Goal: Task Accomplishment & Management: Manage account settings

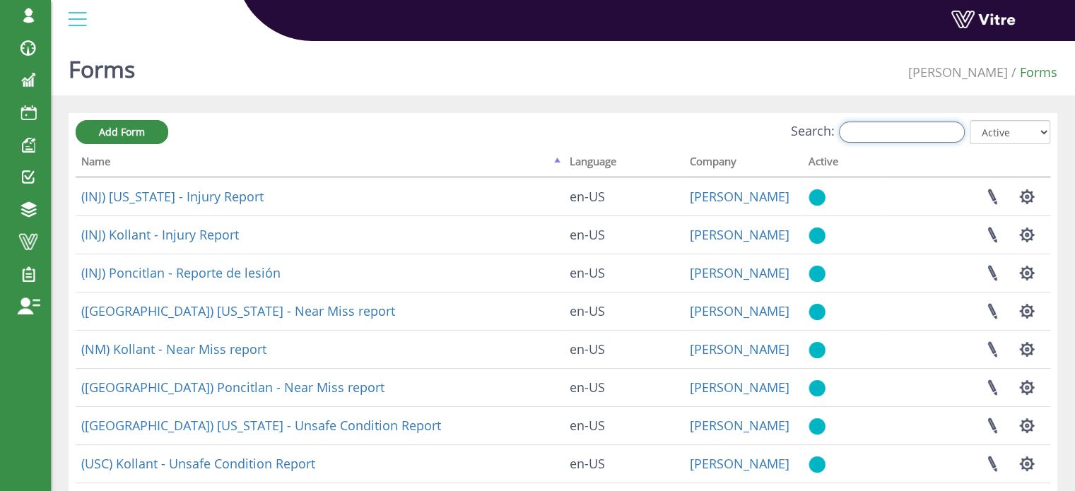
click at [880, 134] on input "Search:" at bounding box center [902, 132] width 126 height 21
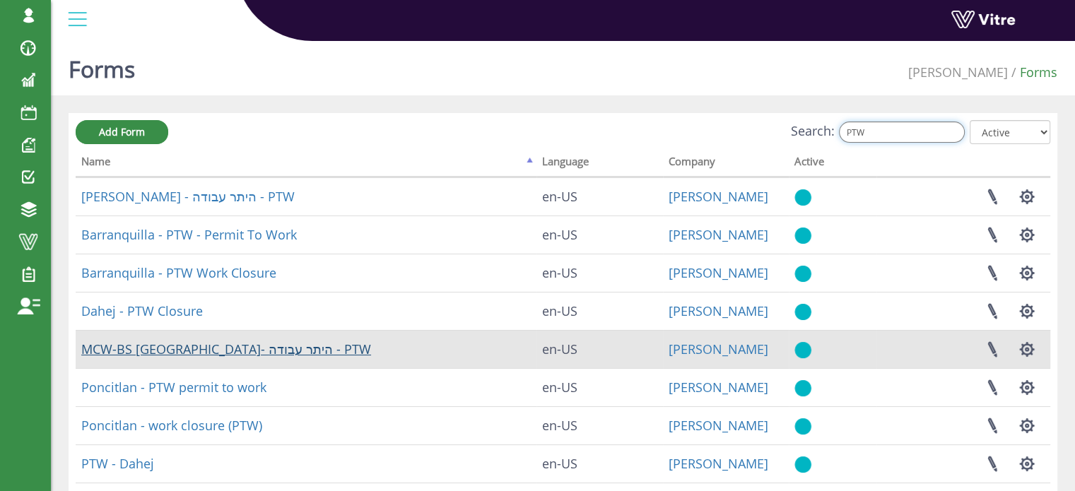
type input "PTW"
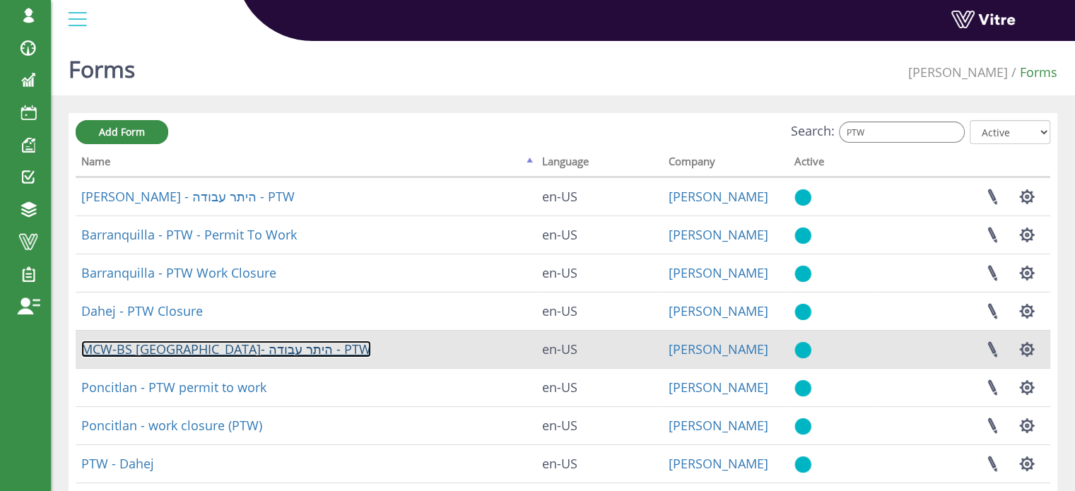
click at [208, 348] on link "MCW-BS באר שבע- היתר עבודה - PTW" at bounding box center [226, 349] width 290 height 17
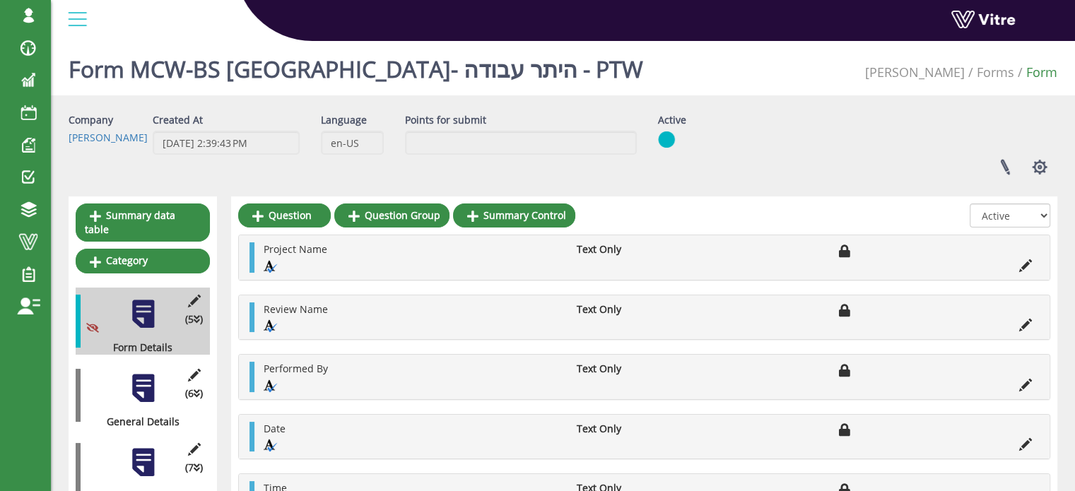
click at [143, 376] on div at bounding box center [143, 388] width 32 height 32
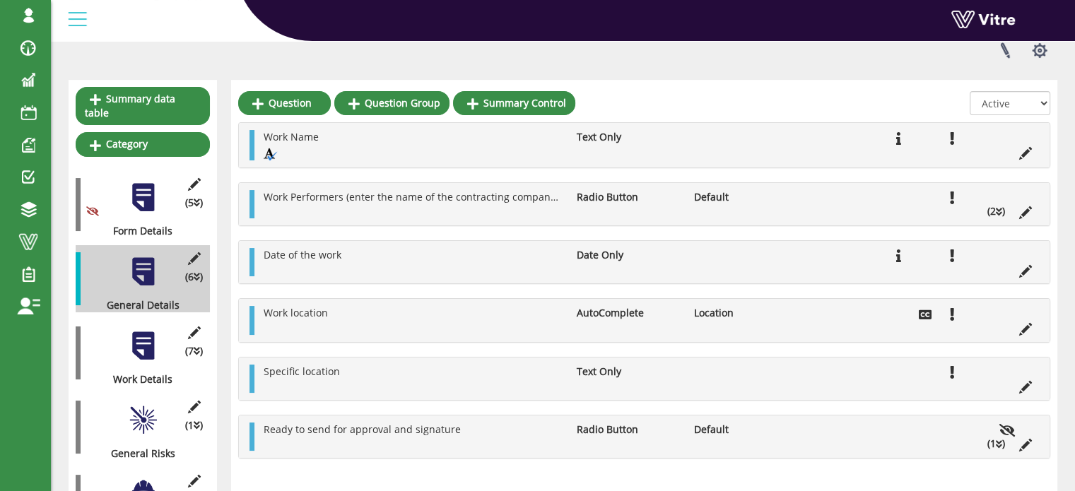
scroll to position [141, 0]
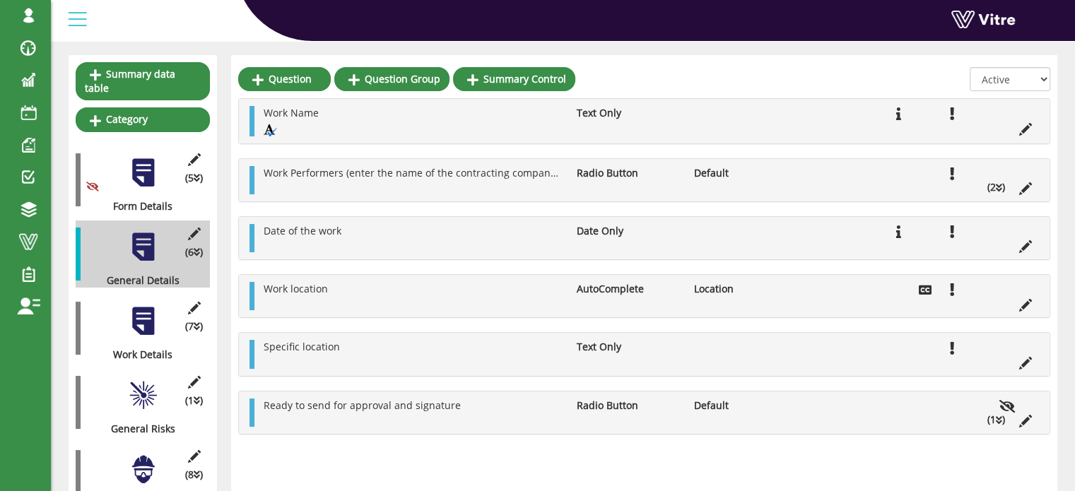
click at [999, 187] on icon at bounding box center [999, 188] width 6 height 10
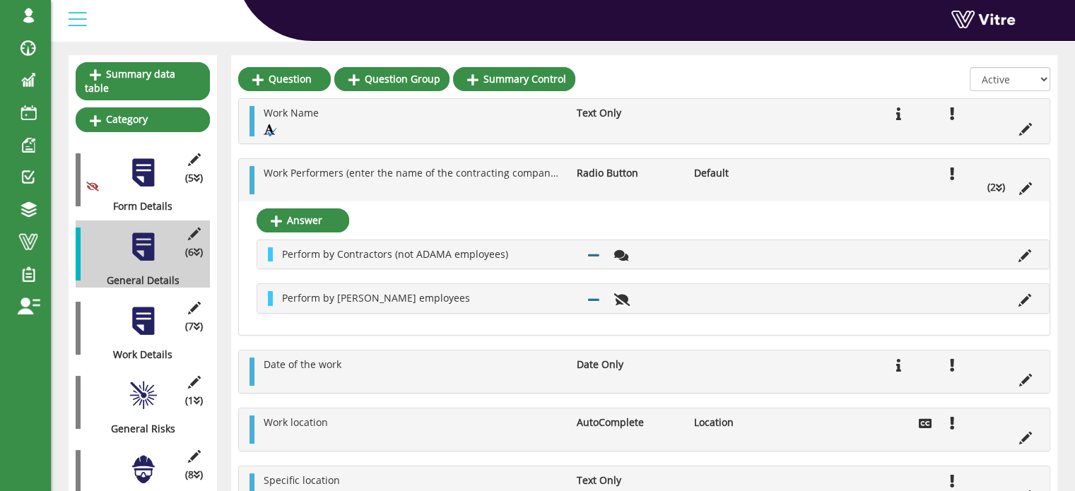
click at [999, 187] on icon at bounding box center [999, 188] width 6 height 10
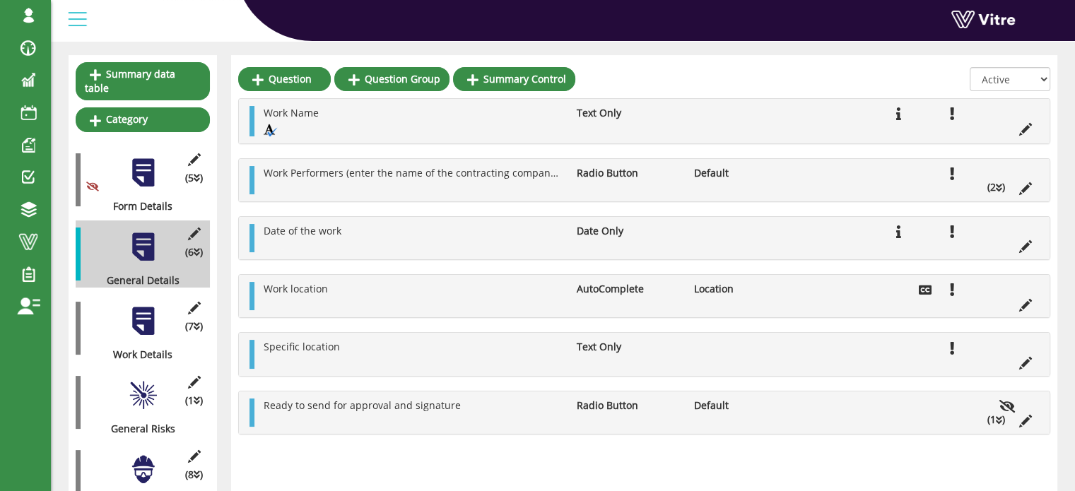
click at [147, 308] on div at bounding box center [143, 321] width 32 height 32
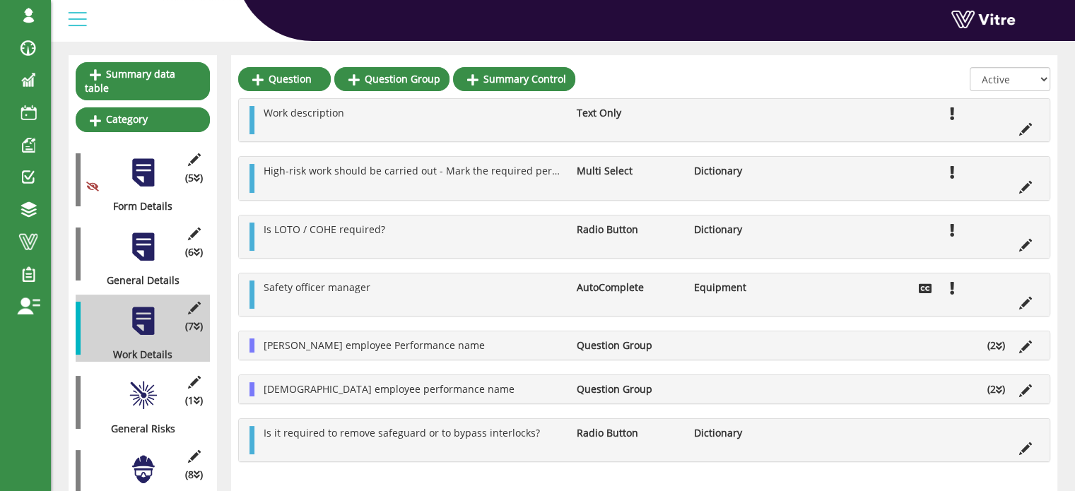
click at [1002, 346] on li "(2 )" at bounding box center [996, 345] width 32 height 14
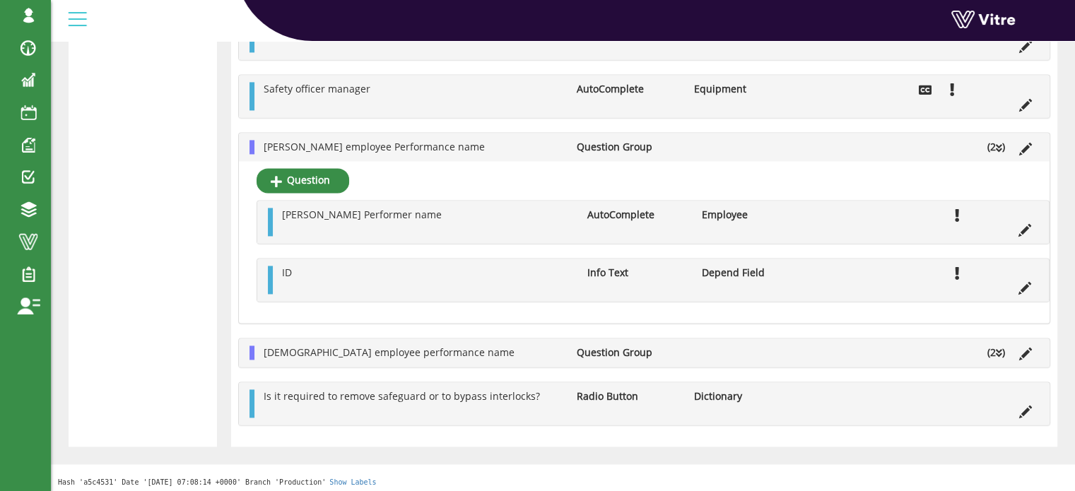
scroll to position [2012, 0]
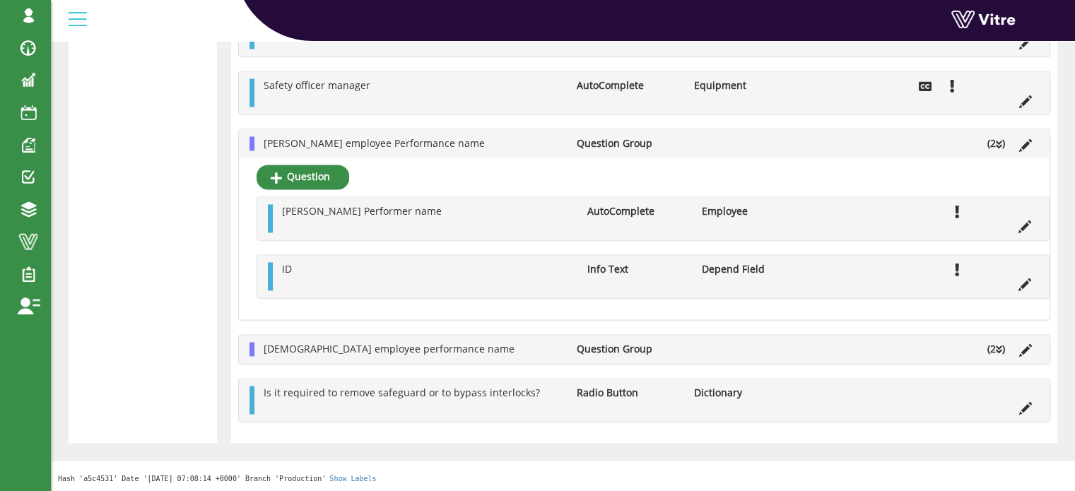
click at [1000, 348] on icon at bounding box center [999, 350] width 6 height 10
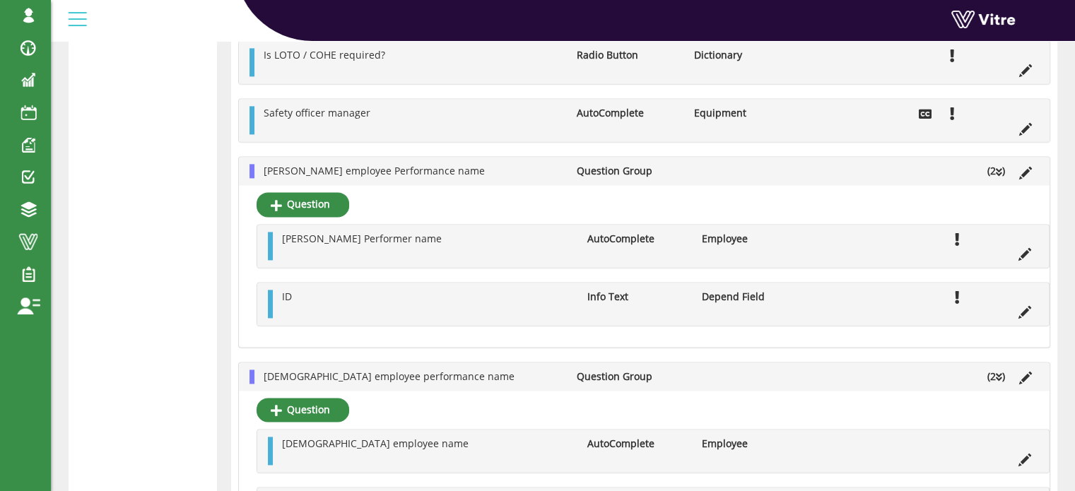
scroll to position [1961, 0]
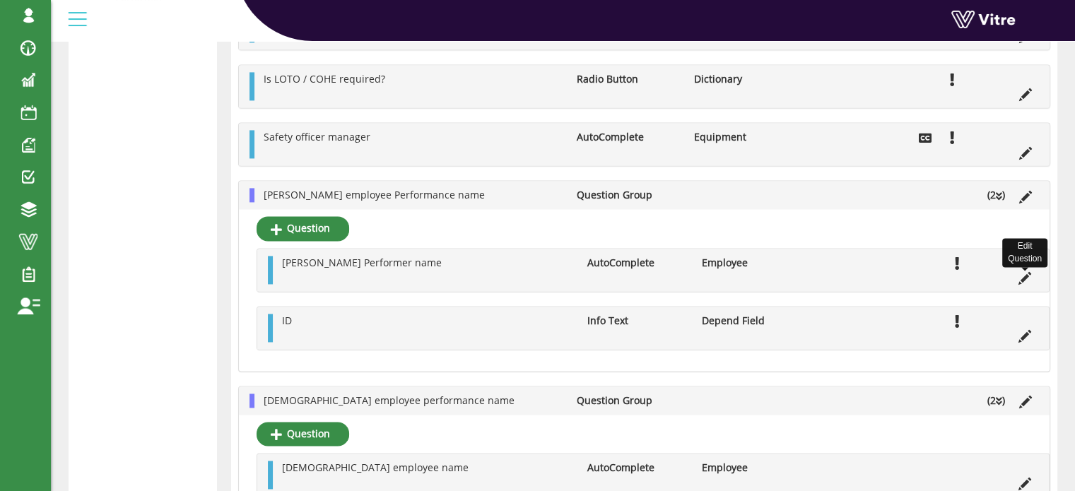
click at [1023, 279] on icon at bounding box center [1024, 278] width 13 height 13
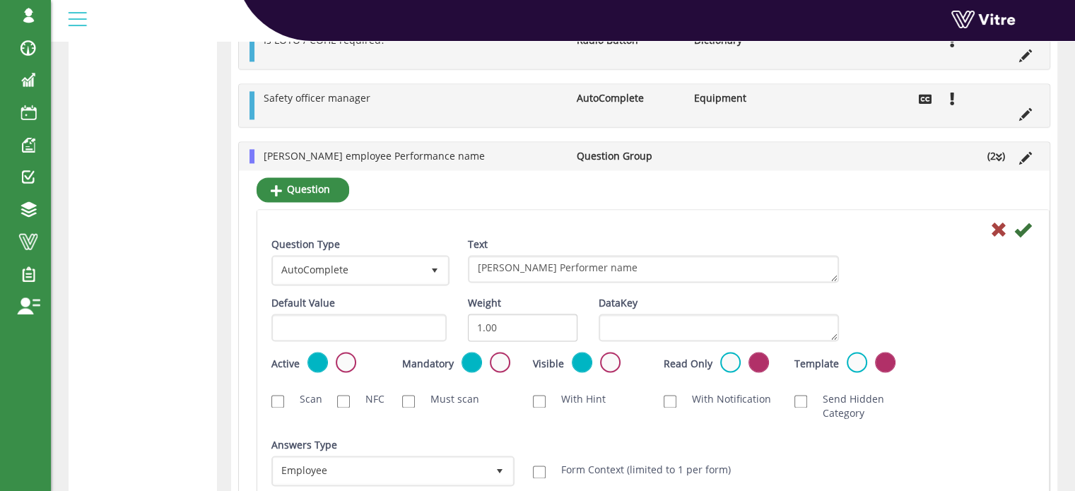
scroll to position [2031, 0]
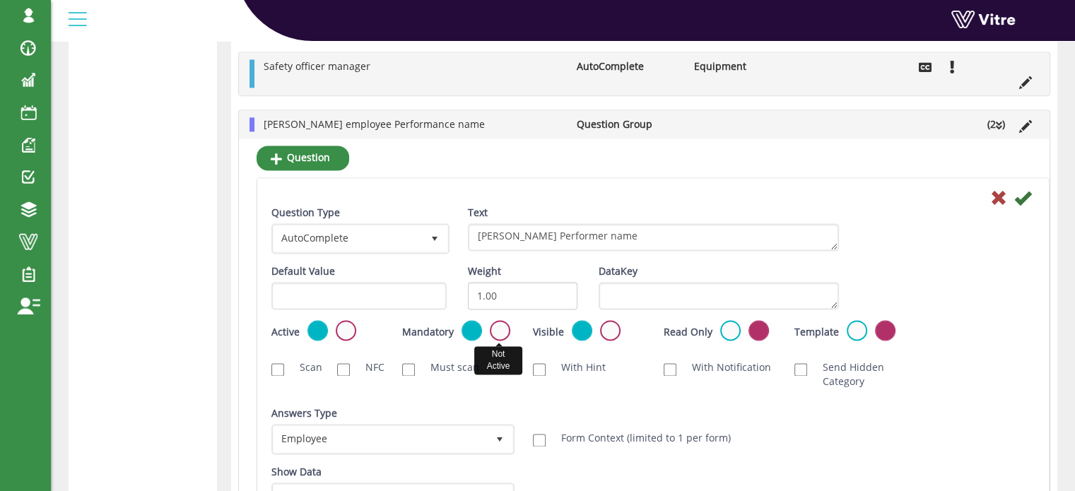
click at [500, 328] on label at bounding box center [500, 330] width 20 height 20
click at [0, 0] on input "radio" at bounding box center [0, 0] width 0 height 0
click at [1020, 199] on icon at bounding box center [1022, 197] width 17 height 17
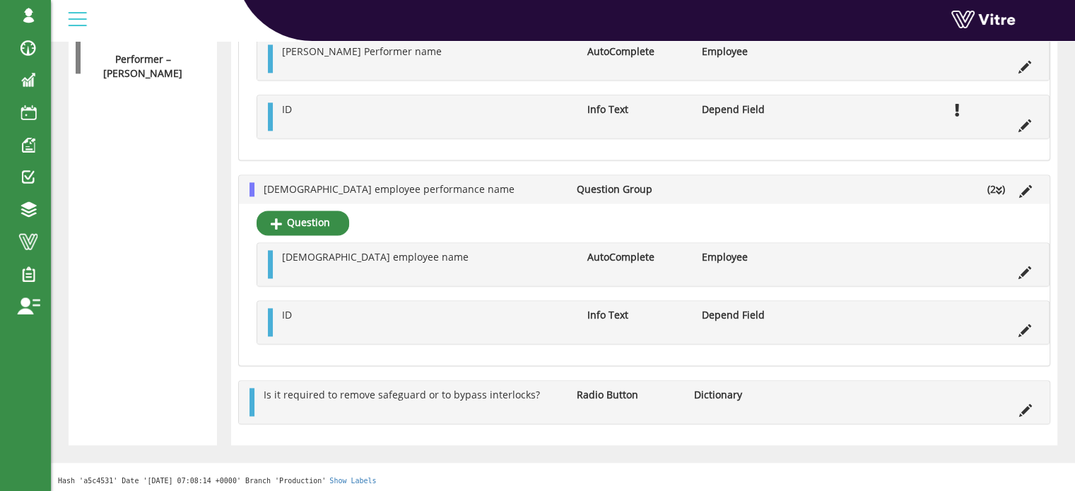
scroll to position [1829, 0]
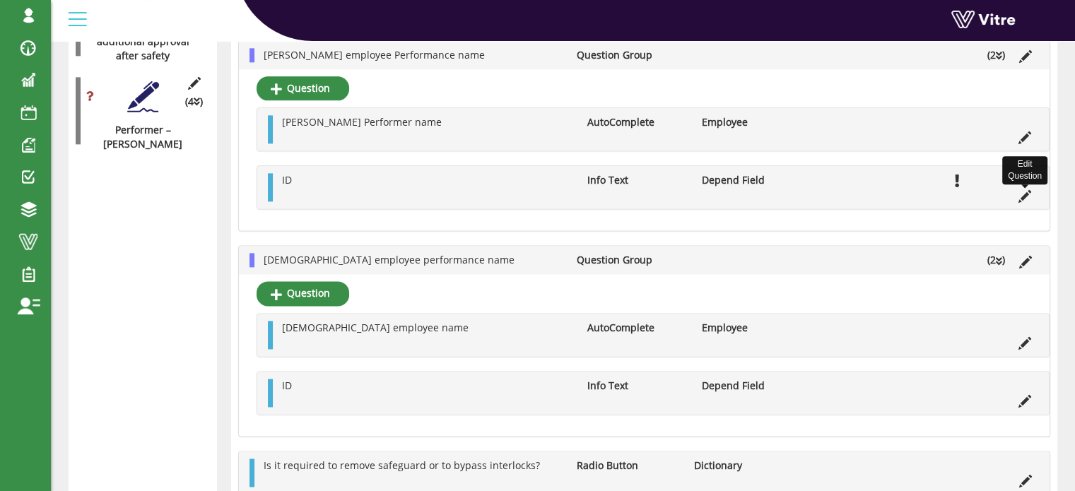
click at [1025, 197] on icon at bounding box center [1024, 196] width 13 height 13
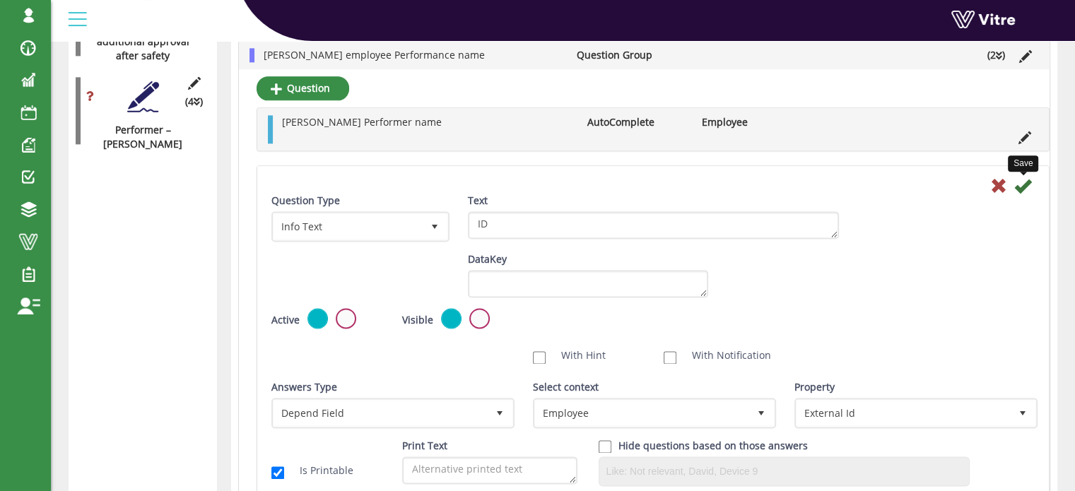
click at [1022, 186] on icon at bounding box center [1022, 185] width 17 height 17
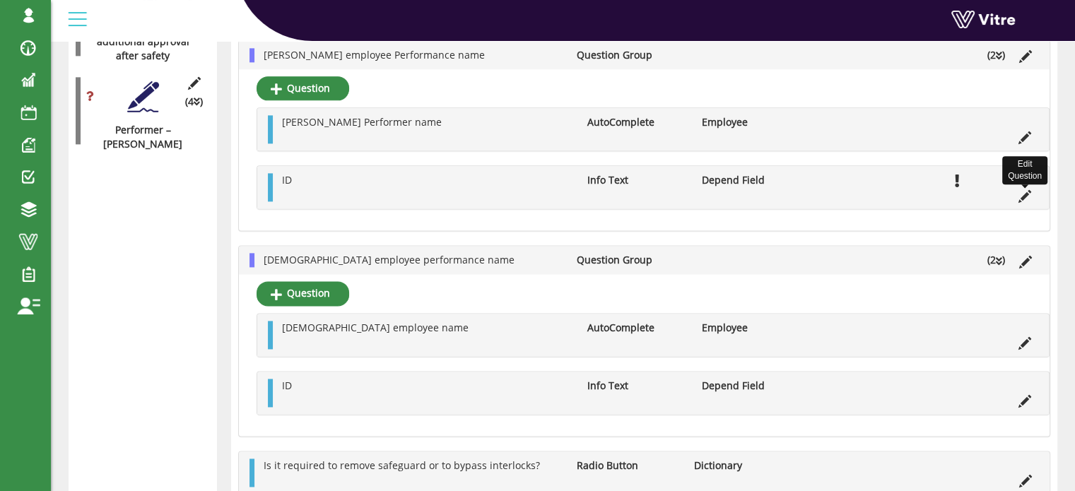
click at [1025, 194] on icon at bounding box center [1024, 196] width 13 height 13
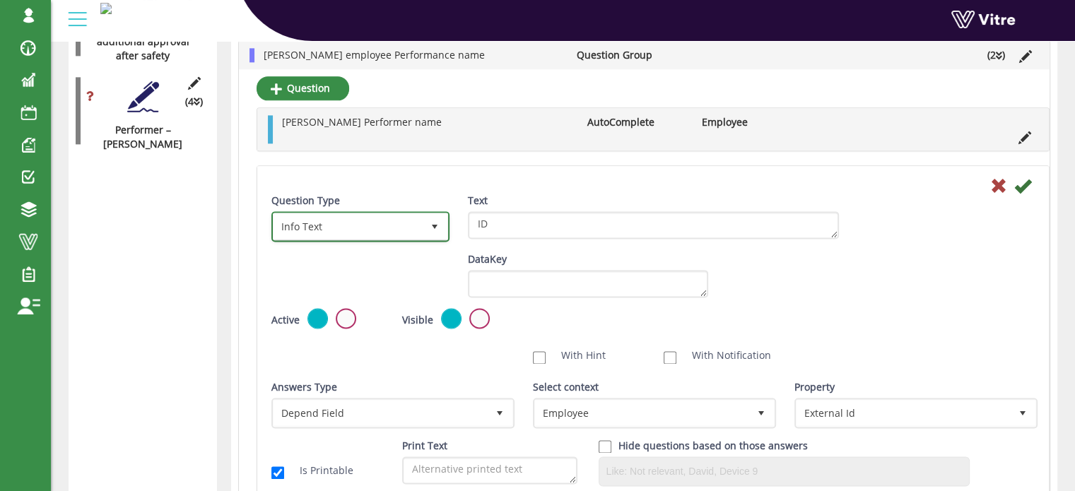
click at [433, 225] on span "select" at bounding box center [434, 226] width 11 height 11
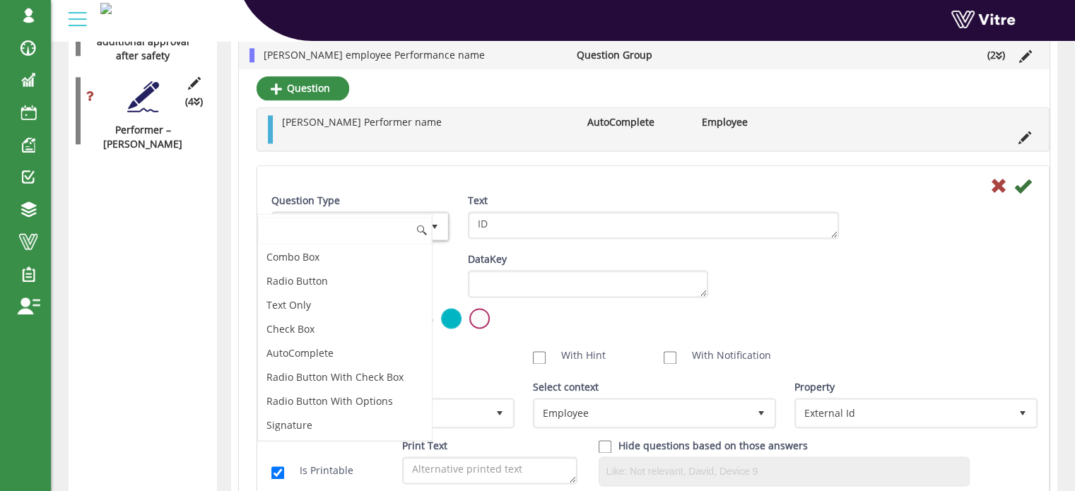
scroll to position [188, 0]
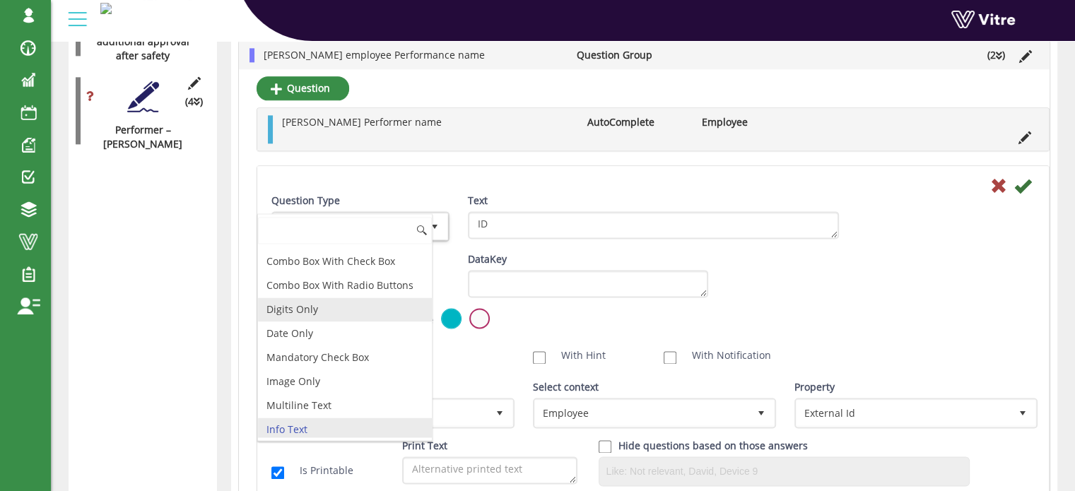
click at [321, 305] on li "Digits Only" at bounding box center [345, 309] width 174 height 24
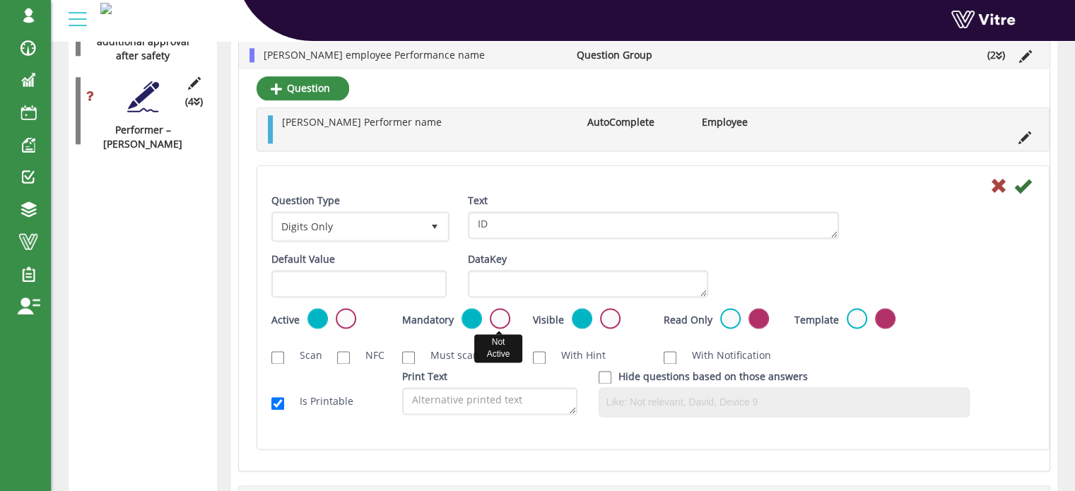
click at [493, 316] on label at bounding box center [500, 318] width 20 height 20
click at [0, 0] on input "radio" at bounding box center [0, 0] width 0 height 0
click at [1020, 187] on icon at bounding box center [1022, 185] width 17 height 17
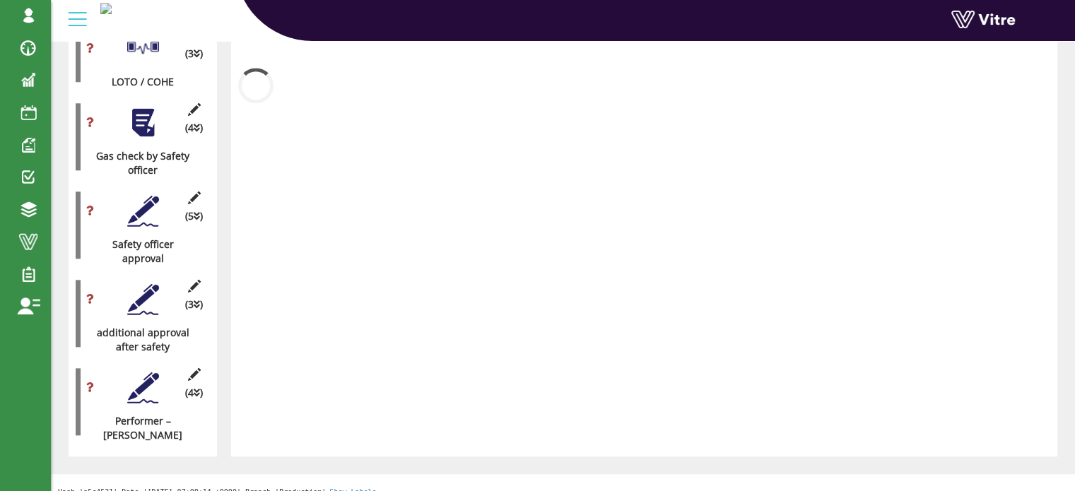
scroll to position [1829, 0]
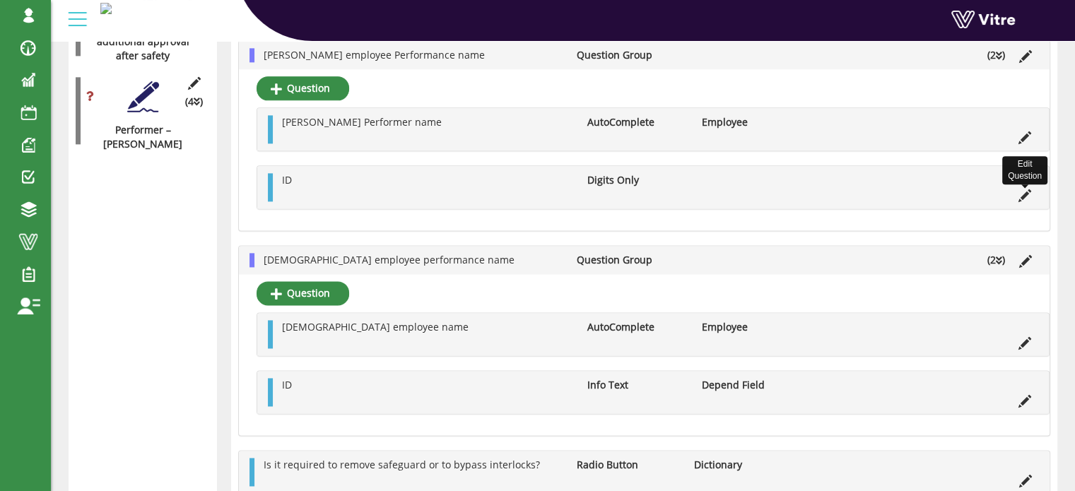
click at [1023, 193] on icon at bounding box center [1024, 195] width 13 height 13
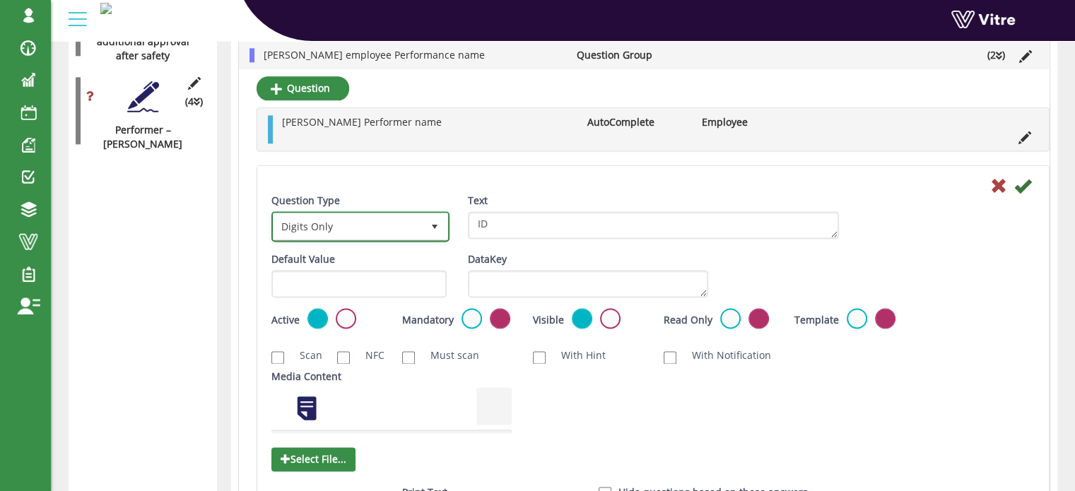
click at [425, 221] on span "select" at bounding box center [434, 225] width 25 height 25
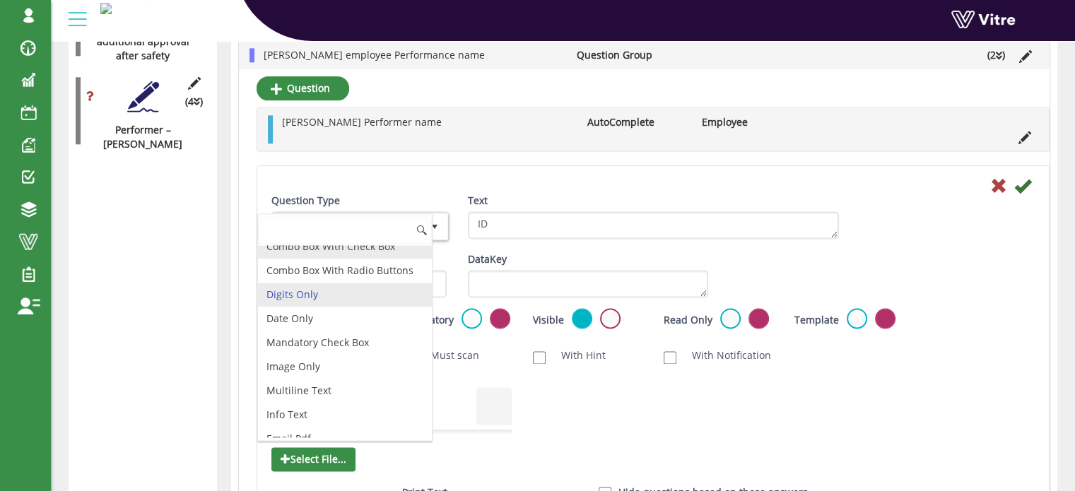
scroll to position [281, 0]
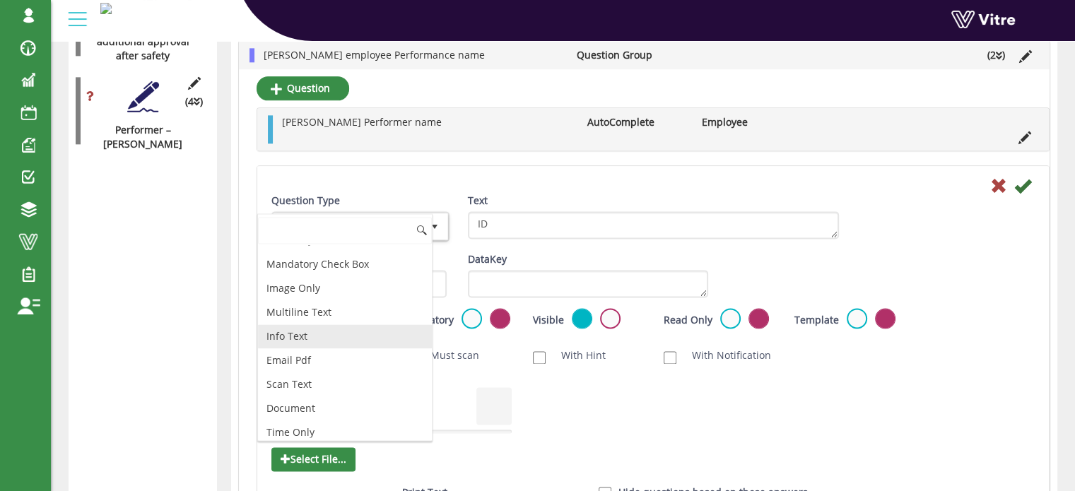
click at [348, 324] on li "Info Text" at bounding box center [345, 336] width 174 height 24
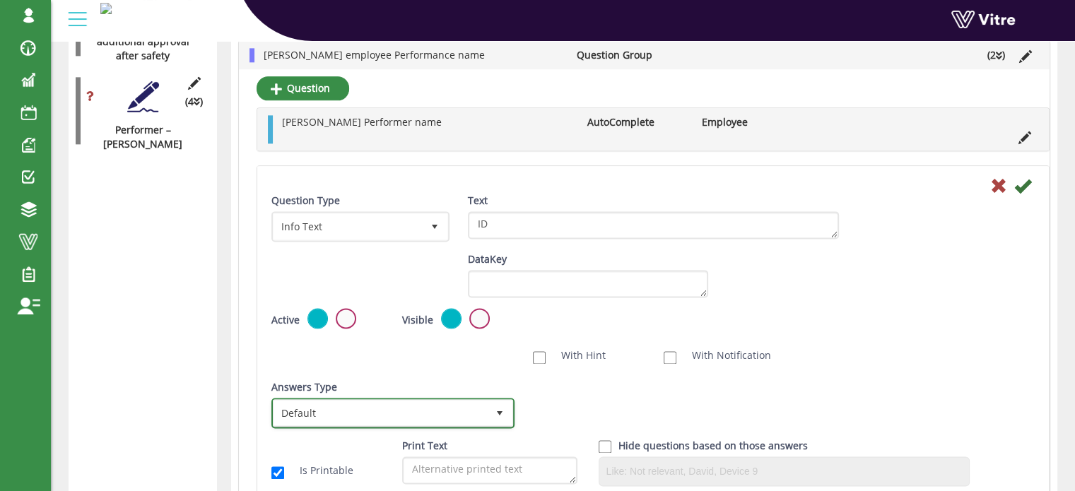
click at [373, 405] on span "Default" at bounding box center [379, 412] width 213 height 25
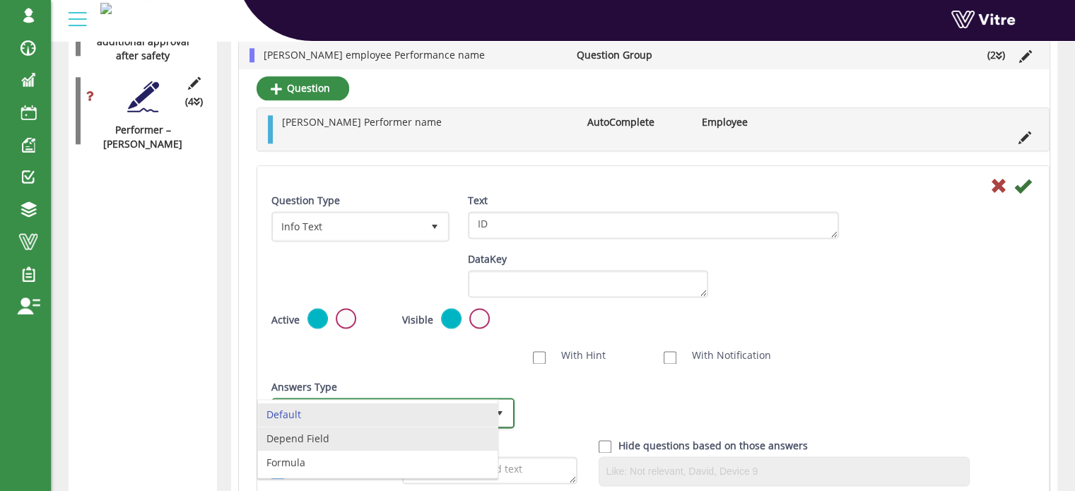
click at [348, 432] on li "Depend Field" at bounding box center [378, 439] width 240 height 24
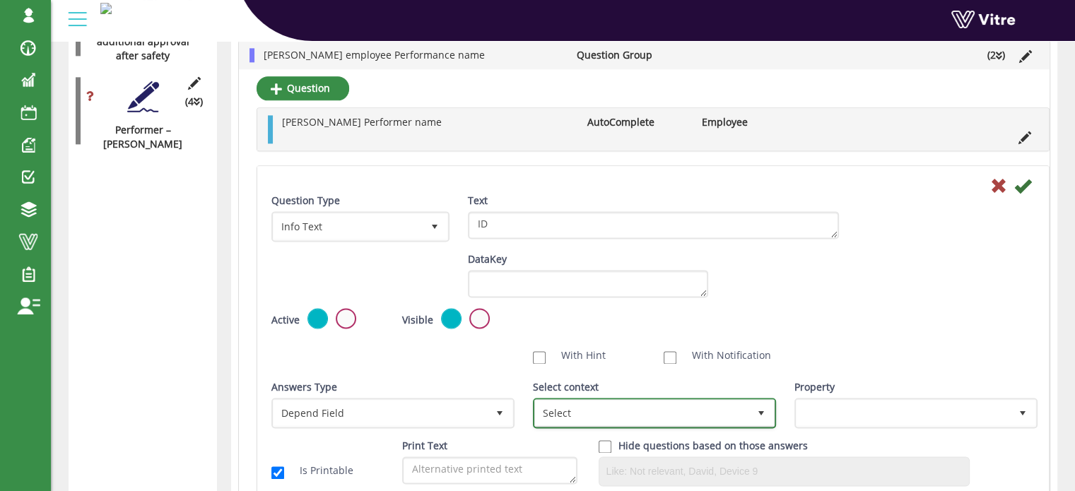
click at [552, 406] on span "Select" at bounding box center [641, 412] width 213 height 25
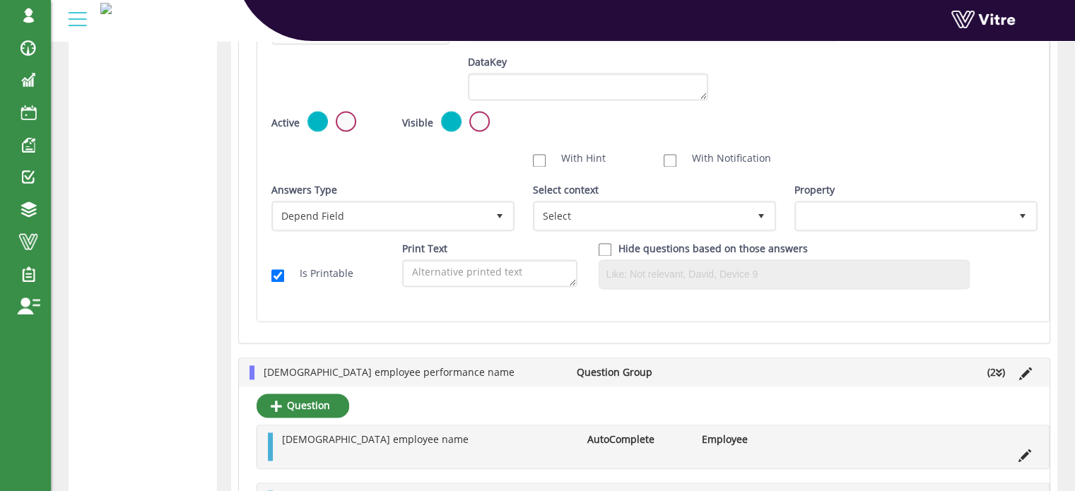
scroll to position [2041, 0]
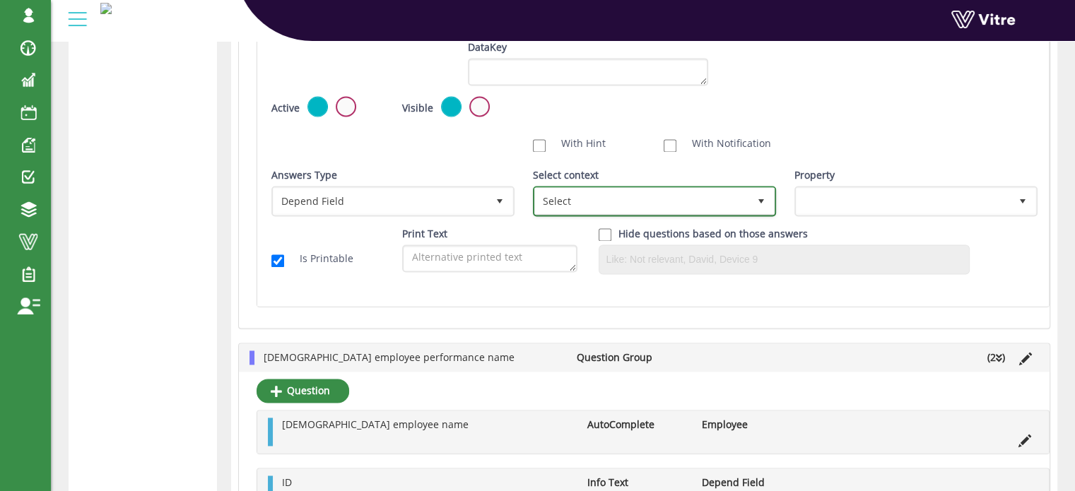
click at [594, 191] on span "Select" at bounding box center [641, 200] width 213 height 25
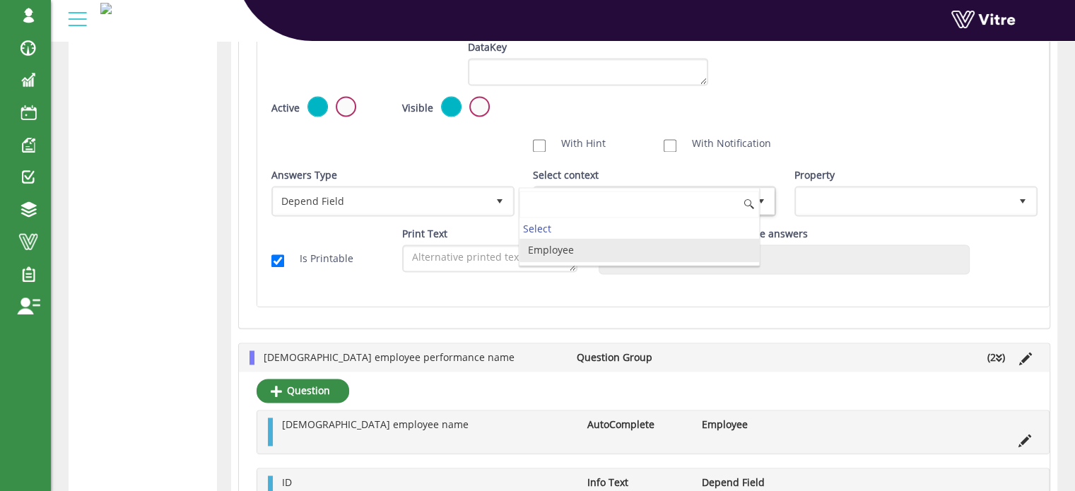
click at [562, 245] on li "Employee" at bounding box center [639, 250] width 240 height 24
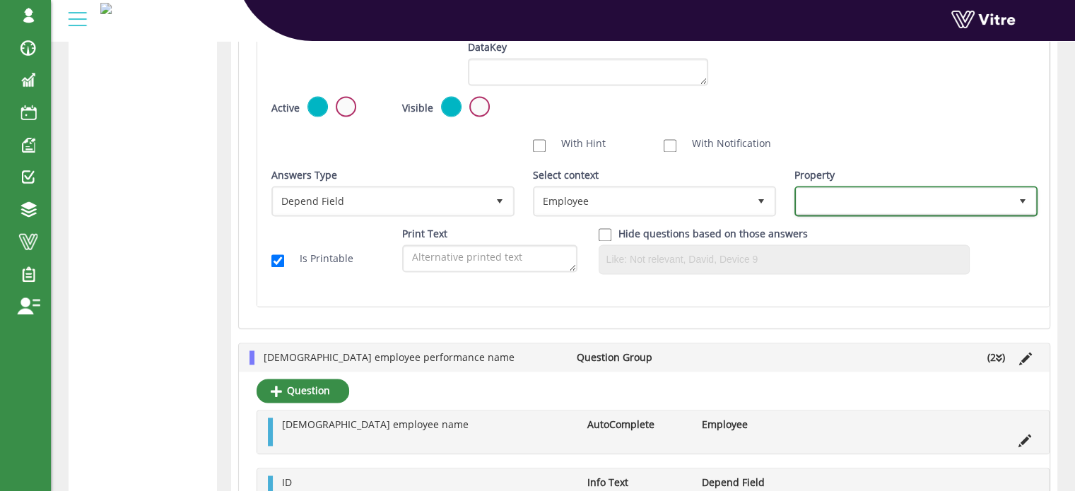
click at [825, 191] on span at bounding box center [902, 200] width 213 height 25
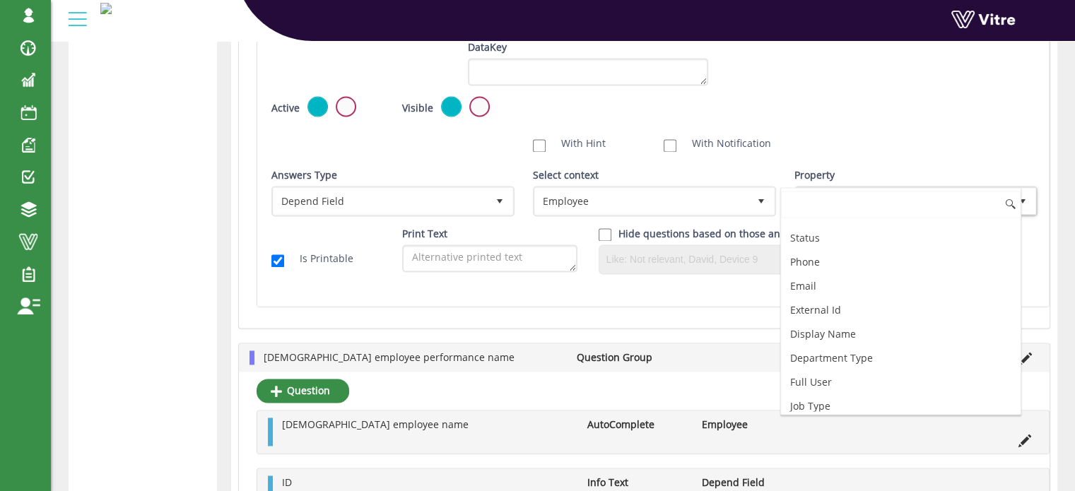
scroll to position [116, 0]
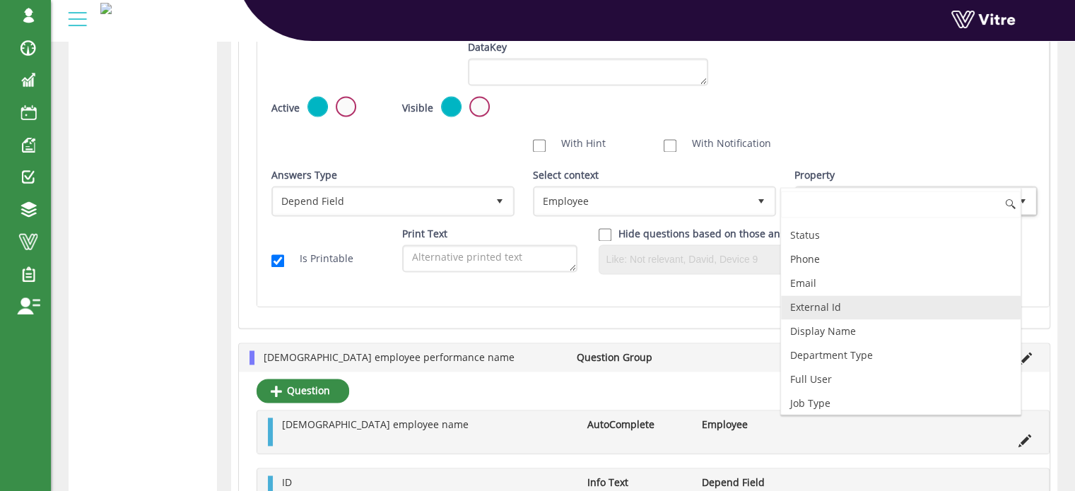
click at [883, 305] on li "External Id" at bounding box center [901, 307] width 240 height 24
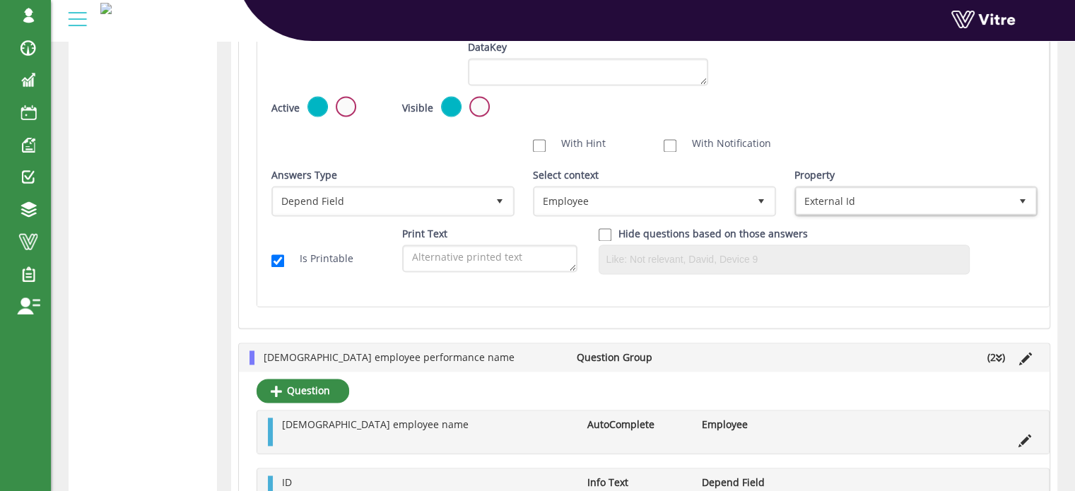
click at [960, 154] on div "Scan NFC Must scan With Hint With Notification Send Hidden Category No Image Op…" at bounding box center [653, 143] width 784 height 28
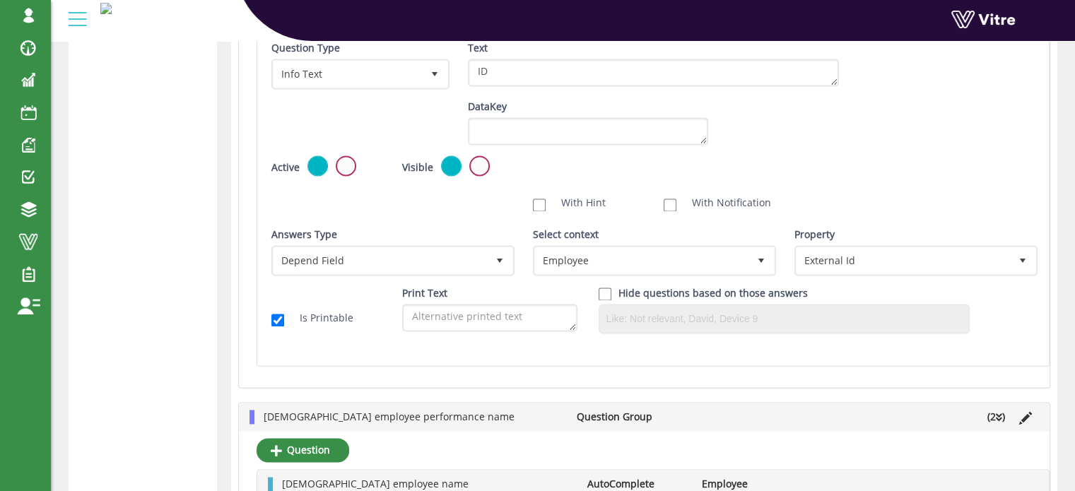
scroll to position [1899, 0]
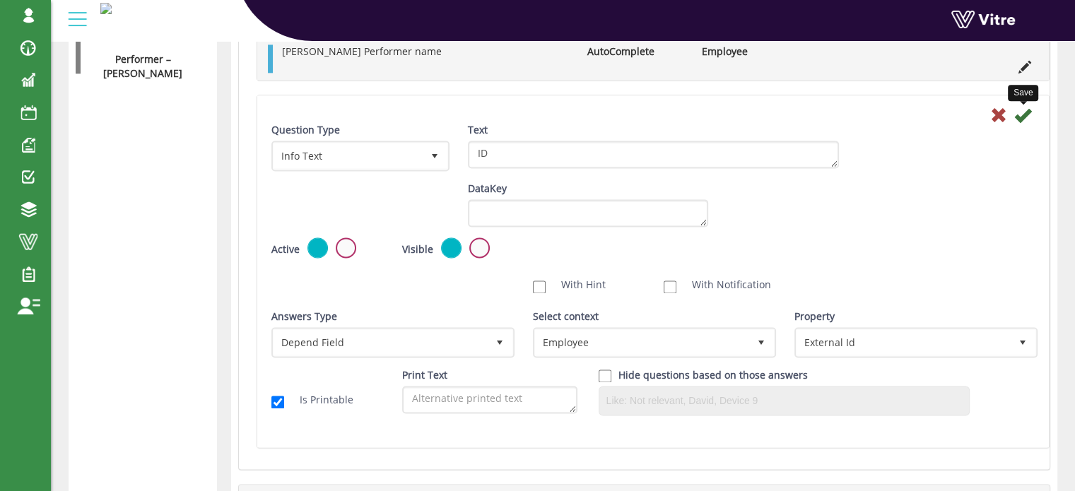
click at [1024, 114] on icon at bounding box center [1022, 115] width 17 height 17
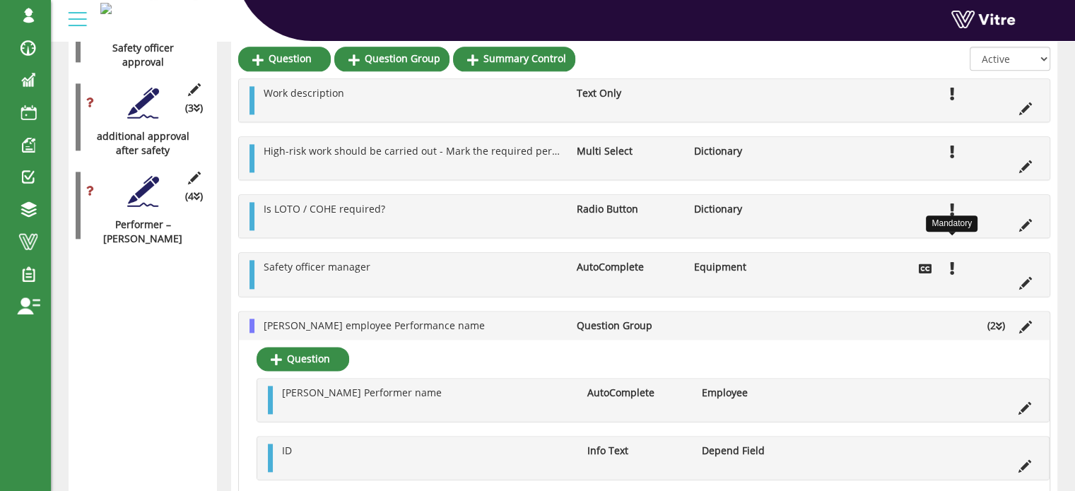
scroll to position [1758, 0]
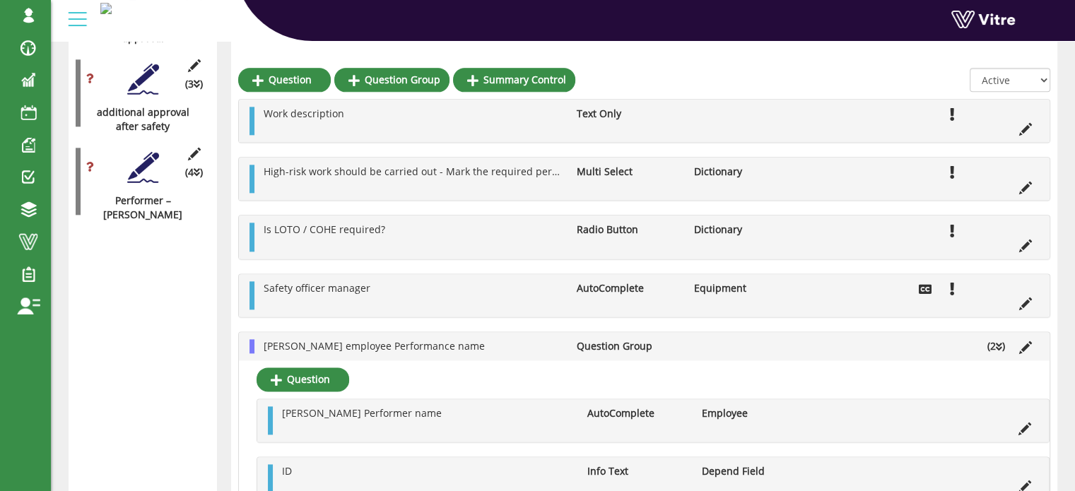
click at [996, 346] on icon at bounding box center [999, 347] width 6 height 10
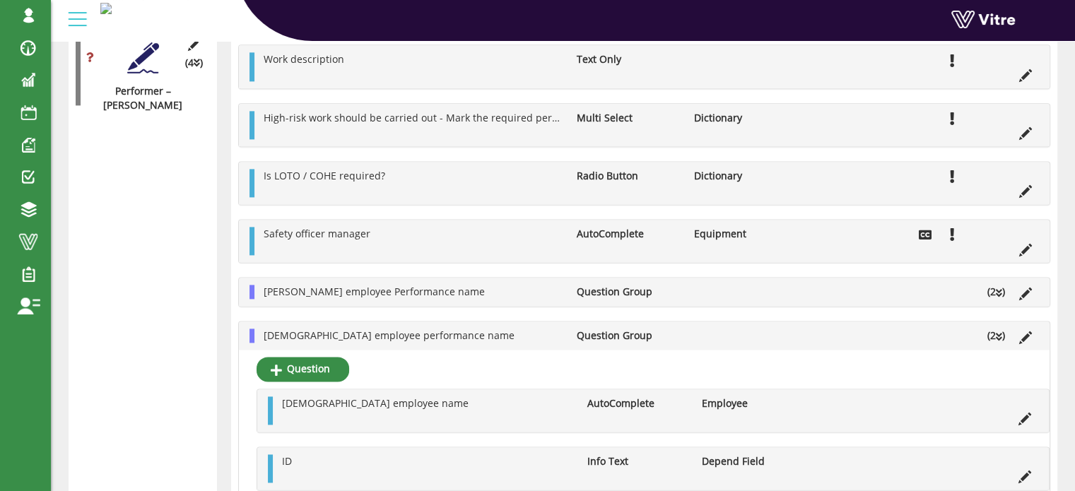
scroll to position [1899, 0]
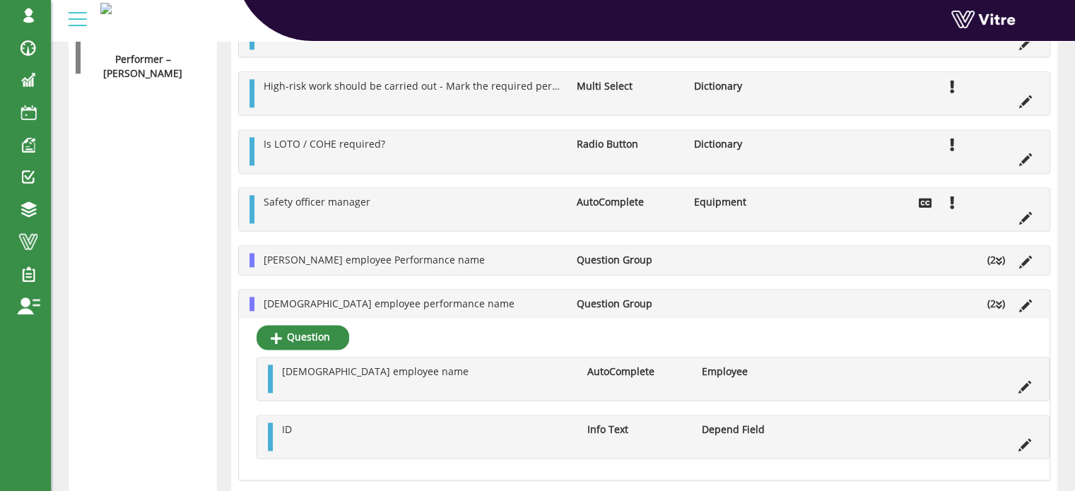
click at [1001, 302] on icon at bounding box center [999, 305] width 6 height 10
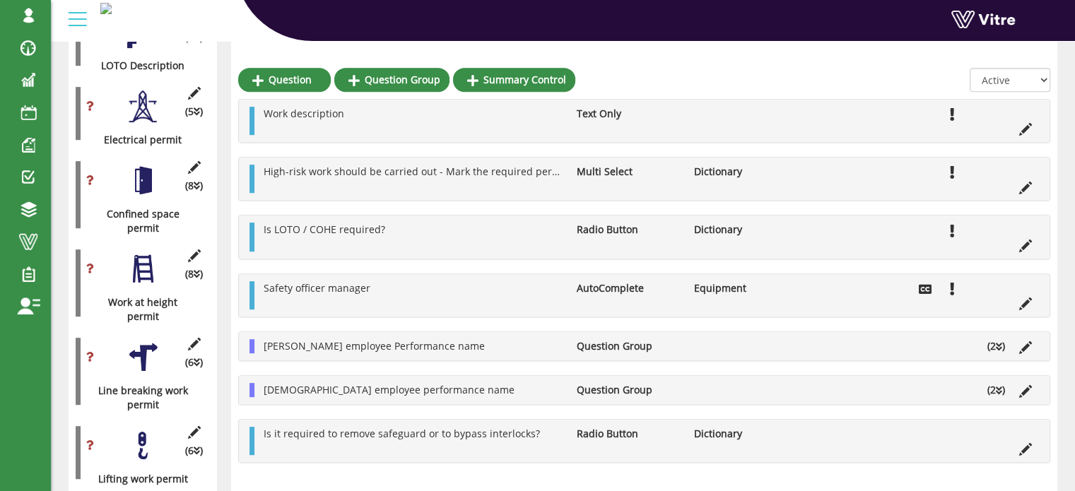
scroll to position [653, 0]
click at [144, 253] on div at bounding box center [143, 269] width 32 height 32
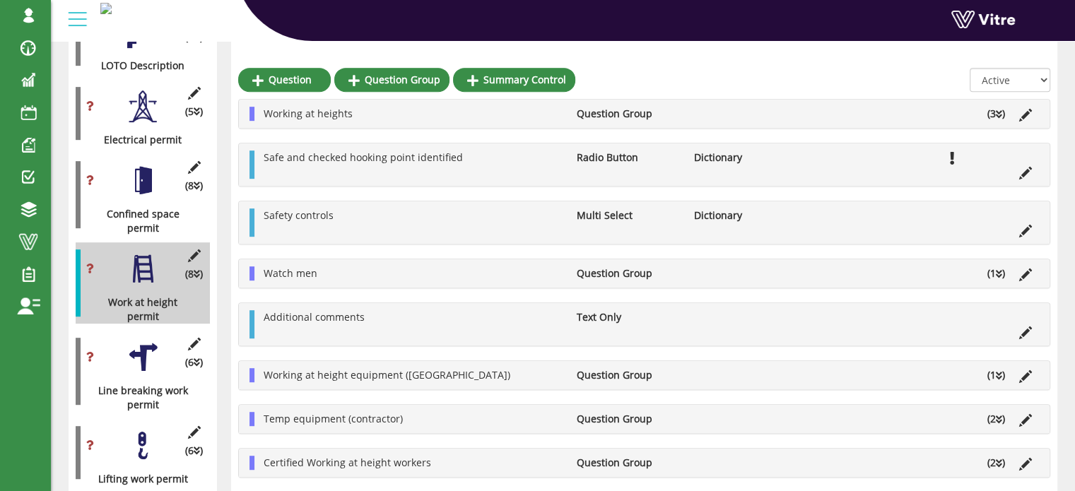
click at [998, 374] on icon at bounding box center [999, 376] width 6 height 10
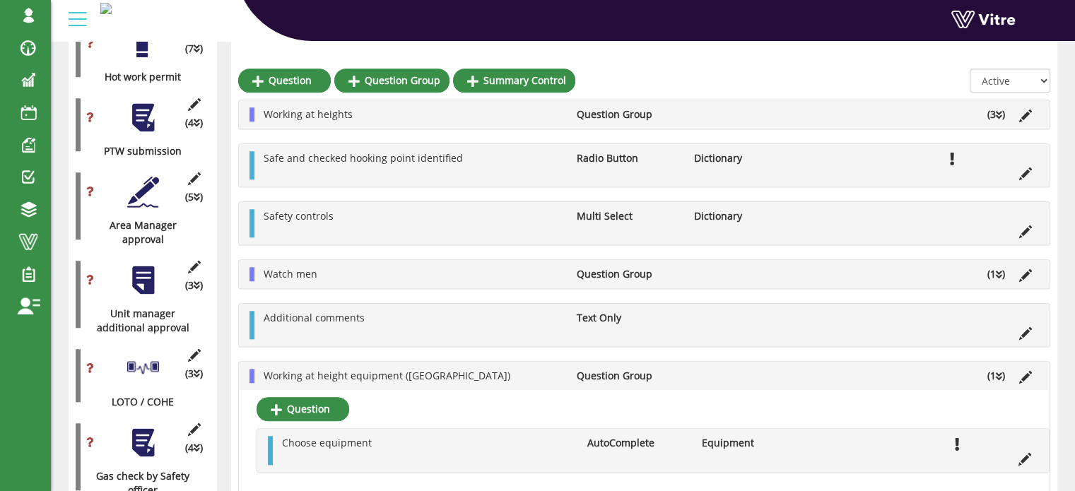
scroll to position [1218, 0]
click at [1024, 453] on icon at bounding box center [1024, 458] width 13 height 13
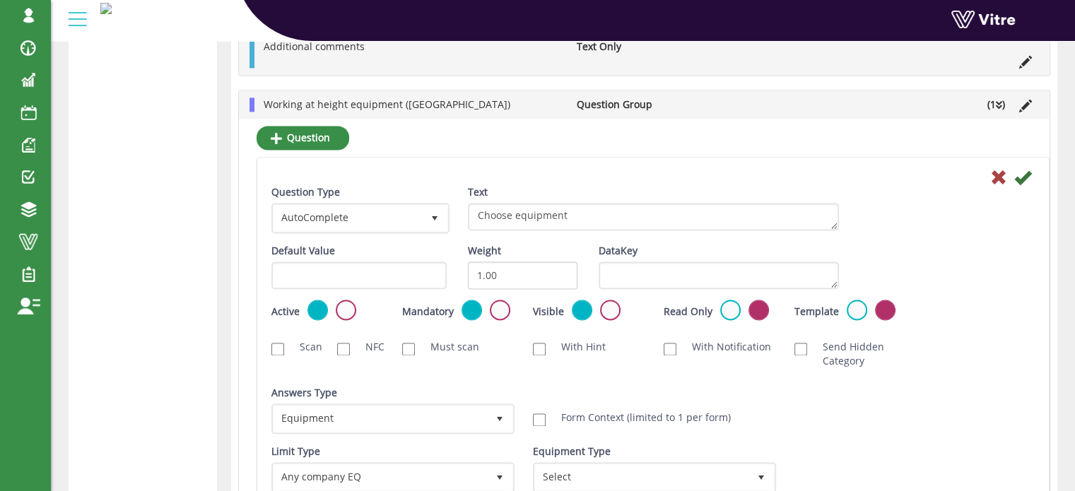
scroll to position [2122, 0]
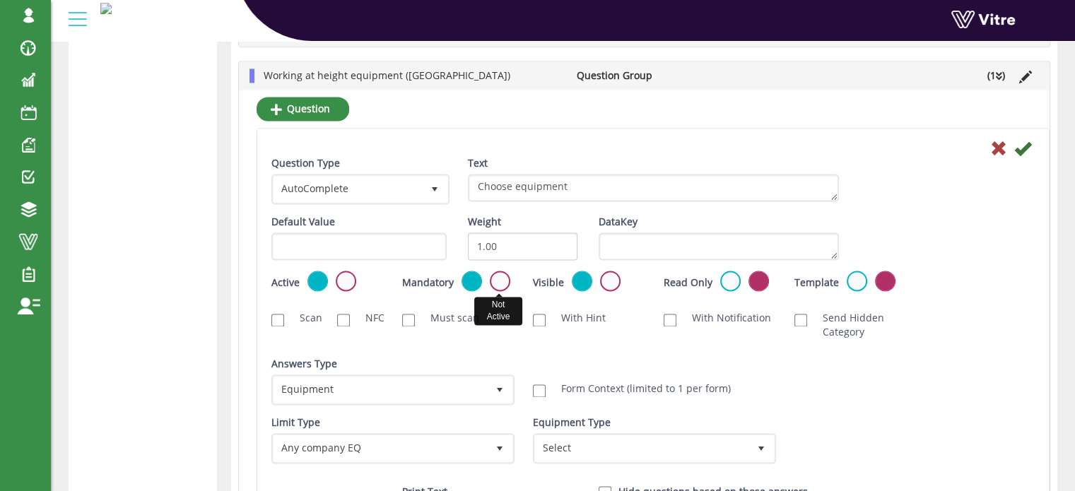
click at [495, 279] on label at bounding box center [500, 281] width 20 height 20
click at [0, 0] on input "radio" at bounding box center [0, 0] width 0 height 0
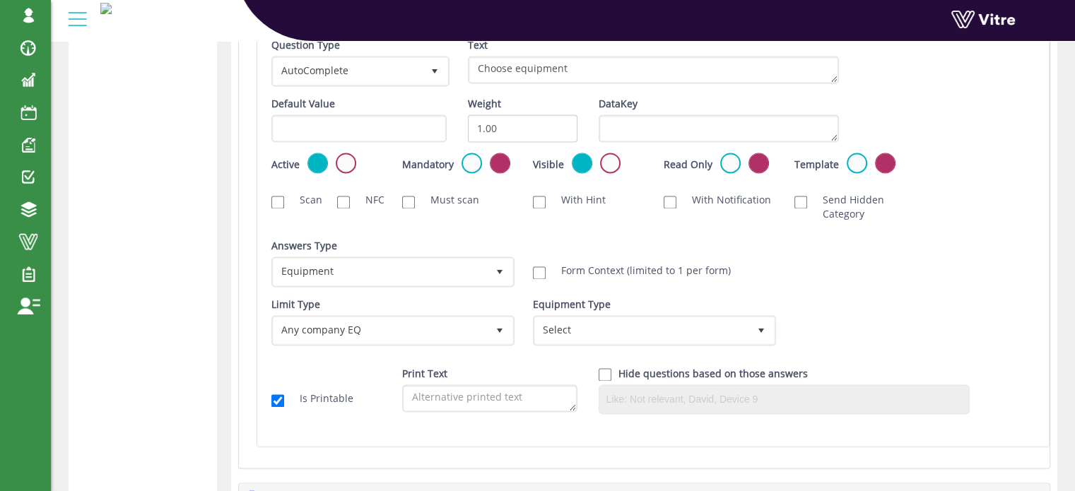
scroll to position [2263, 0]
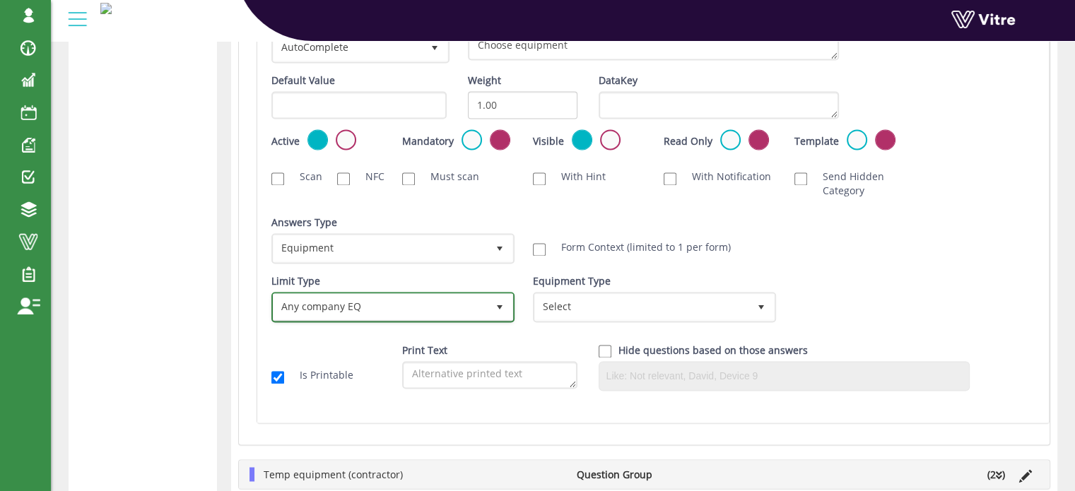
click at [483, 303] on span "Any company EQ" at bounding box center [379, 306] width 213 height 25
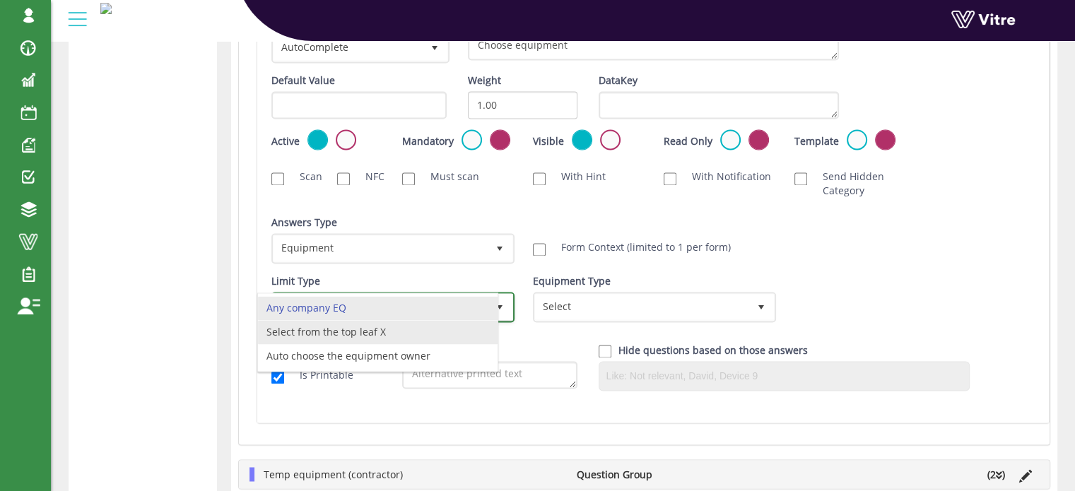
click at [377, 330] on li "Select from the top leaf X" at bounding box center [378, 332] width 240 height 24
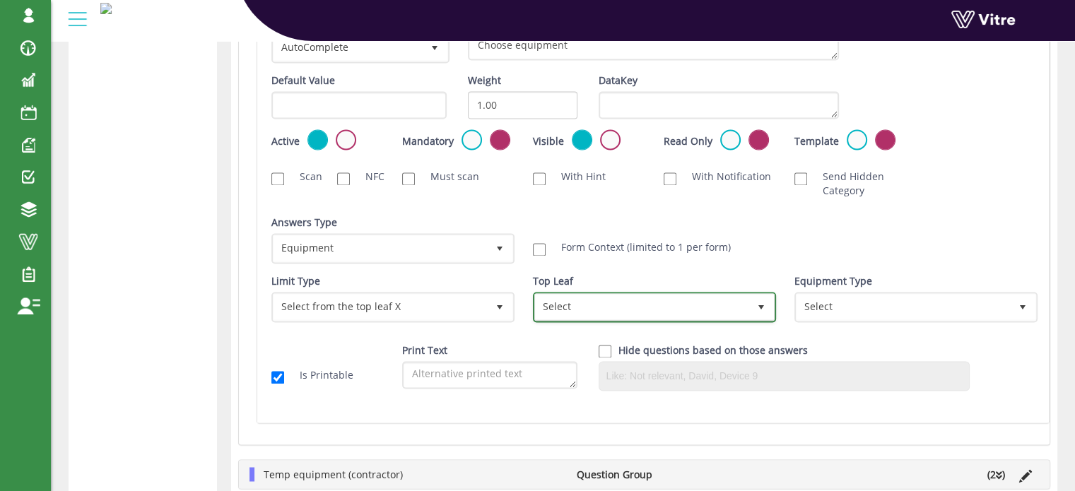
click at [565, 300] on span "Select" at bounding box center [641, 306] width 213 height 25
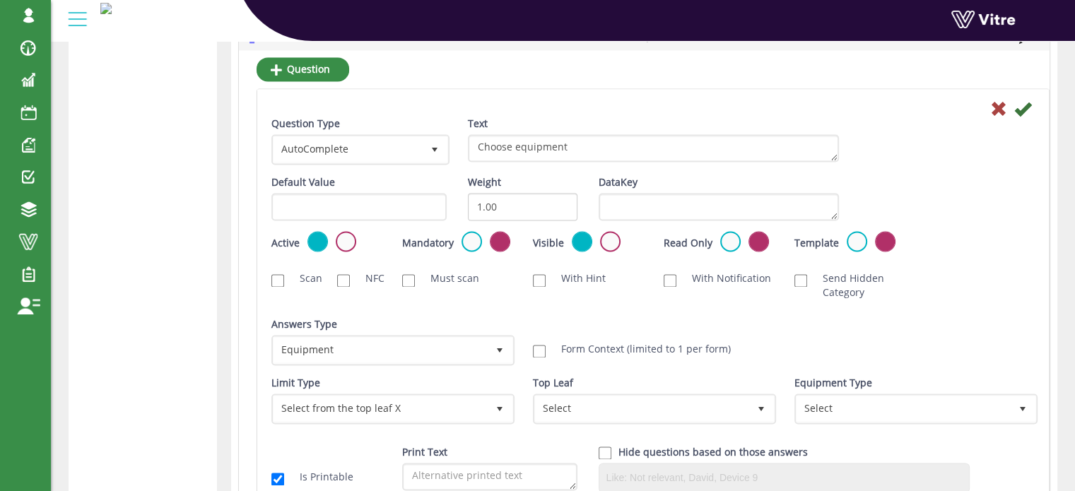
scroll to position [2193, 0]
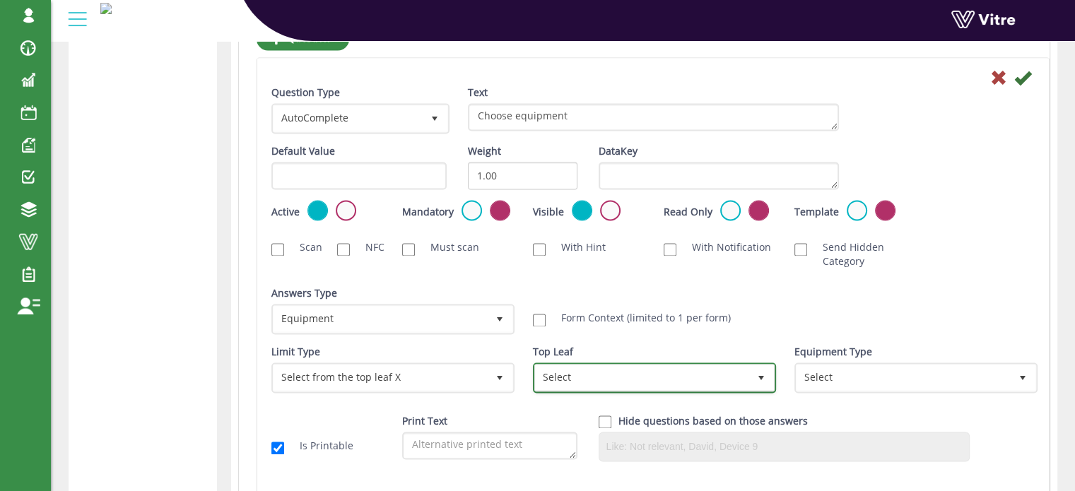
click at [696, 375] on span "Select" at bounding box center [641, 377] width 213 height 25
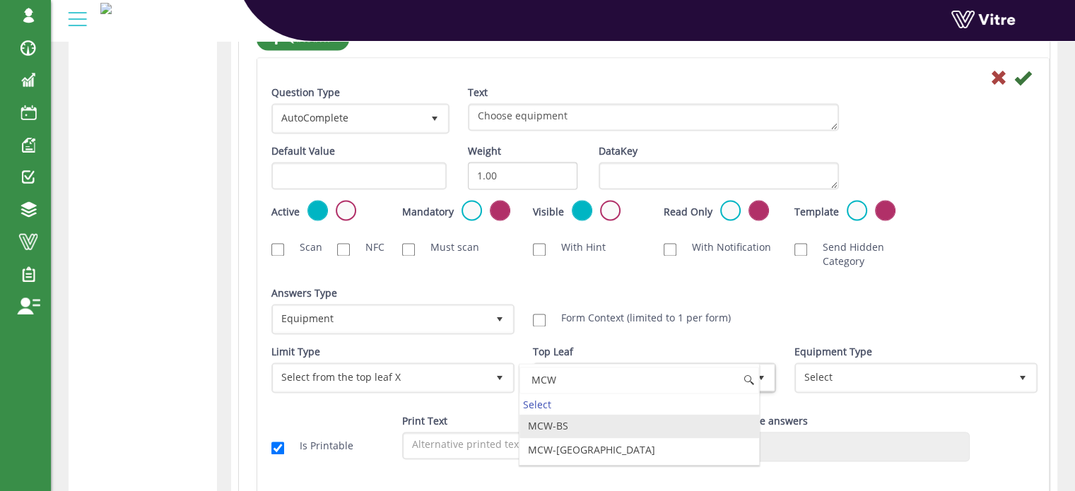
click at [573, 423] on li "MCW-BS" at bounding box center [639, 426] width 240 height 24
type input "MCW"
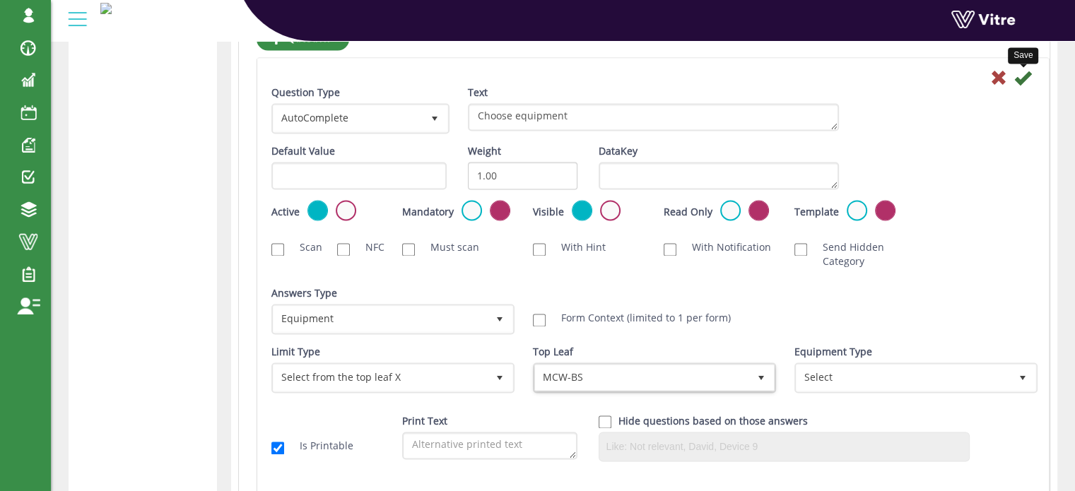
click at [1023, 81] on icon at bounding box center [1022, 77] width 17 height 17
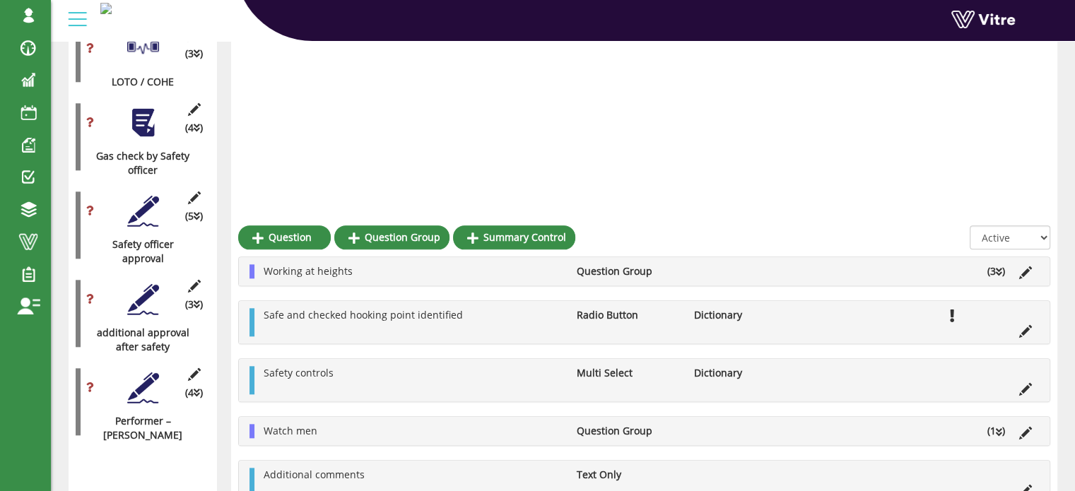
scroll to position [1853, 0]
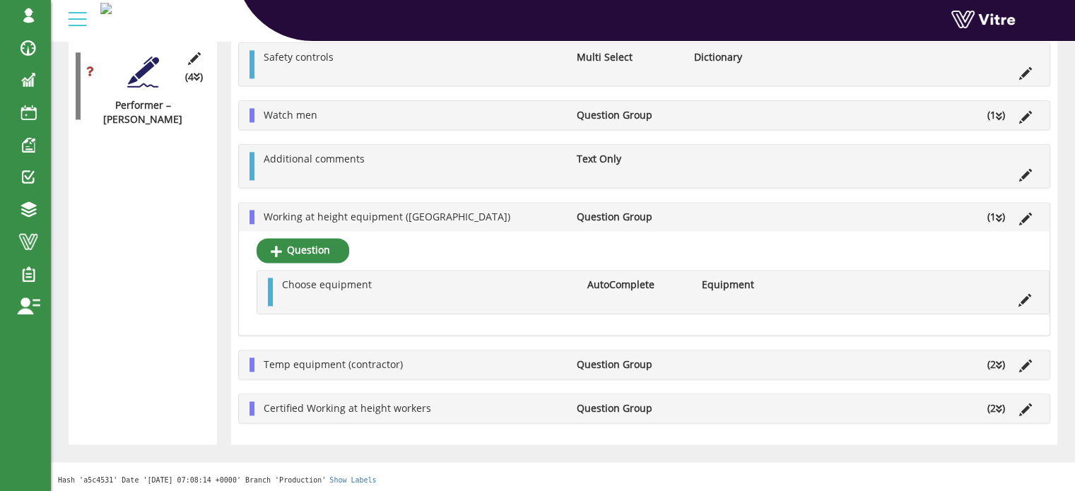
click at [511, 216] on li "Working at height equipment (Adama)" at bounding box center [412, 217] width 313 height 14
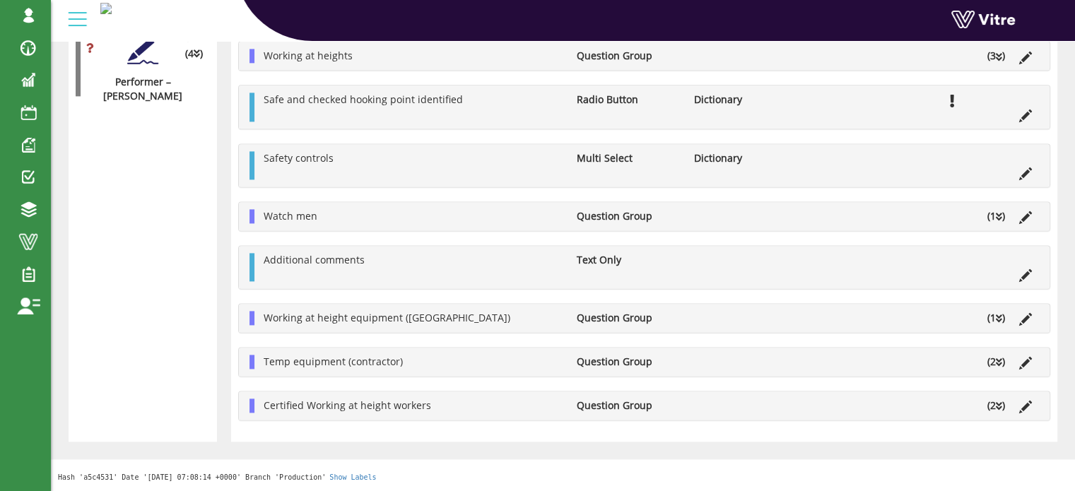
scroll to position [1874, 0]
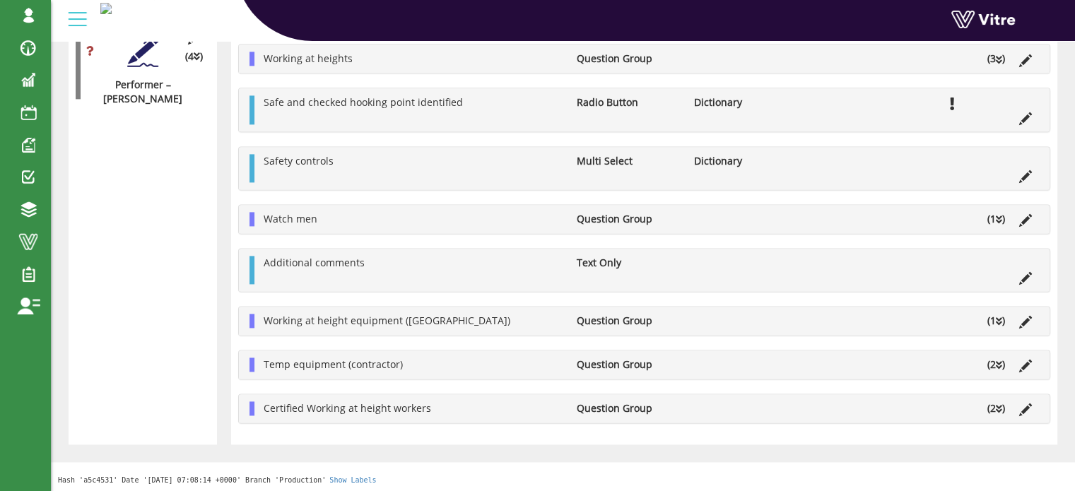
click at [1006, 319] on li "(1 )" at bounding box center [996, 321] width 32 height 14
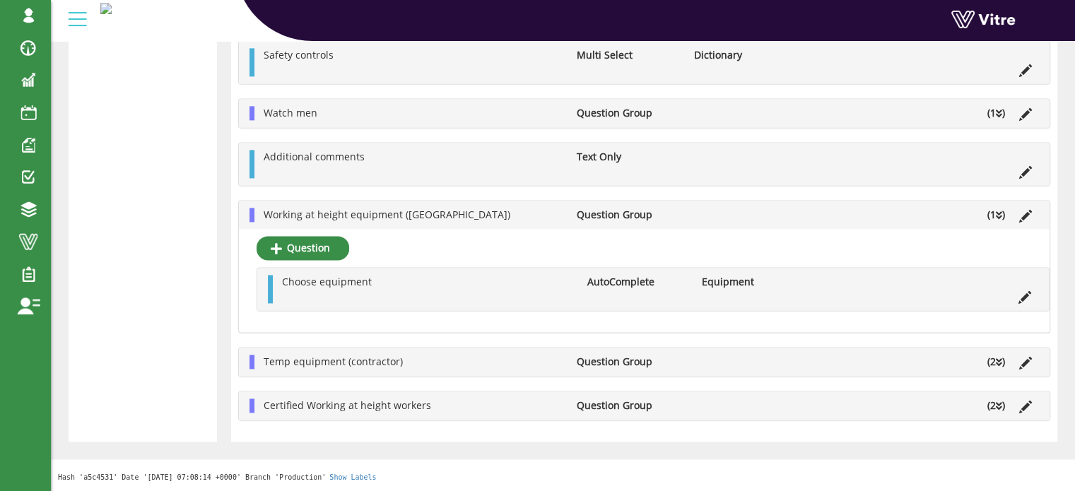
scroll to position [1977, 0]
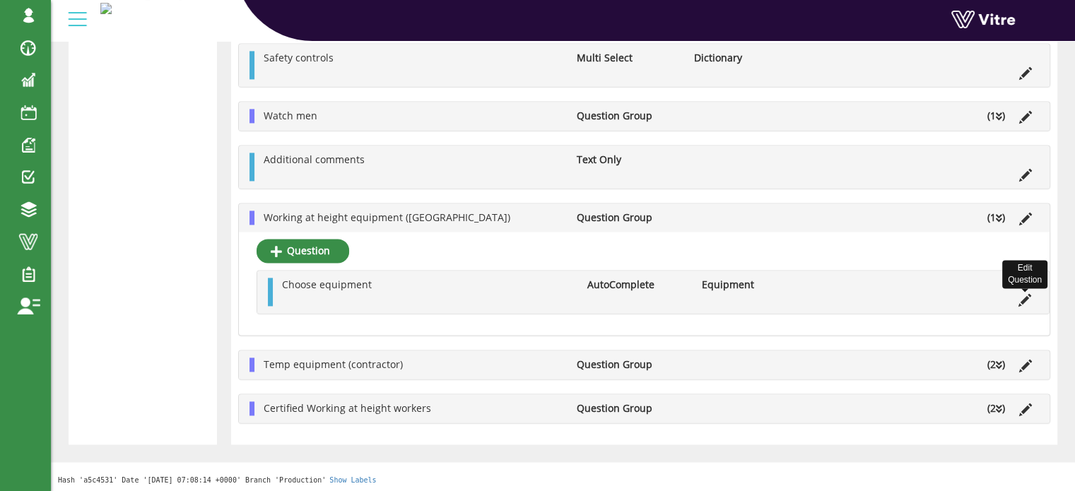
click at [1023, 299] on icon at bounding box center [1024, 300] width 13 height 13
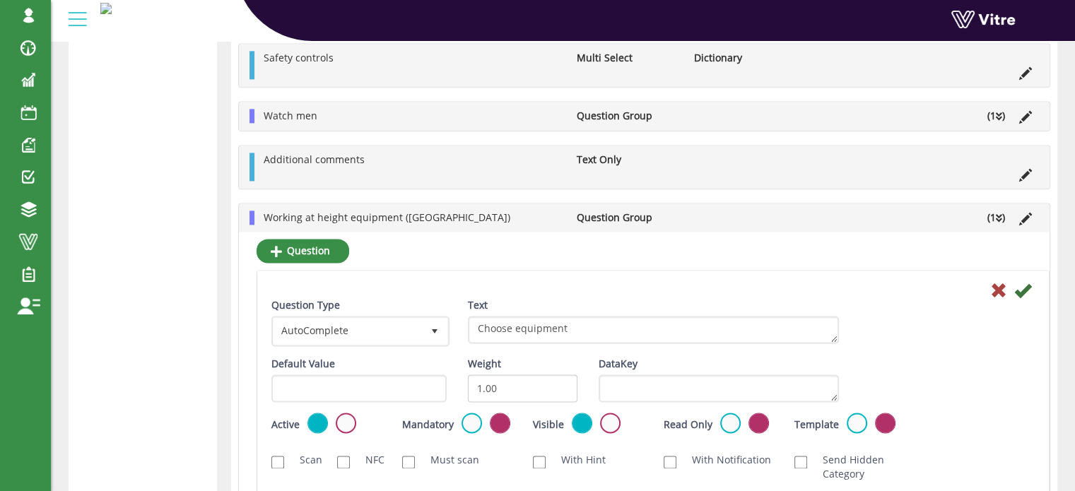
scroll to position [2193, 0]
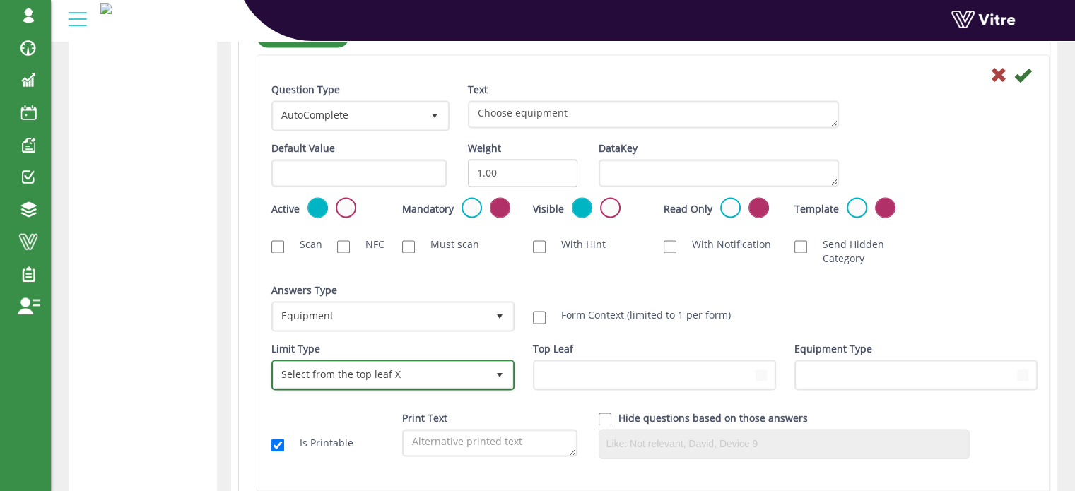
click at [496, 373] on span "select" at bounding box center [499, 375] width 11 height 11
click at [513, 342] on div "Limit Type Any company location 0 Limit Type Select from the top leaf X 1 Limit…" at bounding box center [391, 371] width 261 height 59
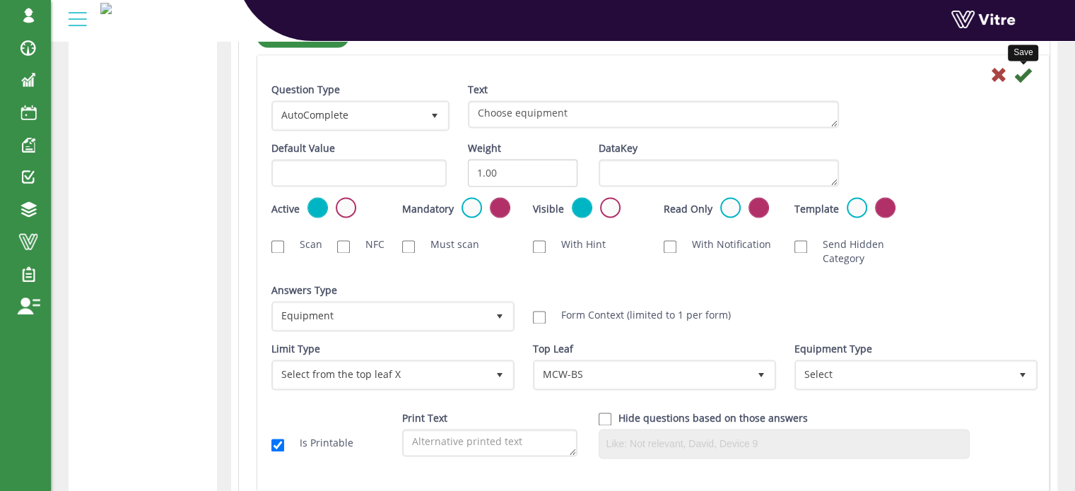
click at [1023, 76] on icon at bounding box center [1022, 74] width 17 height 17
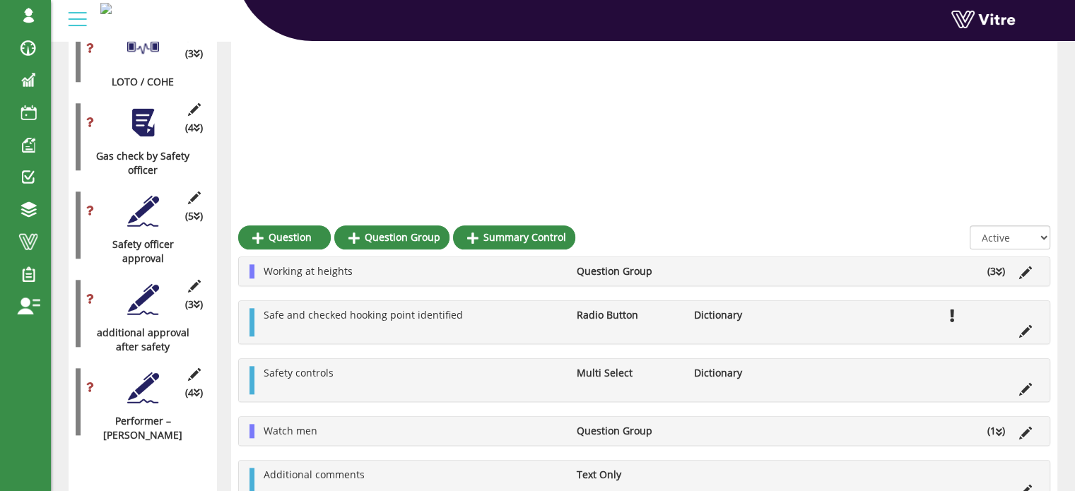
scroll to position [1853, 0]
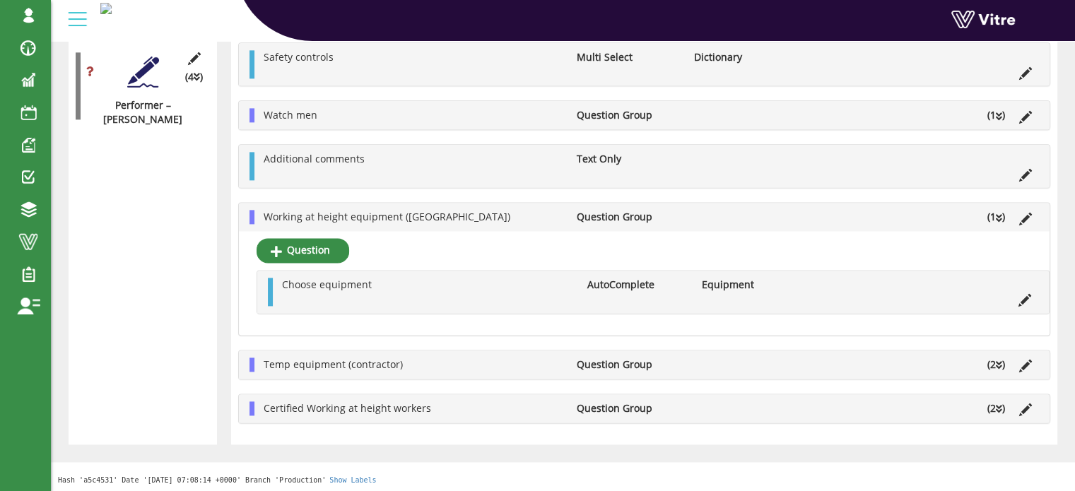
click at [999, 217] on icon at bounding box center [999, 218] width 6 height 10
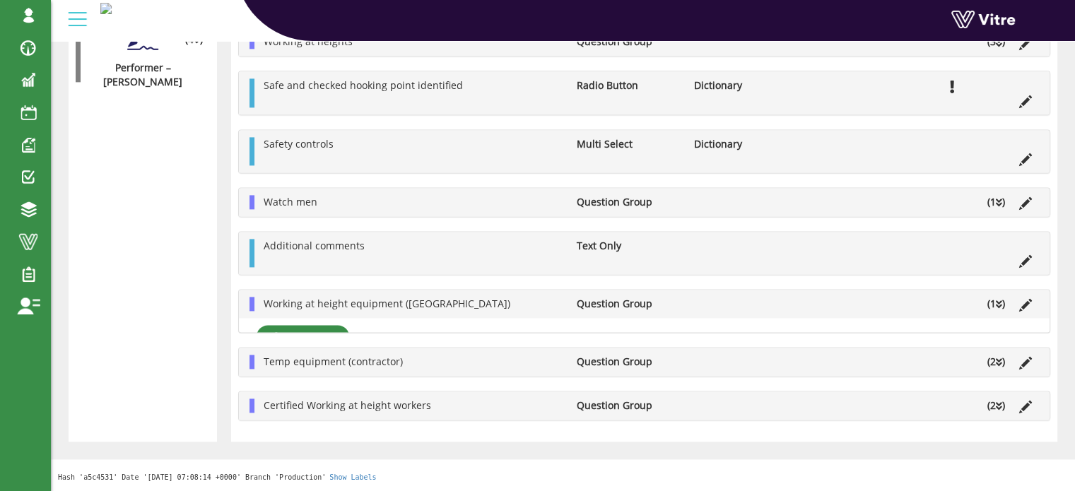
scroll to position [1874, 0]
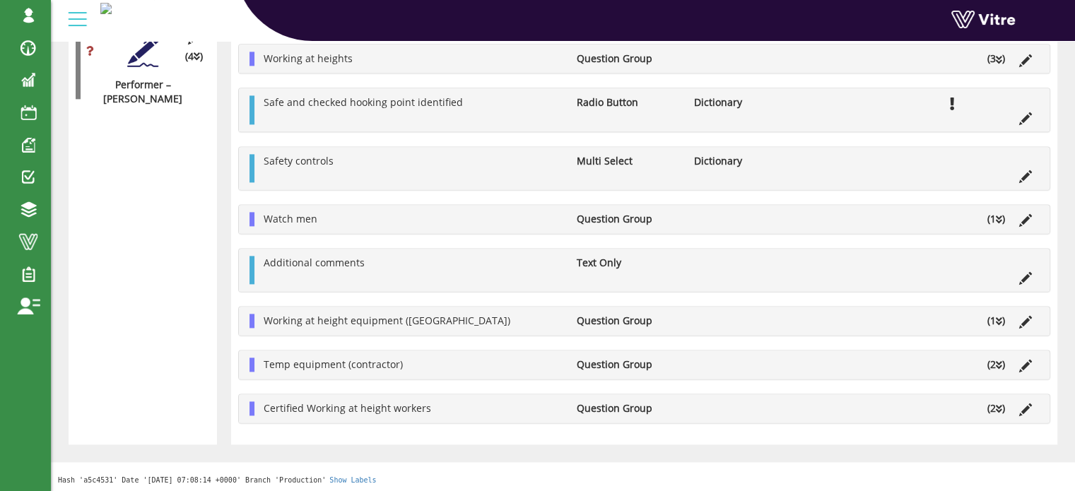
click at [1001, 362] on icon at bounding box center [999, 365] width 6 height 10
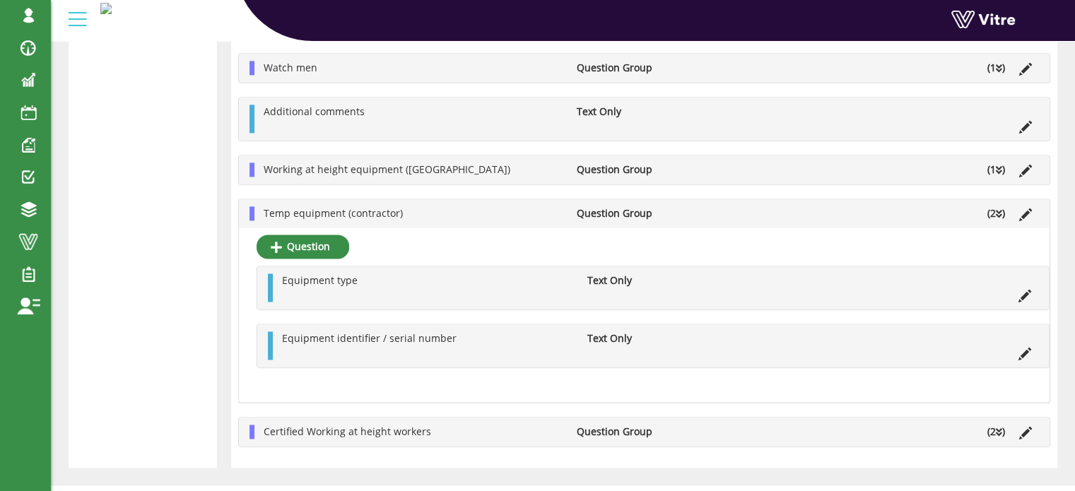
scroll to position [2035, 0]
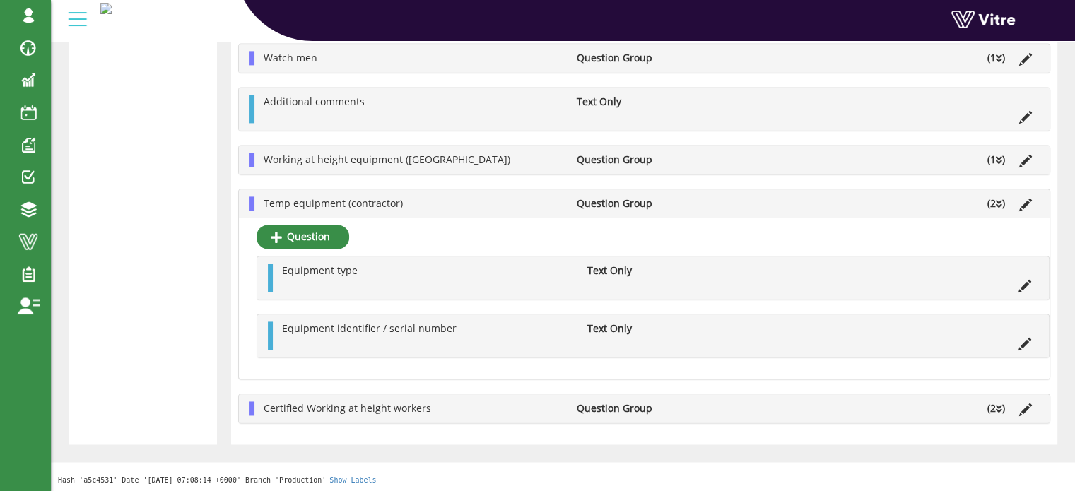
click at [998, 200] on icon at bounding box center [999, 204] width 6 height 10
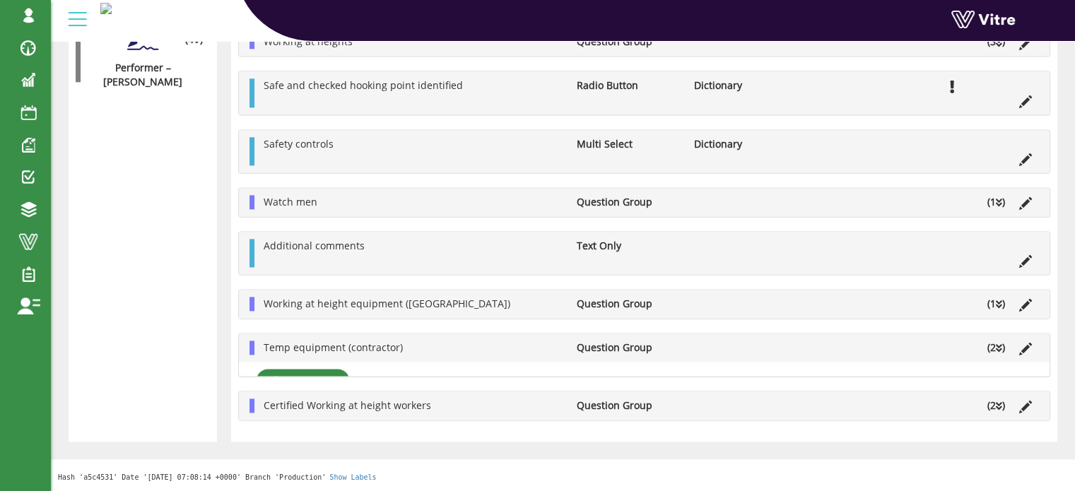
scroll to position [1874, 0]
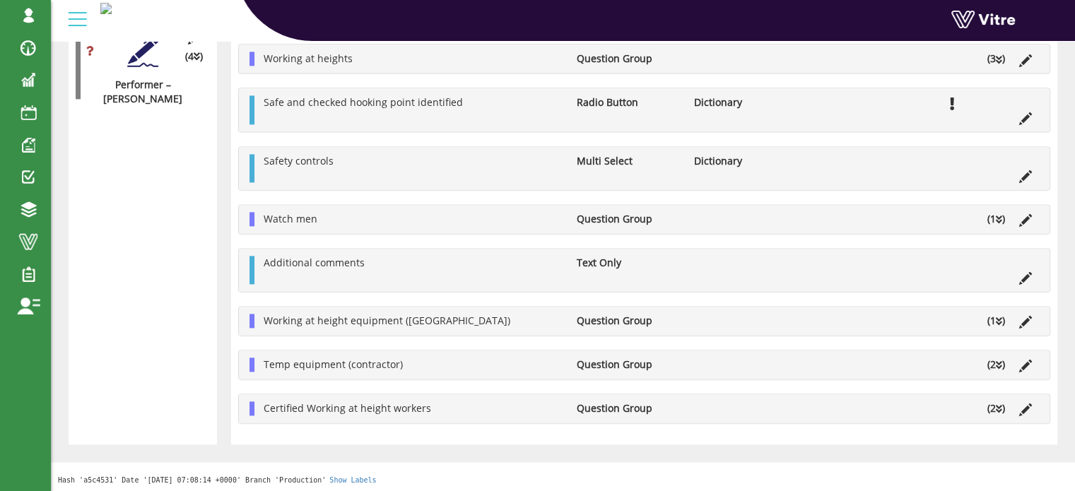
click at [995, 406] on li "(2 )" at bounding box center [996, 408] width 32 height 14
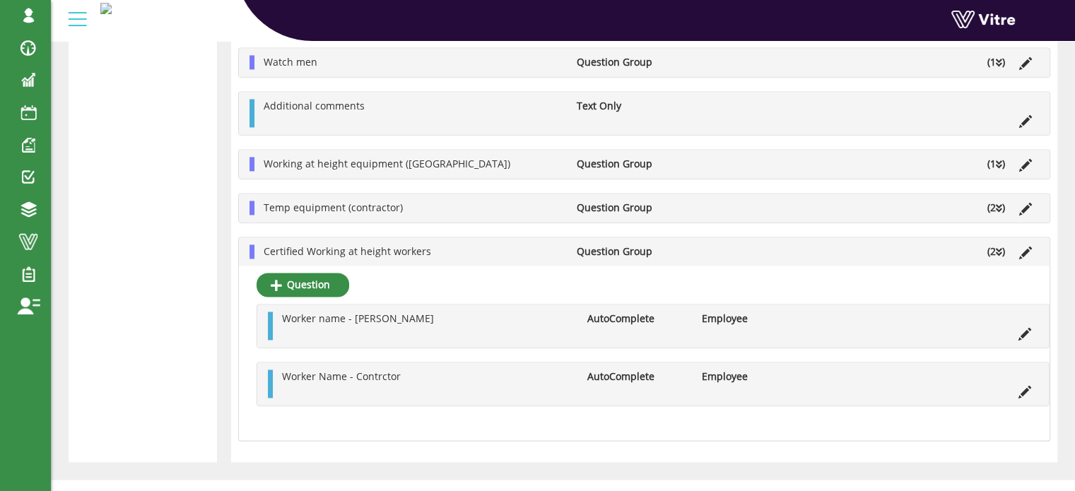
scroll to position [2035, 0]
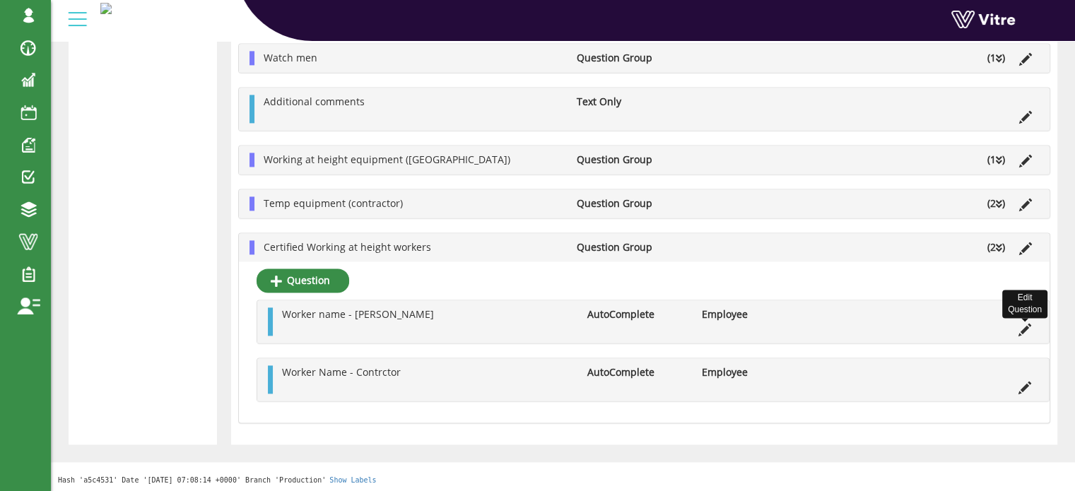
click at [1024, 330] on icon at bounding box center [1024, 330] width 13 height 13
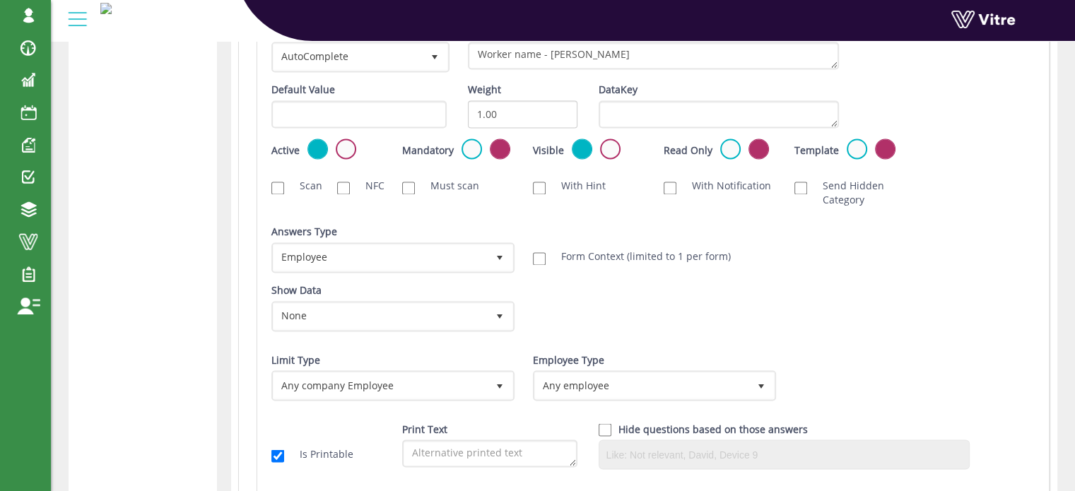
scroll to position [2193, 0]
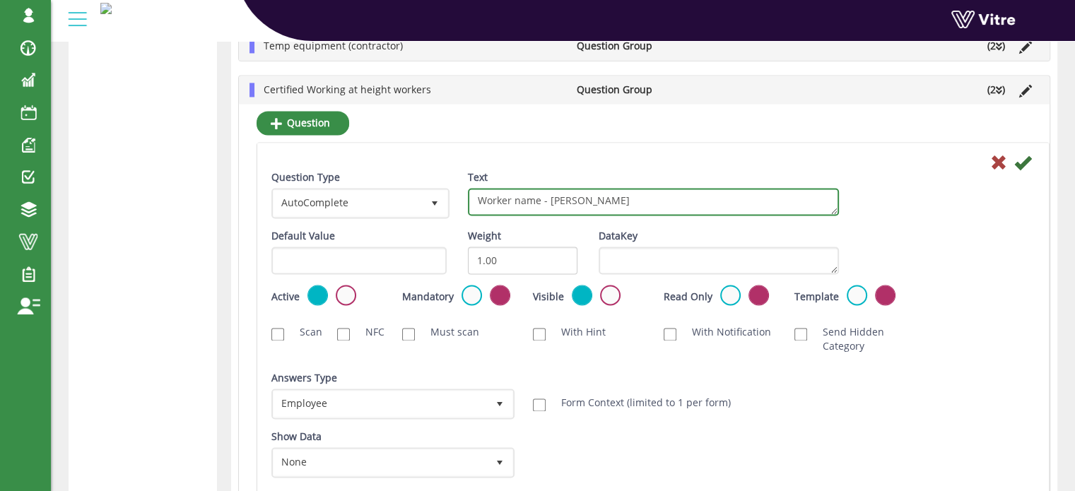
click at [580, 198] on textarea "Worker name - Agan" at bounding box center [653, 202] width 371 height 28
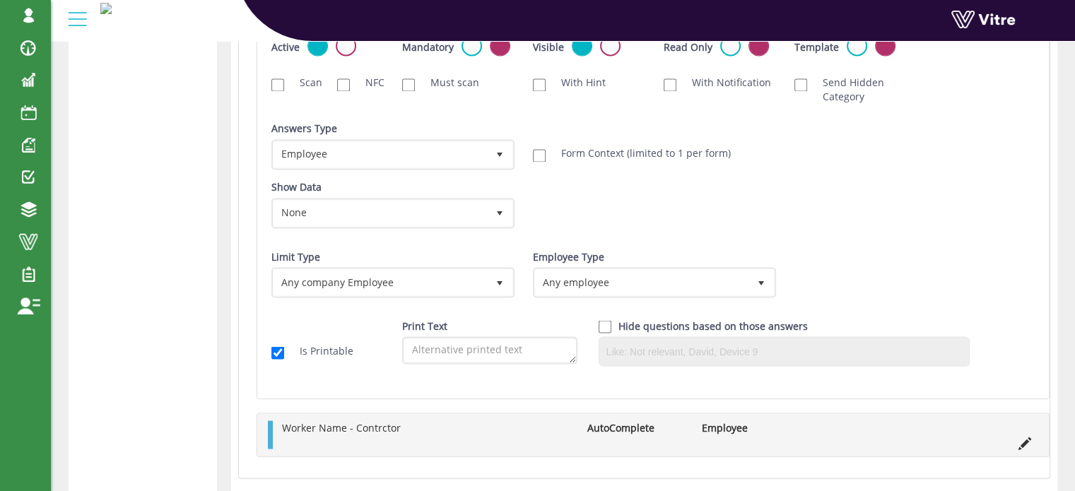
scroll to position [2475, 0]
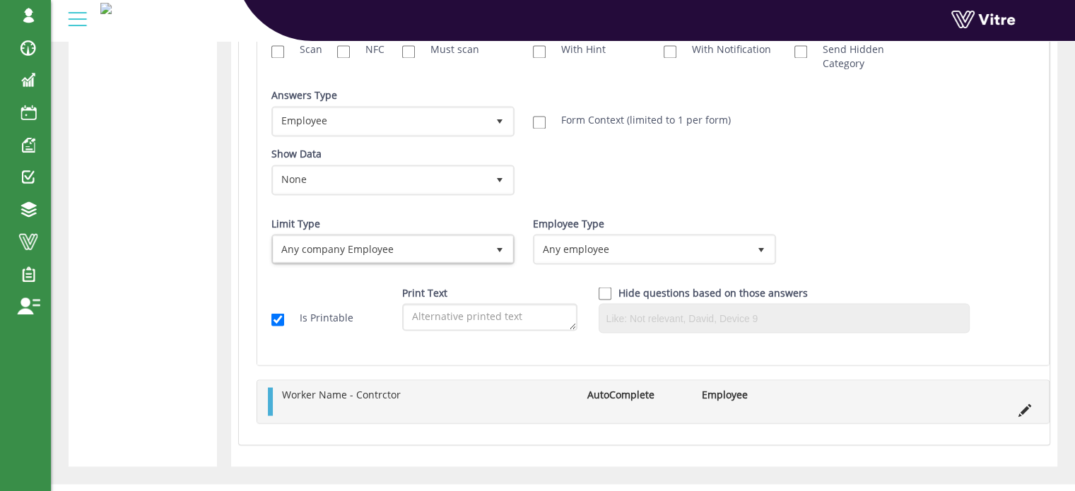
type textarea "Worker name"
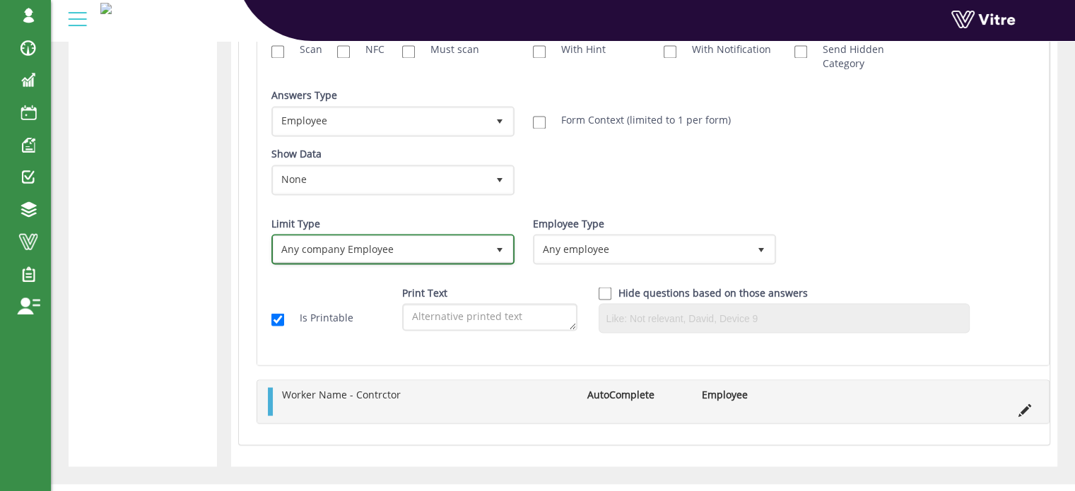
click at [476, 245] on span "Any company Employee" at bounding box center [379, 248] width 213 height 25
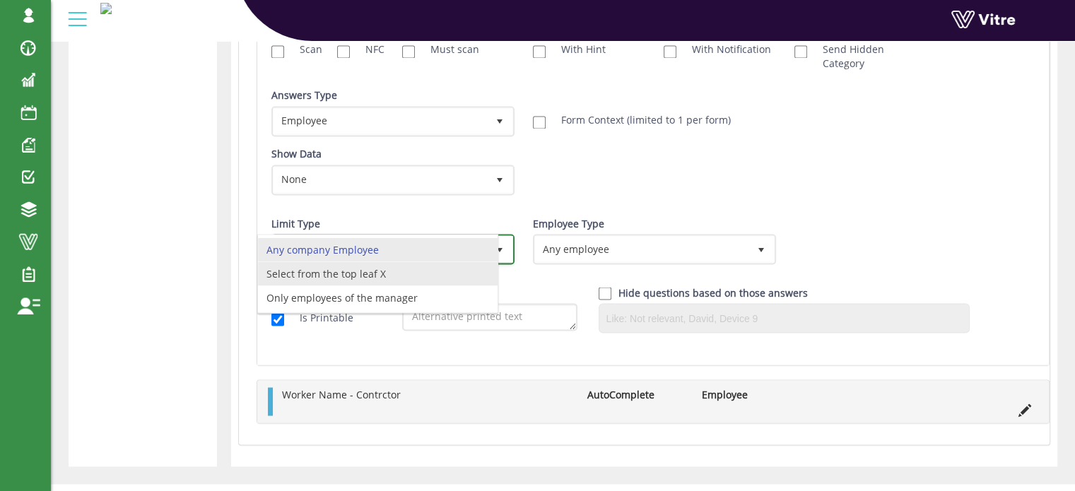
click at [464, 271] on li "Select from the top leaf X" at bounding box center [378, 273] width 240 height 24
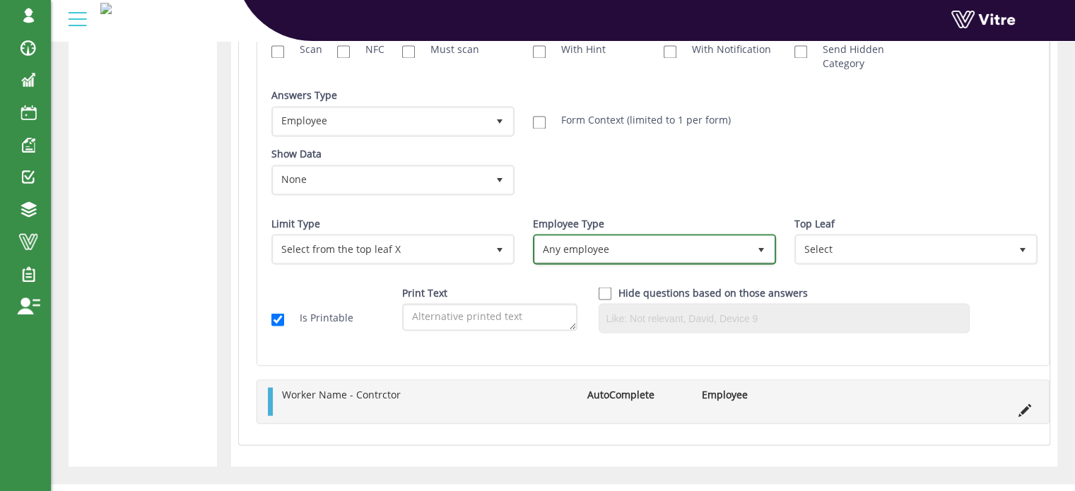
click at [584, 236] on span "Any employee" at bounding box center [641, 248] width 213 height 25
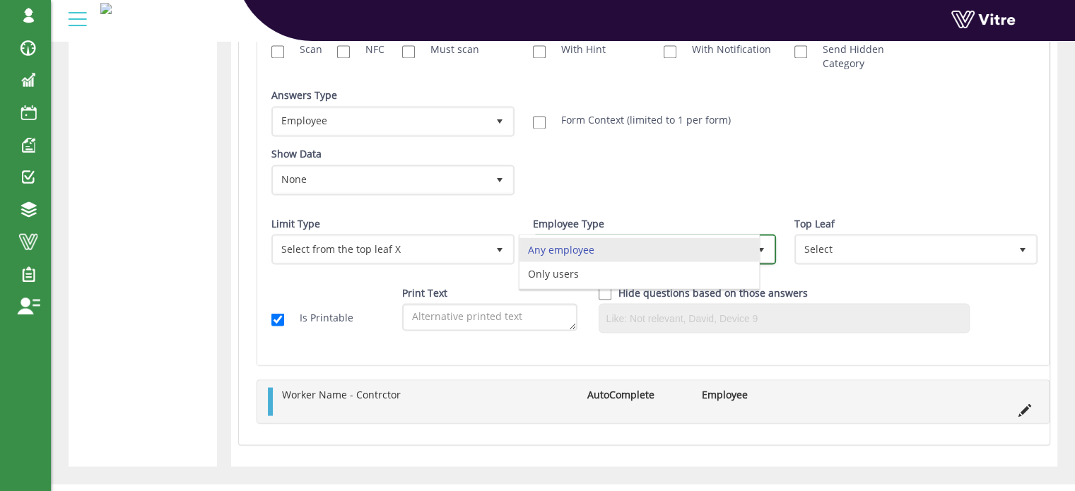
click at [600, 247] on li "Any employee" at bounding box center [639, 249] width 240 height 24
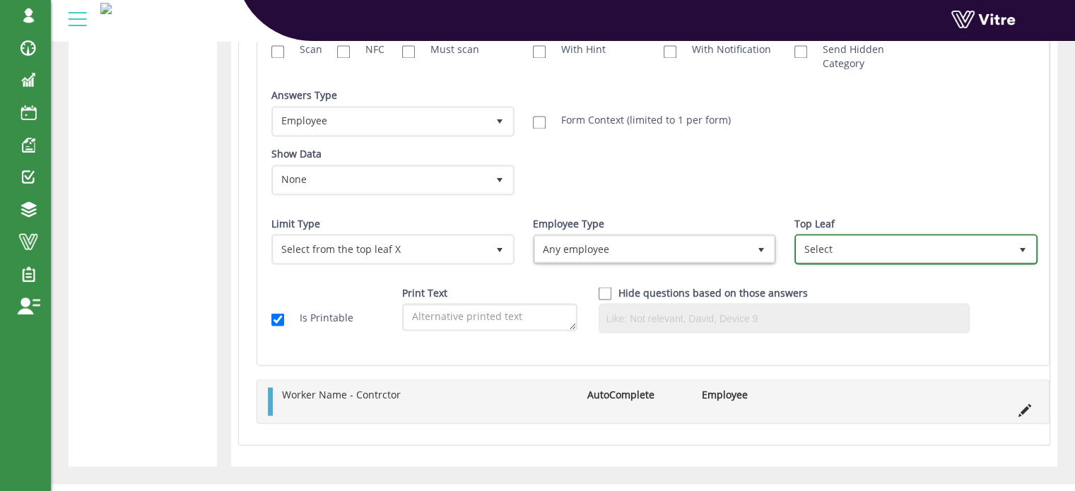
click at [822, 244] on span "Select" at bounding box center [902, 248] width 213 height 25
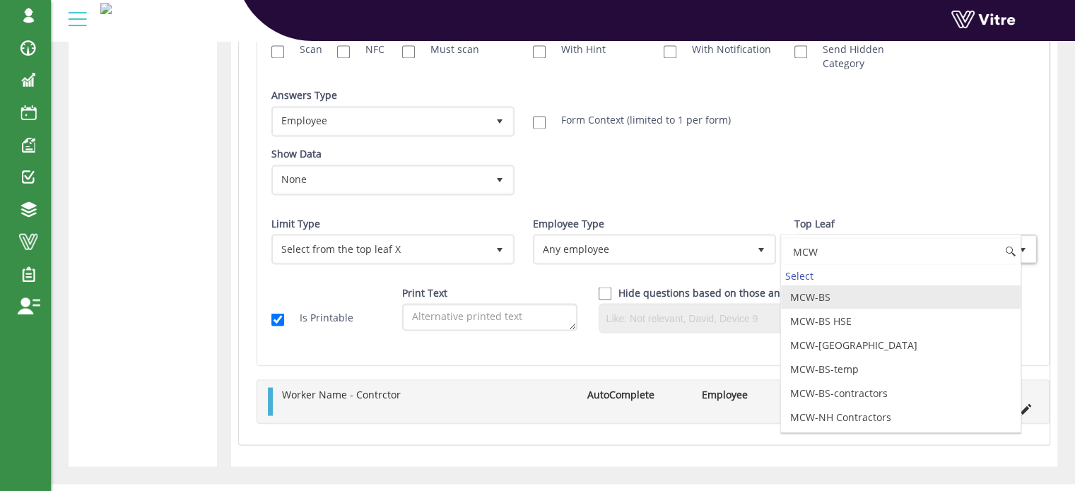
click at [828, 295] on li "MCW-BS" at bounding box center [901, 297] width 240 height 24
type input "MCW"
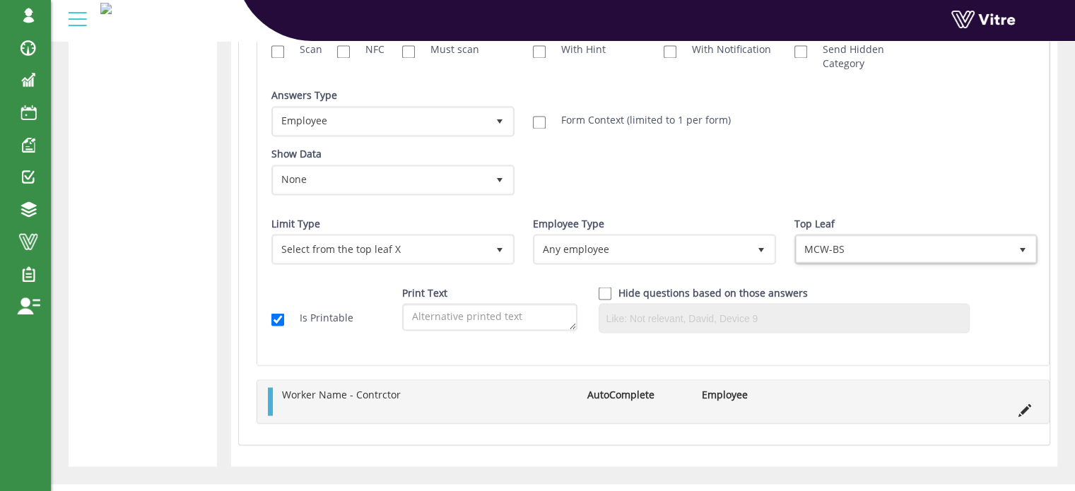
click at [873, 150] on div "Show Data None 0 Certificates IL - עבודה בגובה IL - מפעיל מלגזה IL- מוביל חומ"ס…" at bounding box center [653, 176] width 784 height 59
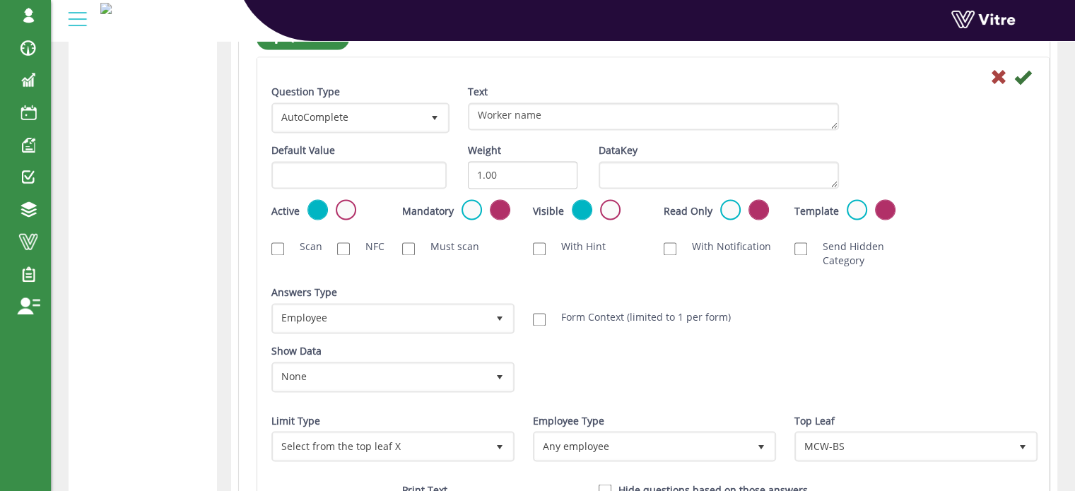
scroll to position [2193, 0]
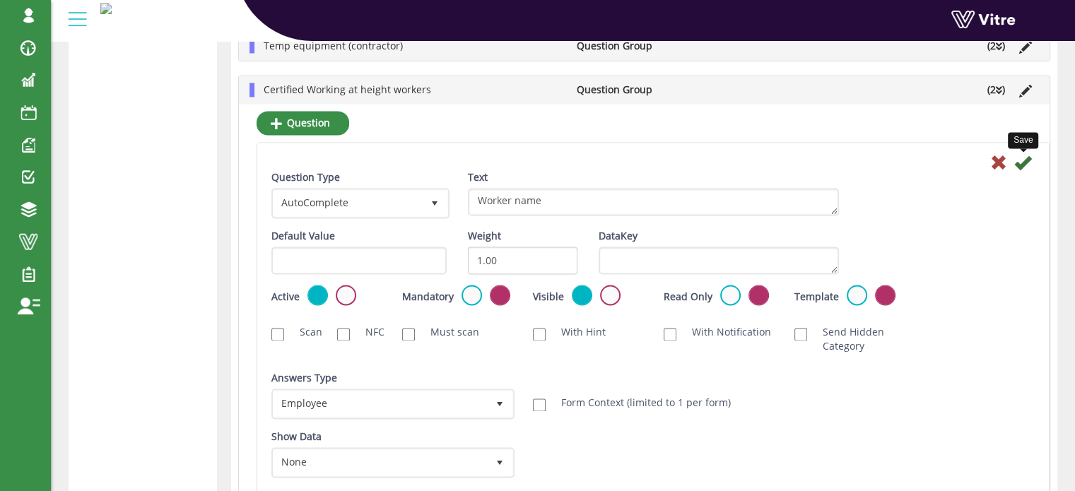
click at [1023, 160] on icon at bounding box center [1022, 162] width 17 height 17
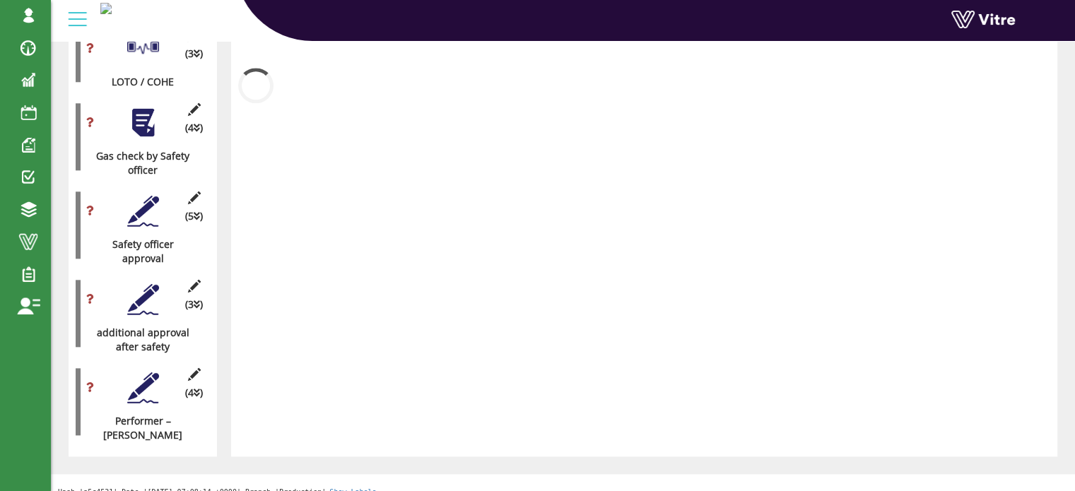
scroll to position [1969, 0]
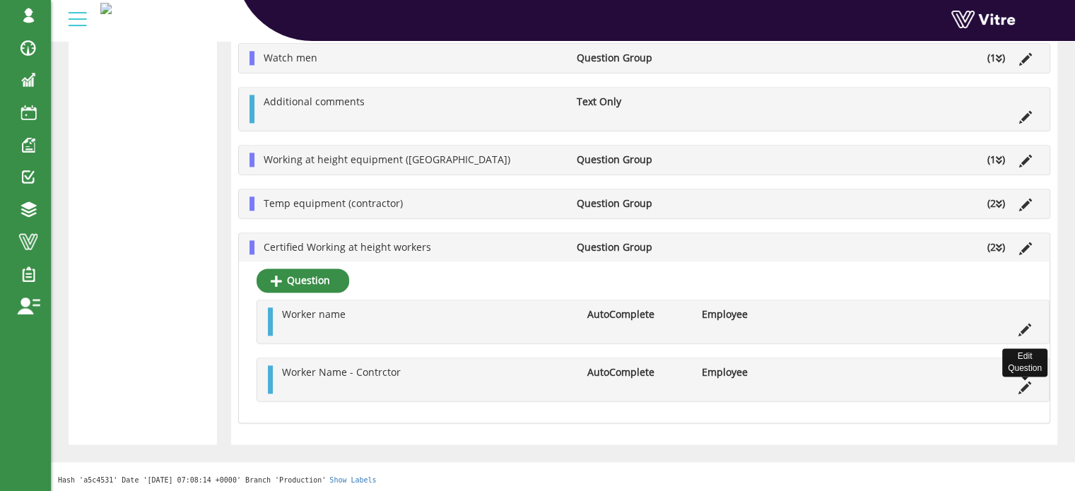
click at [1025, 386] on icon at bounding box center [1024, 388] width 13 height 13
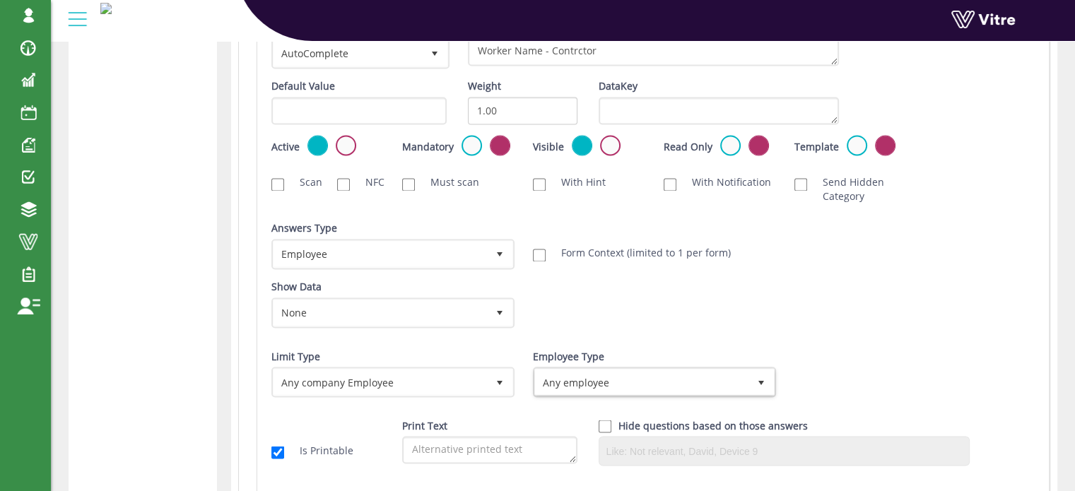
scroll to position [2405, 0]
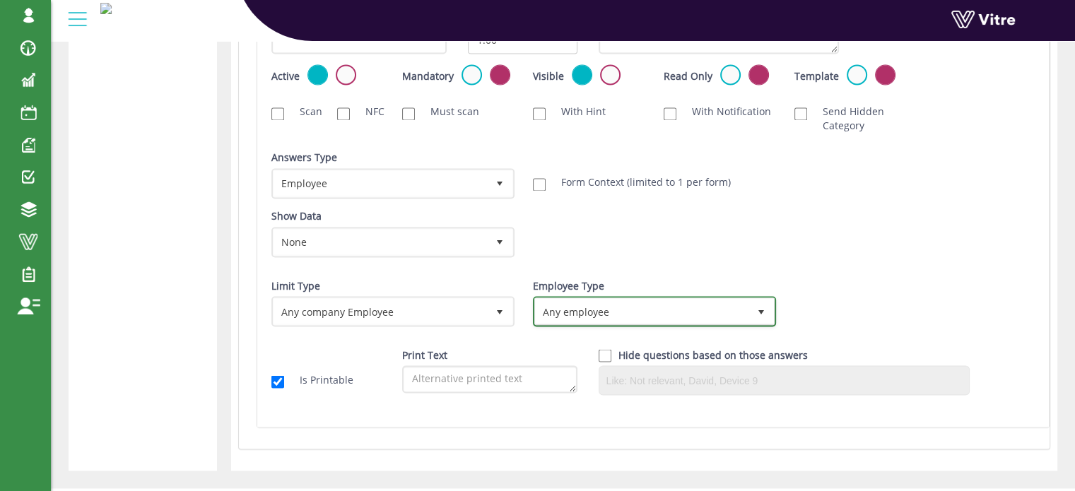
click at [567, 305] on span "Any employee" at bounding box center [641, 310] width 213 height 25
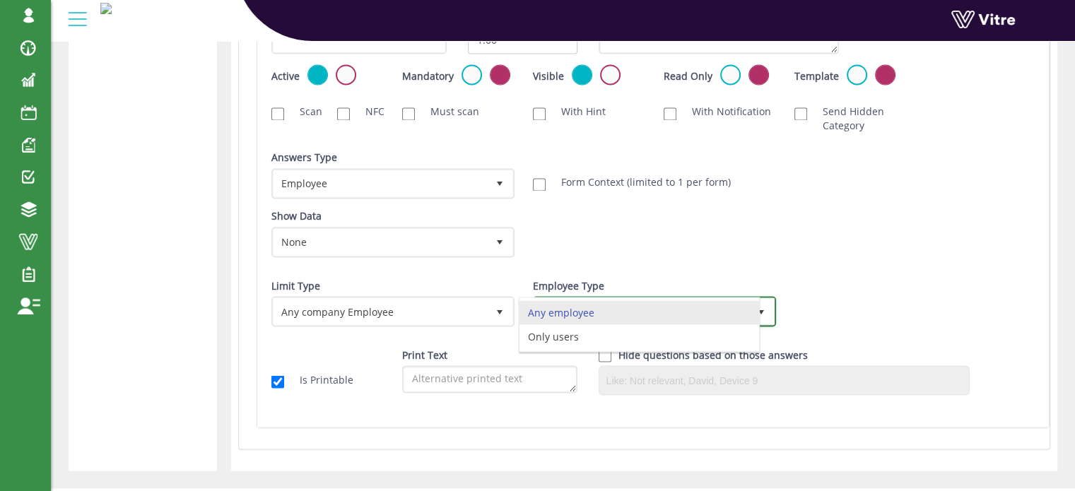
click at [604, 305] on li "Any employee" at bounding box center [639, 312] width 240 height 24
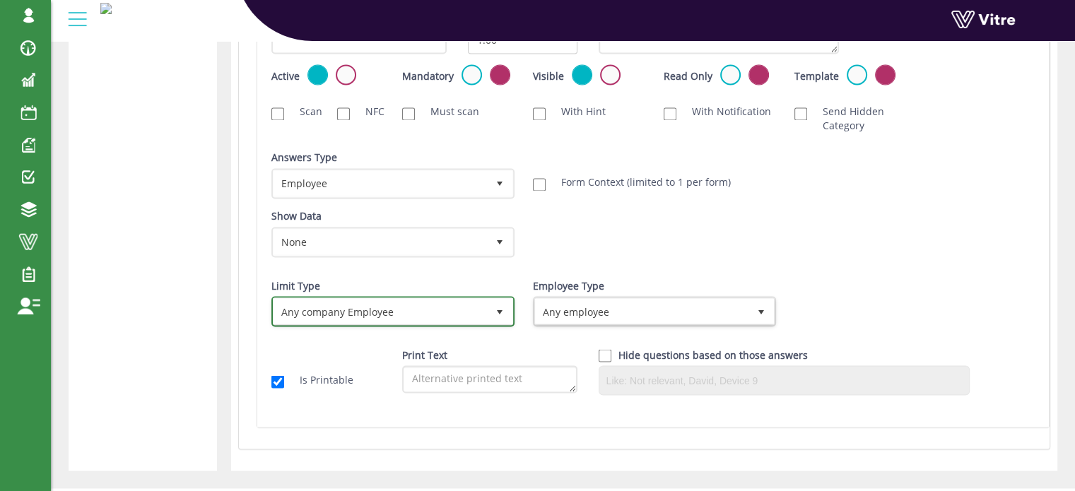
click at [491, 305] on span "select" at bounding box center [499, 310] width 25 height 25
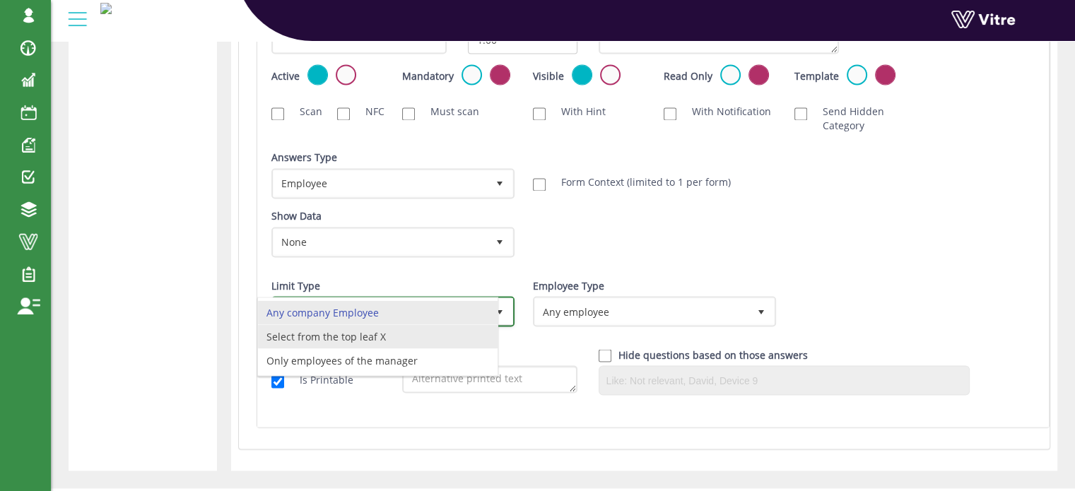
click at [431, 324] on li "Select from the top leaf X" at bounding box center [378, 336] width 240 height 24
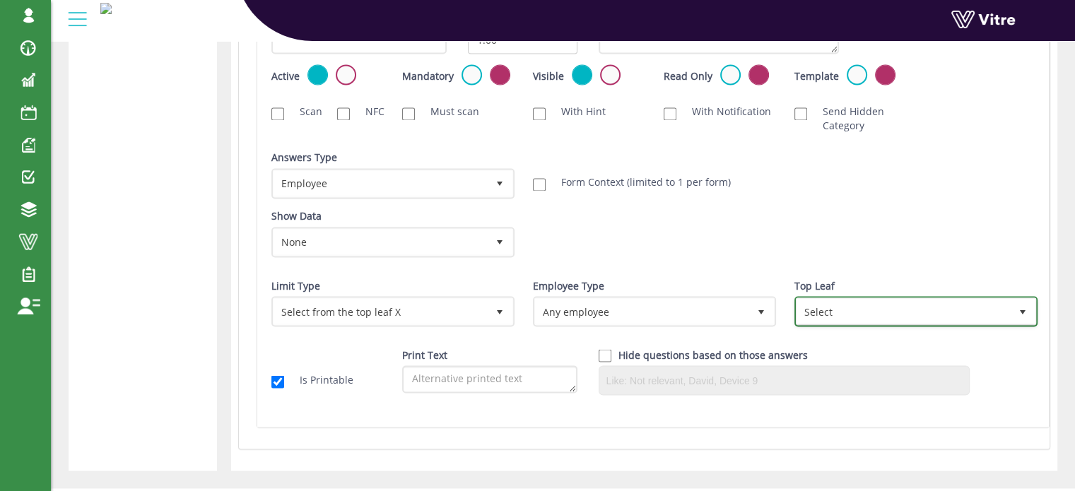
click at [832, 309] on span "Select" at bounding box center [902, 310] width 213 height 25
click at [910, 309] on span "Select" at bounding box center [902, 310] width 213 height 25
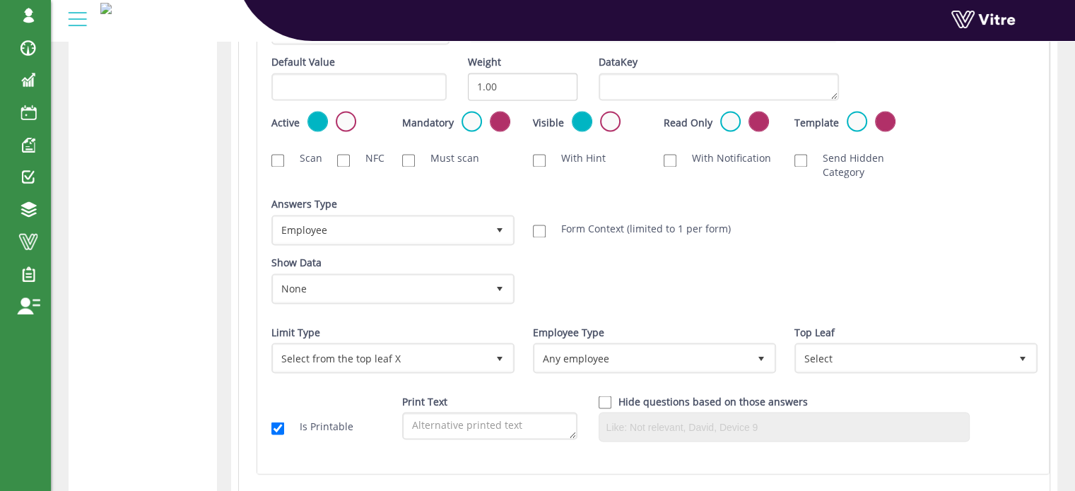
scroll to position [2334, 0]
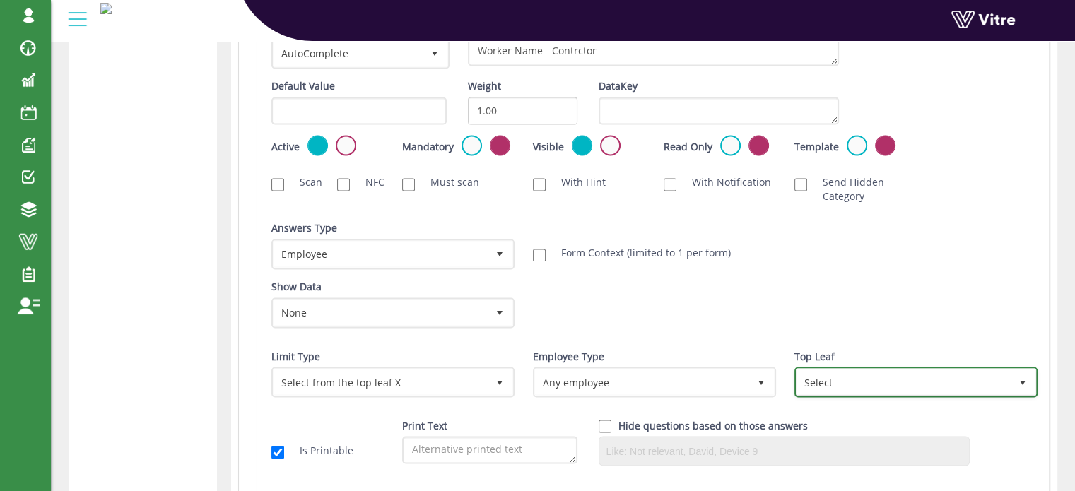
click at [1022, 381] on span "select" at bounding box center [1022, 382] width 11 height 11
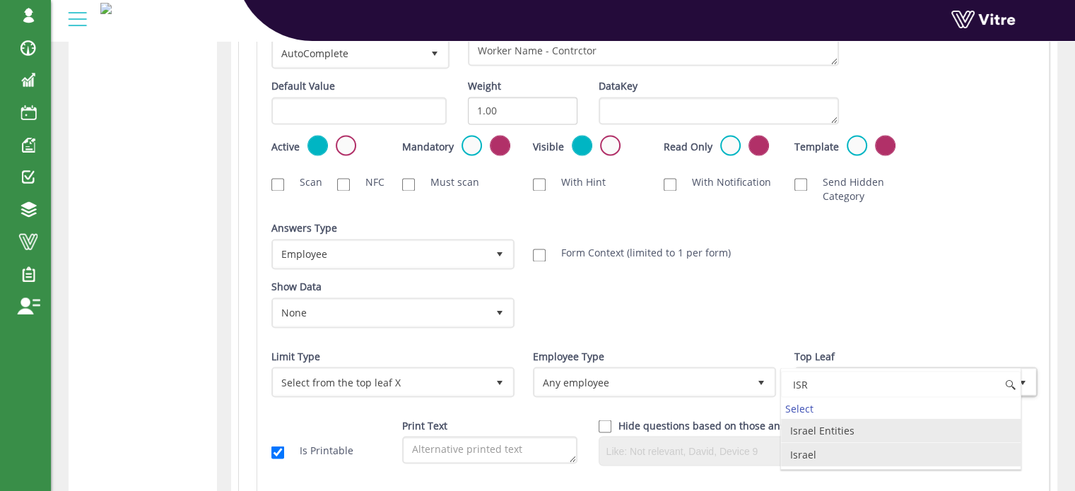
click at [848, 449] on li "Israel" at bounding box center [901, 454] width 240 height 24
type input "ISR"
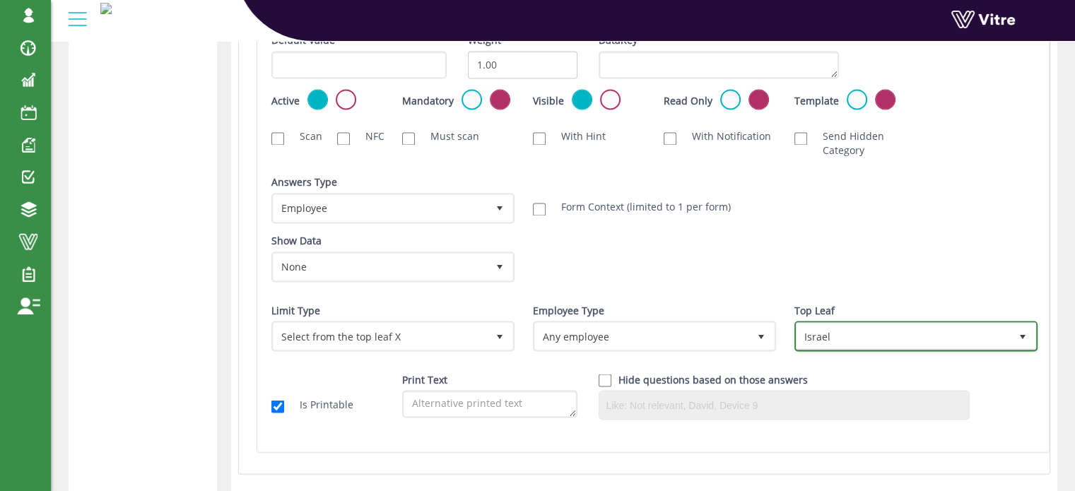
scroll to position [2405, 0]
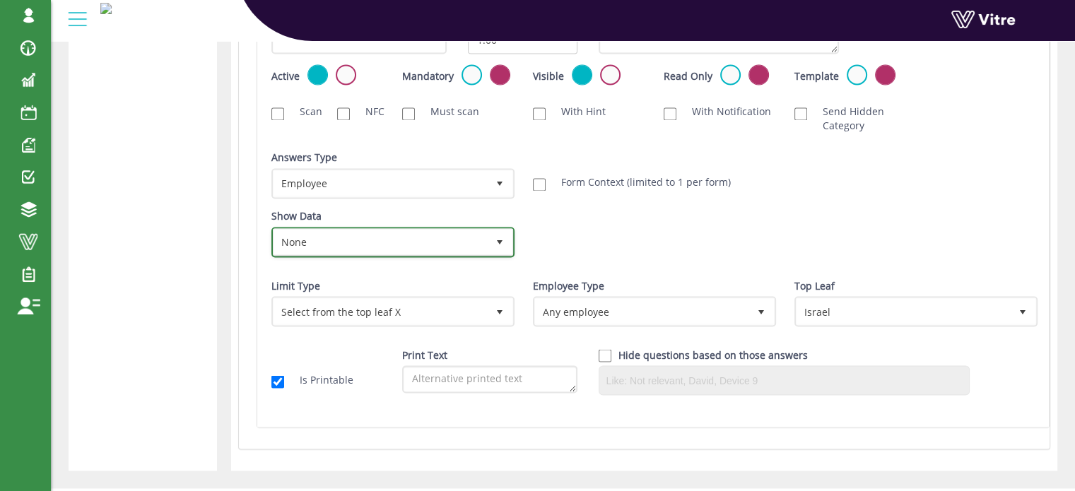
click at [489, 235] on span "select" at bounding box center [499, 241] width 25 height 25
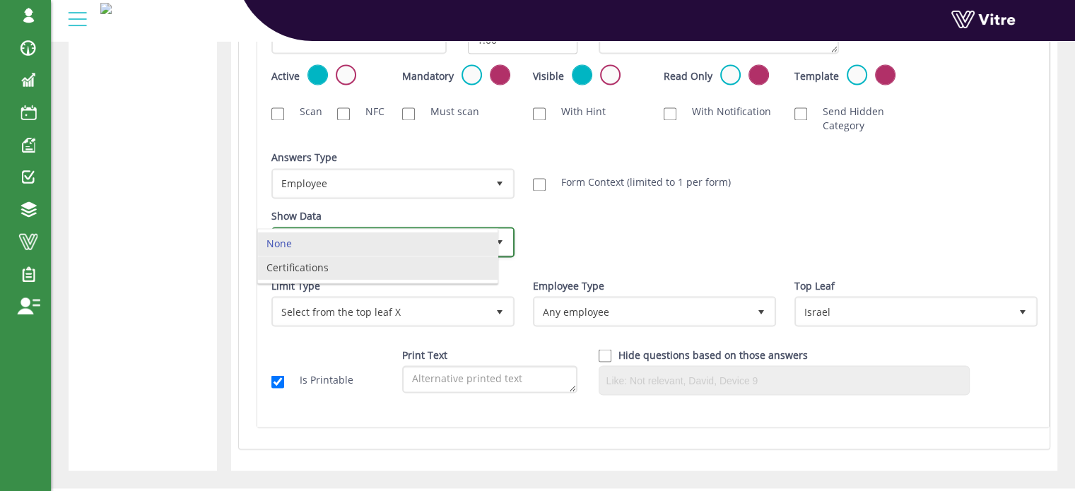
click at [437, 263] on li "Certifications" at bounding box center [378, 268] width 240 height 24
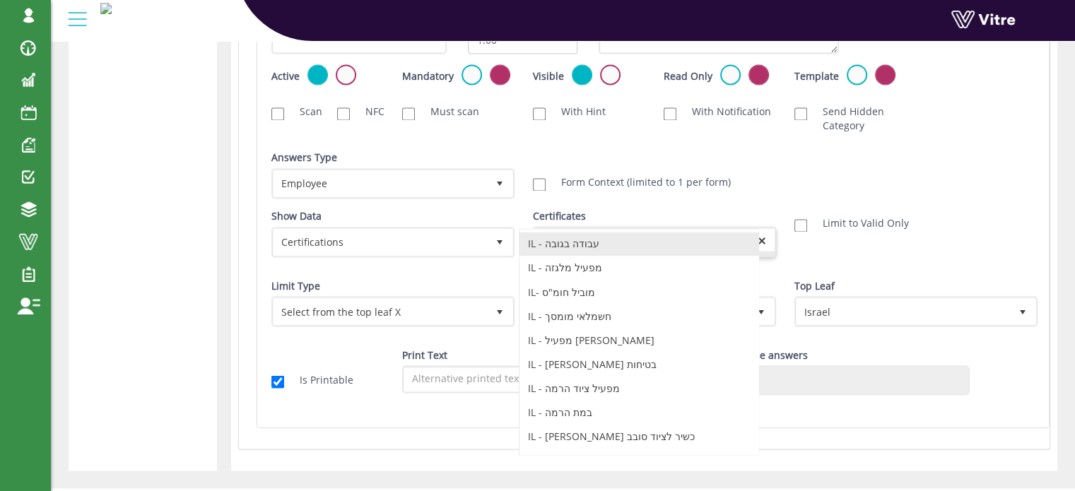
click at [560, 240] on div "Question Type AutoComplete 11 Text Worker Name - Contrctor Default Value Weight…" at bounding box center [652, 178] width 763 height 456
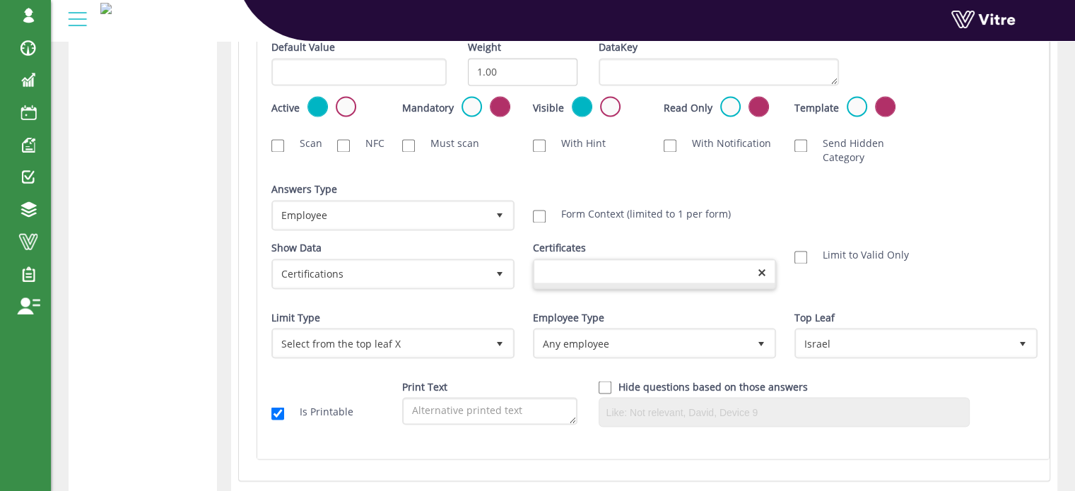
scroll to position [2357, 0]
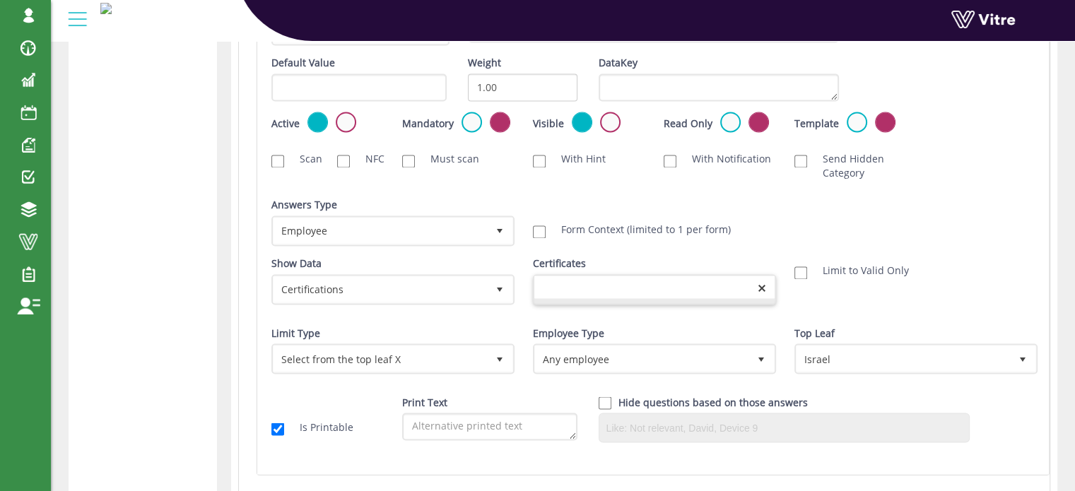
click at [632, 281] on div at bounding box center [654, 287] width 240 height 23
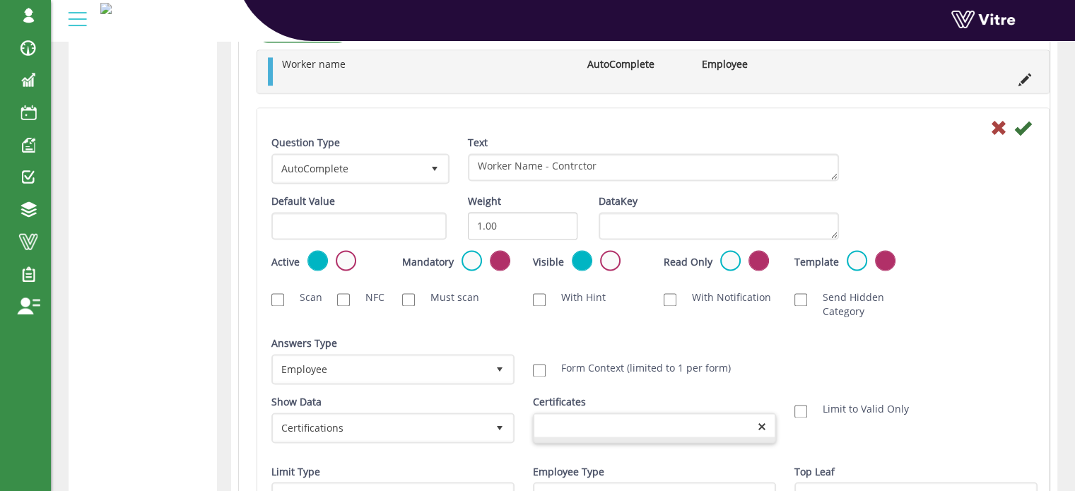
scroll to position [2216, 0]
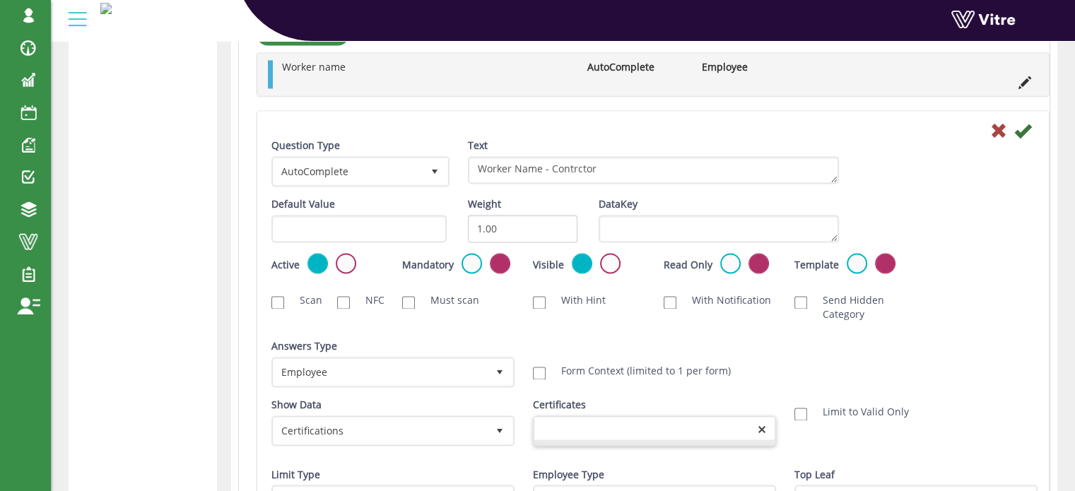
click at [687, 423] on div at bounding box center [654, 428] width 240 height 23
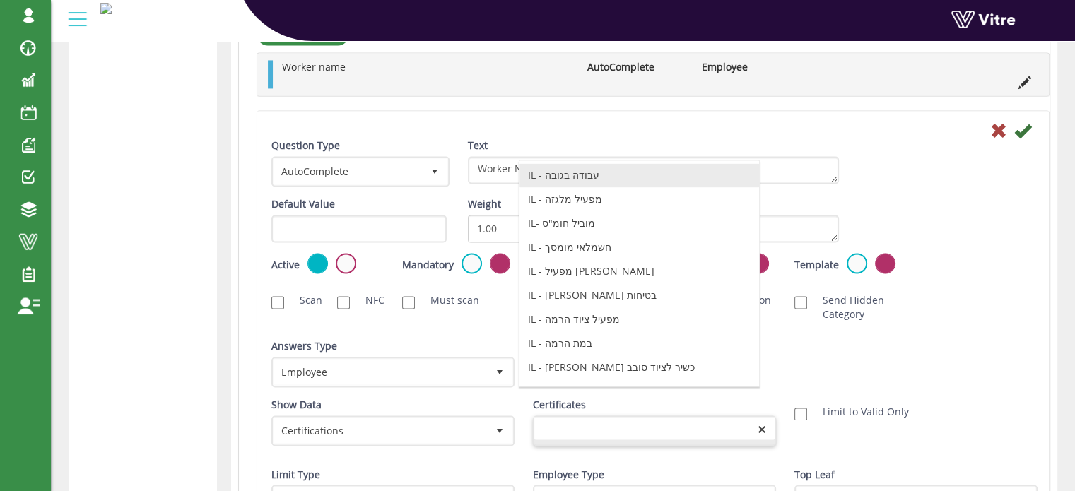
click at [594, 171] on li "IL - עבודה בגובה" at bounding box center [639, 175] width 240 height 24
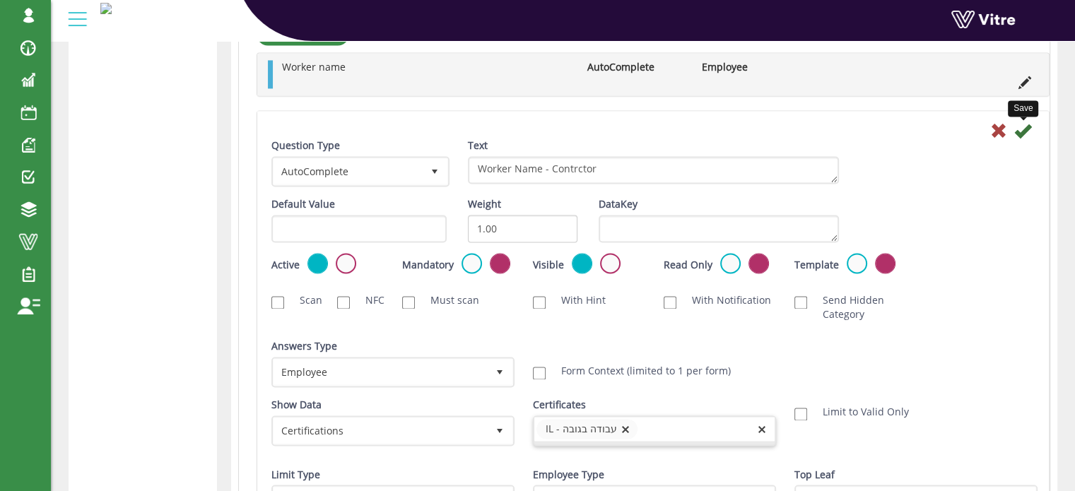
click at [1023, 131] on icon at bounding box center [1022, 130] width 17 height 17
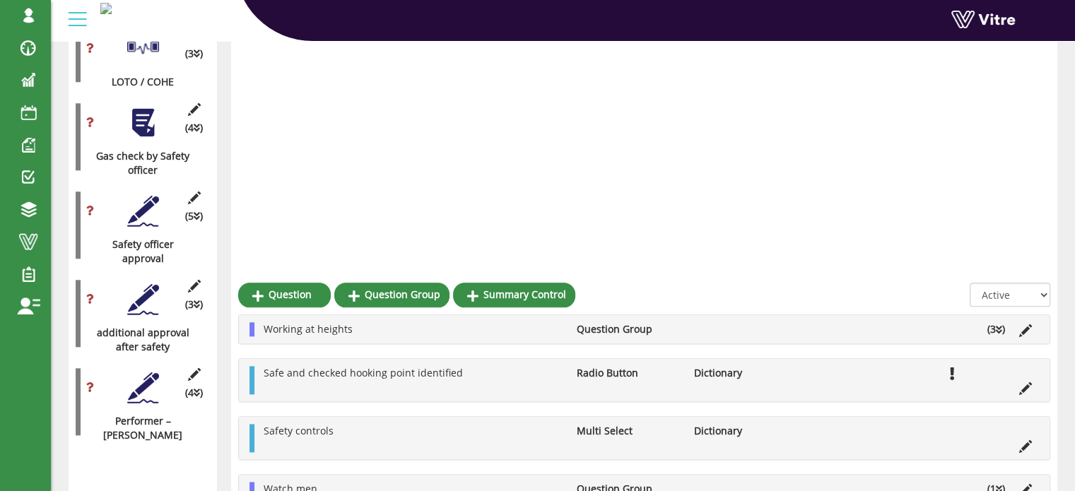
scroll to position [1969, 0]
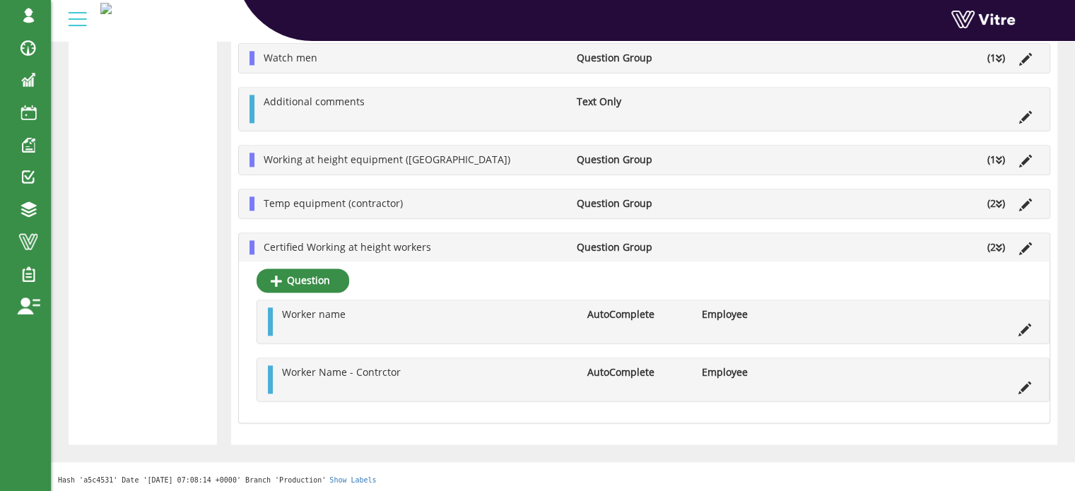
click at [729, 250] on ul "Certified Working at height workers Question Group (2 )" at bounding box center [647, 247] width 782 height 14
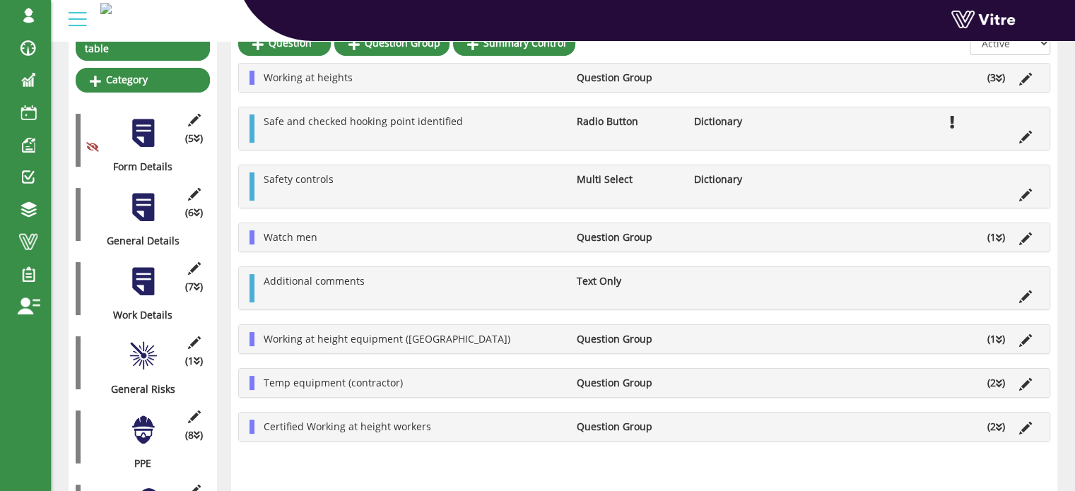
scroll to position [110, 0]
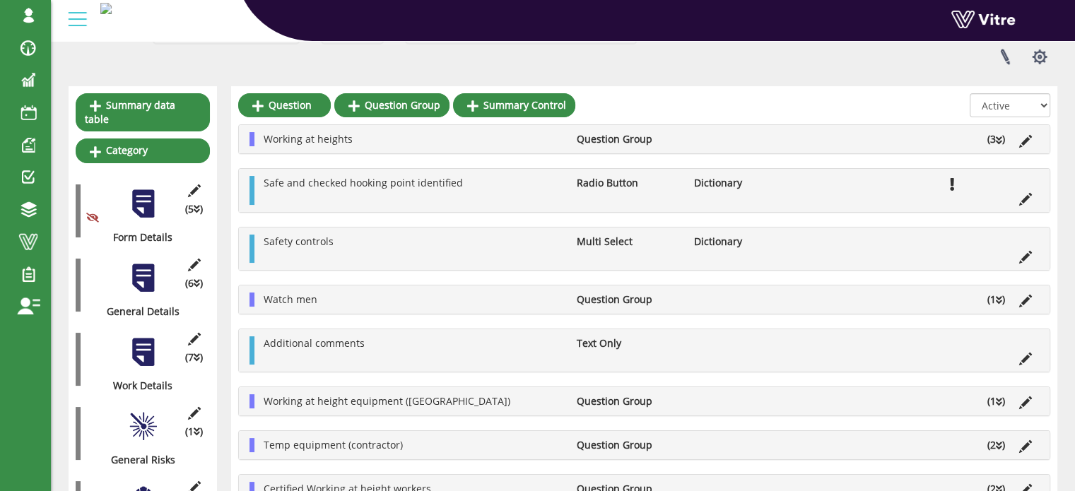
click at [142, 338] on div at bounding box center [143, 352] width 32 height 32
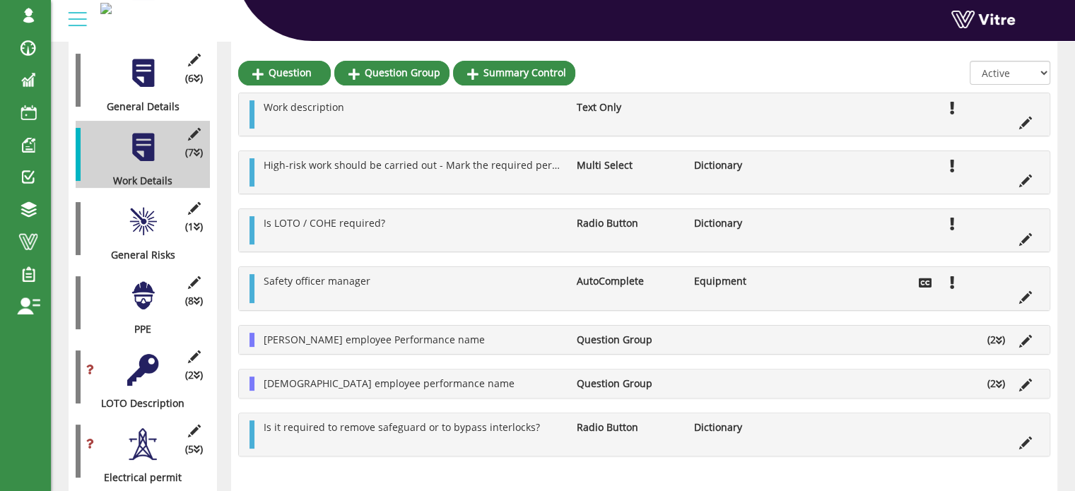
scroll to position [322, 0]
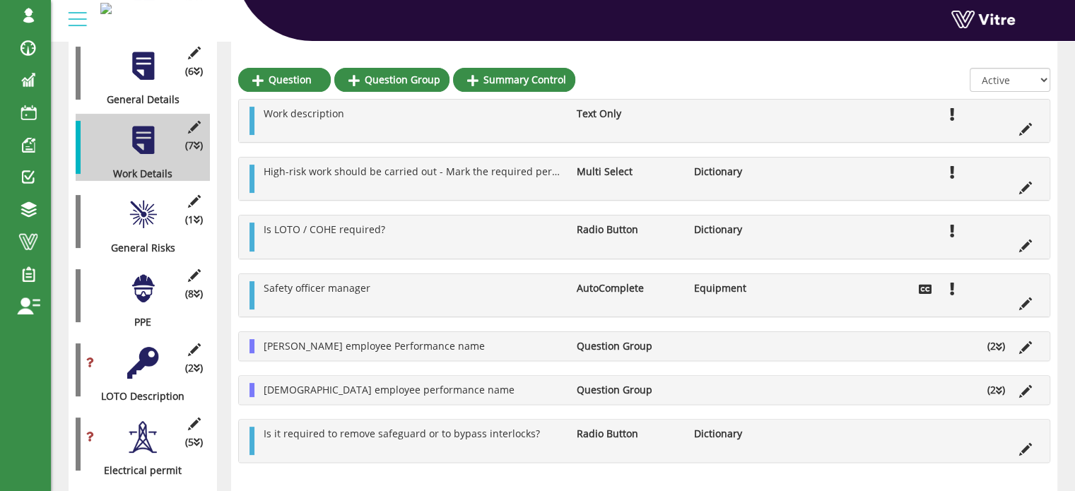
click at [997, 387] on icon at bounding box center [999, 391] width 6 height 10
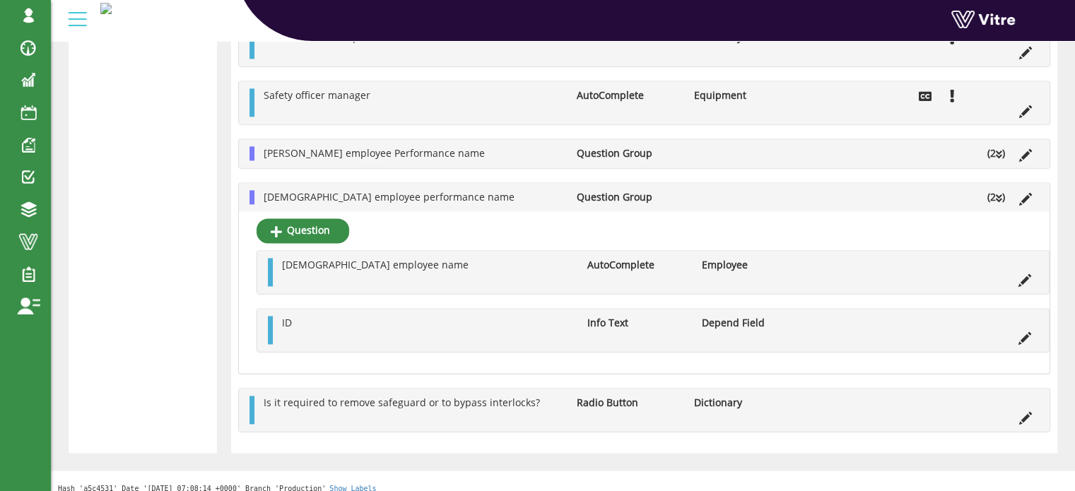
scroll to position [2006, 0]
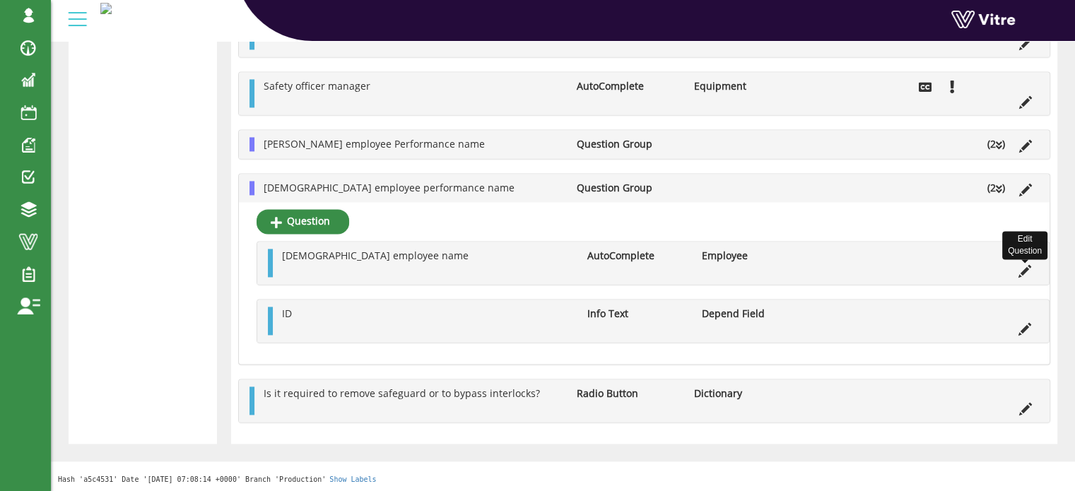
click at [1025, 271] on icon at bounding box center [1024, 271] width 13 height 13
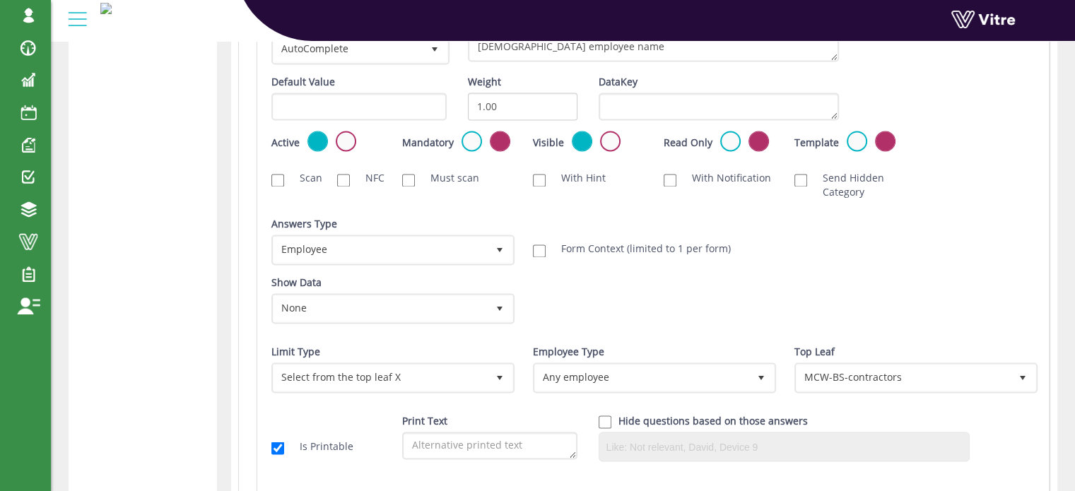
scroll to position [2289, 0]
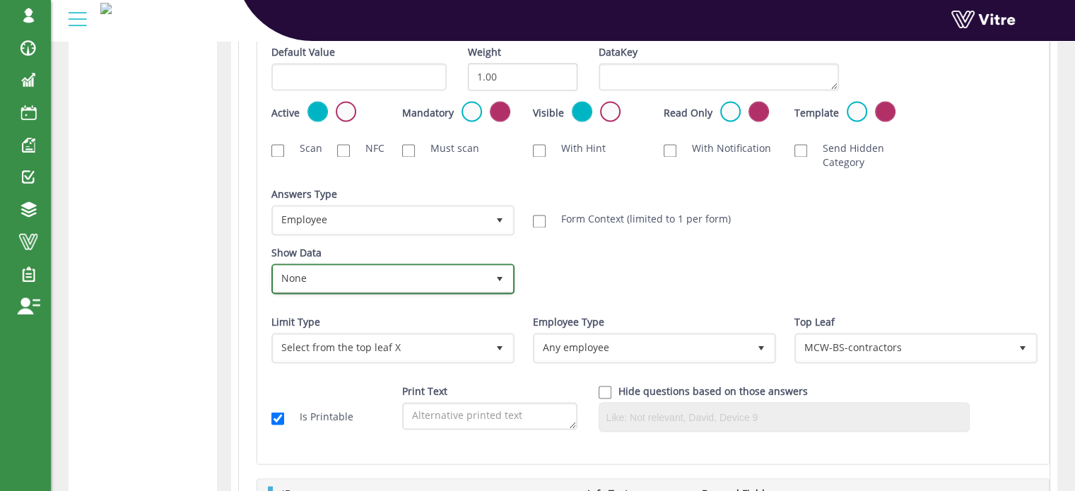
click at [502, 278] on span "select" at bounding box center [499, 278] width 11 height 11
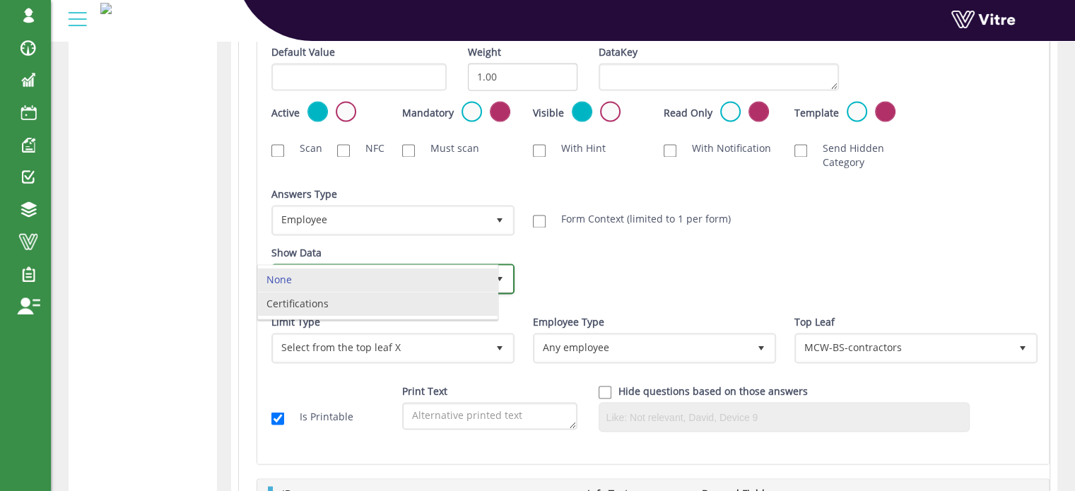
click at [445, 309] on li "Certifications" at bounding box center [378, 304] width 240 height 24
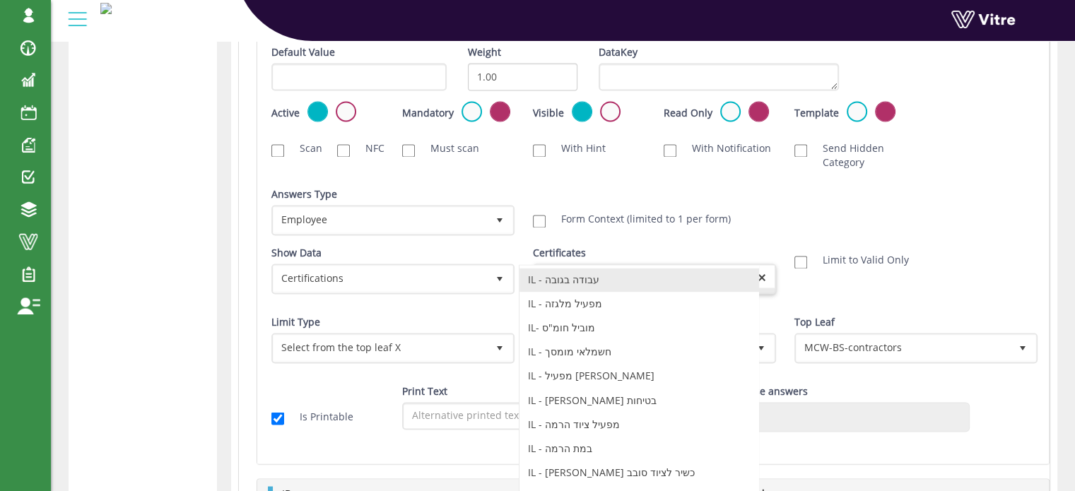
click at [609, 268] on div "Question Type AutoComplete 11 Text Contractor employee name Default Value Weigh…" at bounding box center [652, 215] width 763 height 456
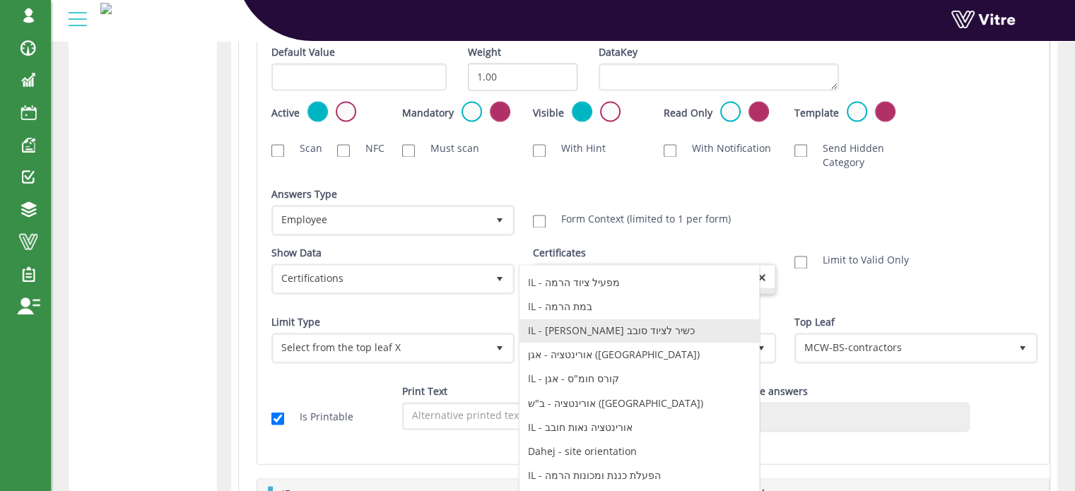
scroll to position [183, 0]
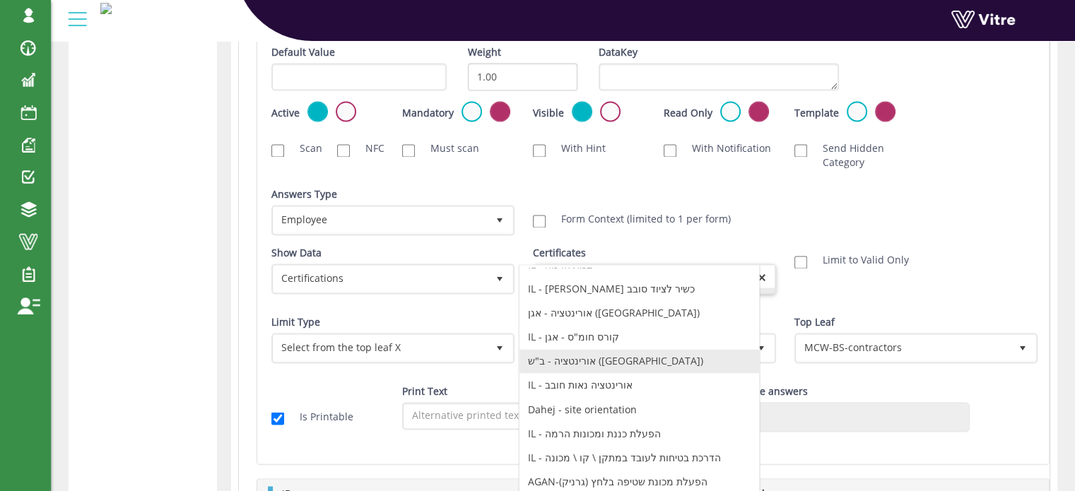
click at [612, 353] on li "אורינטציה - ב"ש (IL)" at bounding box center [639, 361] width 240 height 24
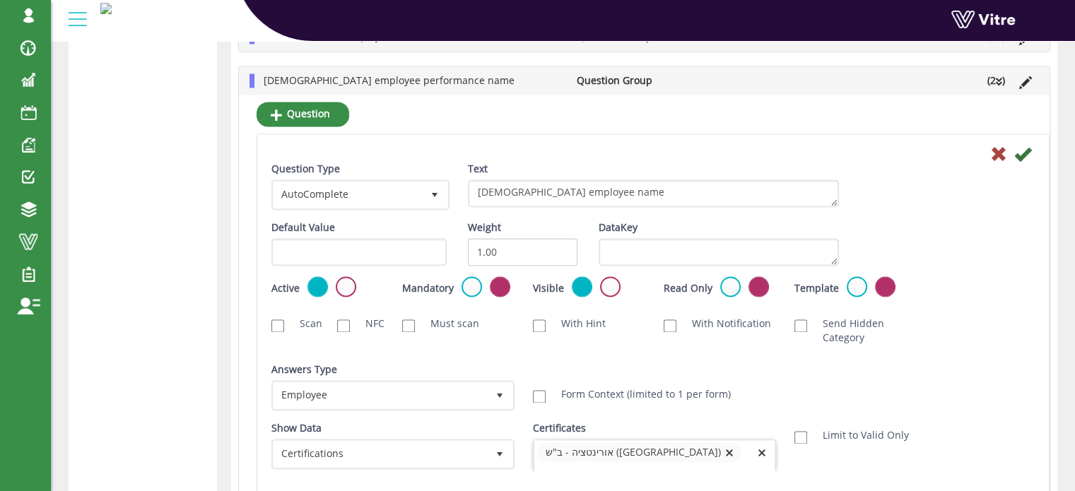
scroll to position [2112, 0]
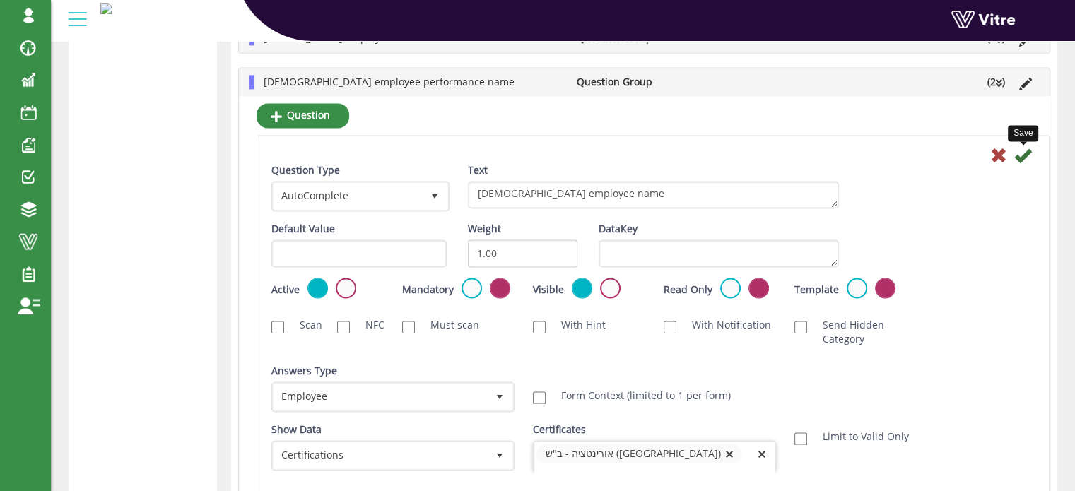
click at [1020, 155] on icon at bounding box center [1022, 155] width 17 height 17
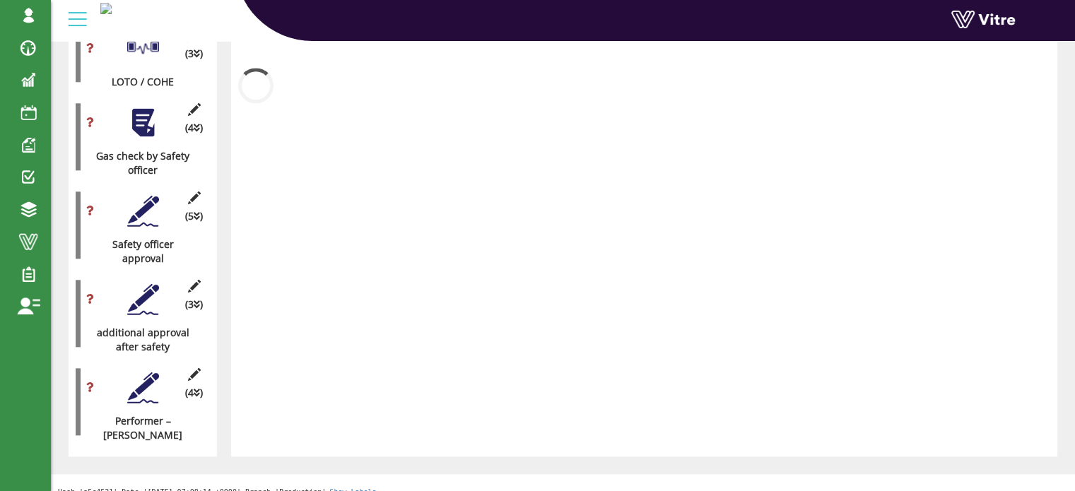
scroll to position [1940, 0]
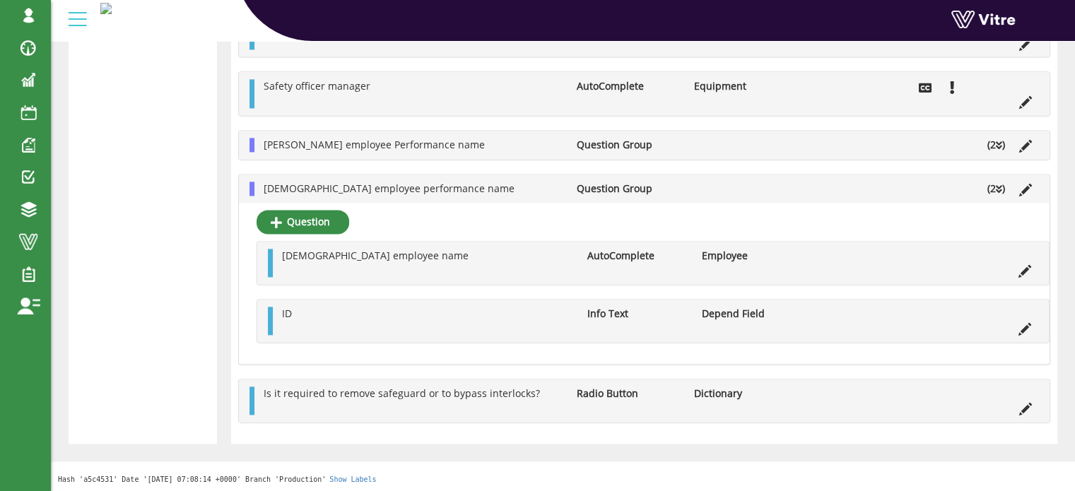
click at [876, 184] on ul "Contractor employee performance name Question Group (2 )" at bounding box center [647, 189] width 782 height 14
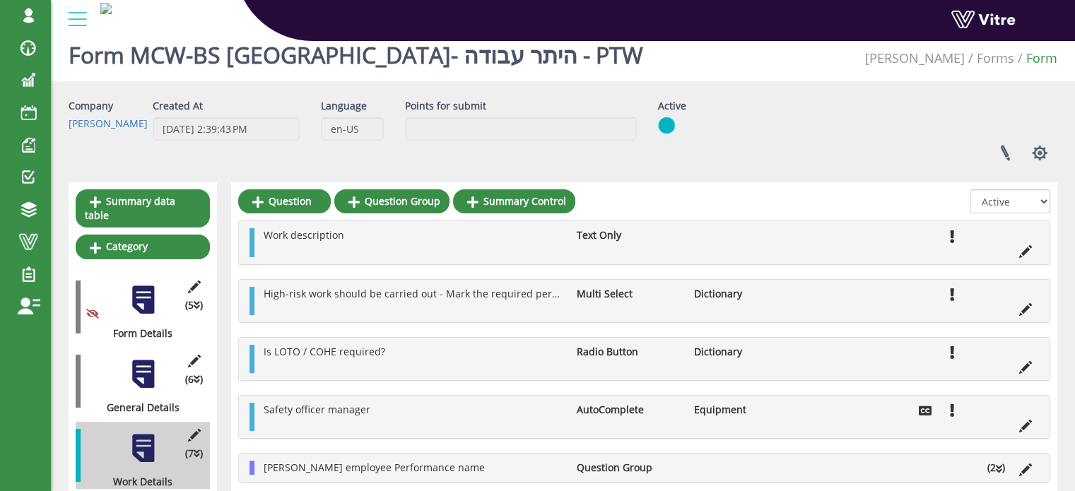
scroll to position [0, 0]
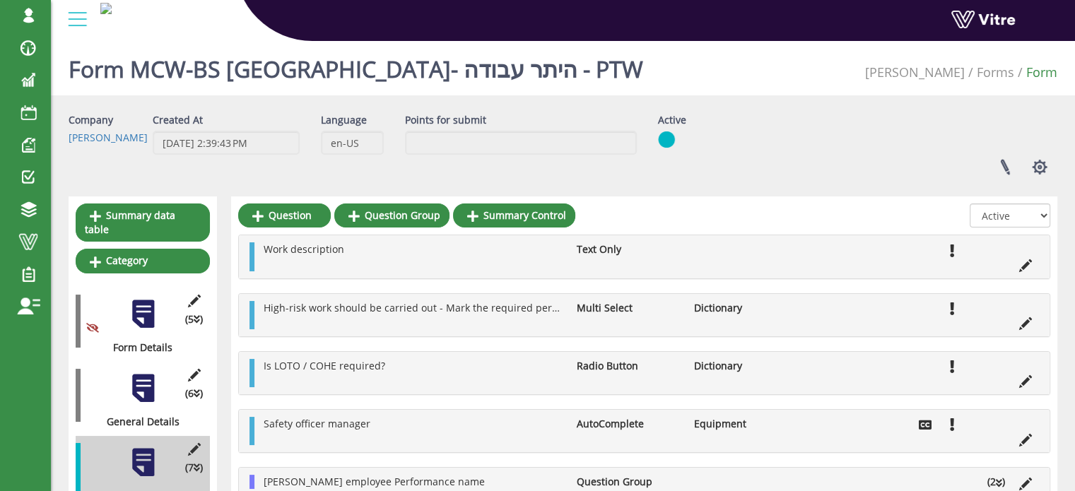
click at [399, 158] on div "Points for submit" at bounding box center [520, 139] width 252 height 52
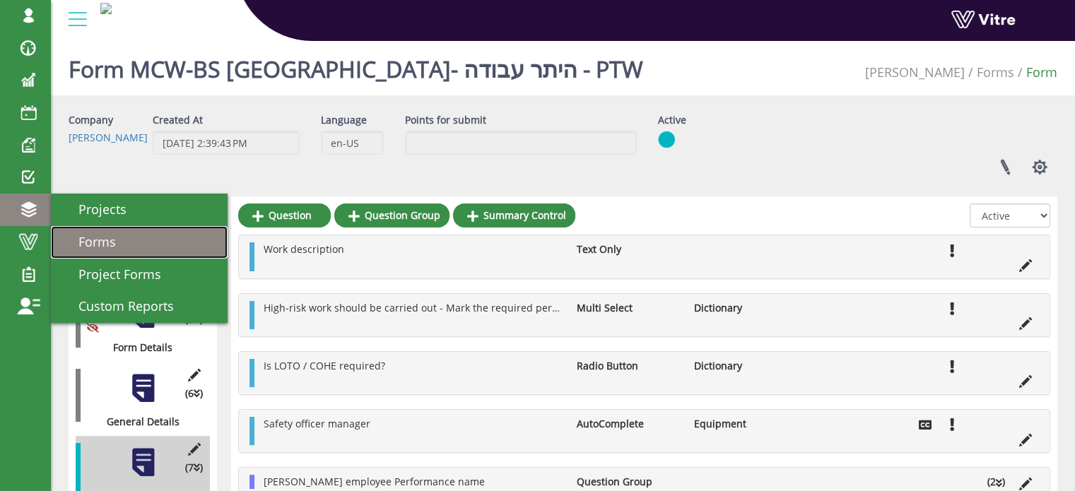
click at [85, 240] on span "Forms" at bounding box center [88, 241] width 54 height 17
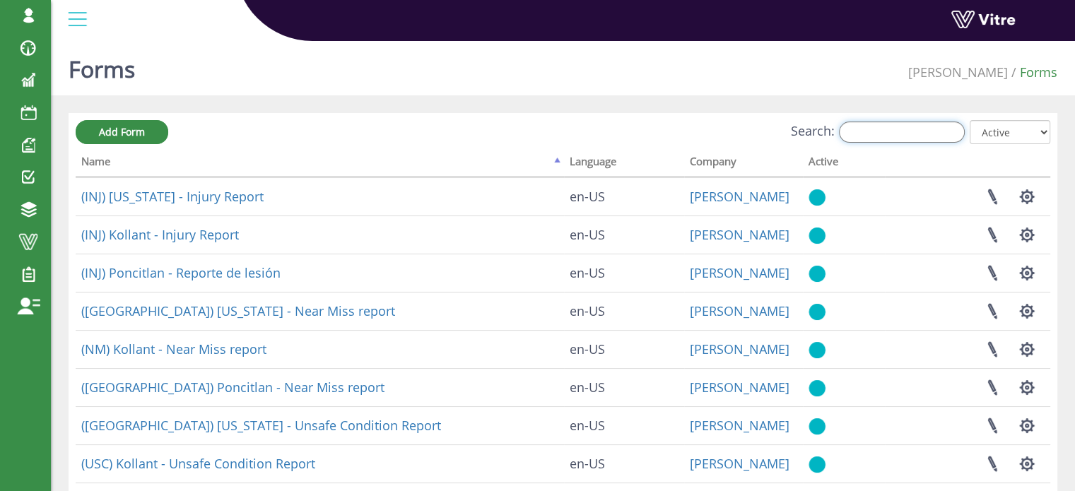
click at [895, 135] on input "Search:" at bounding box center [902, 132] width 126 height 21
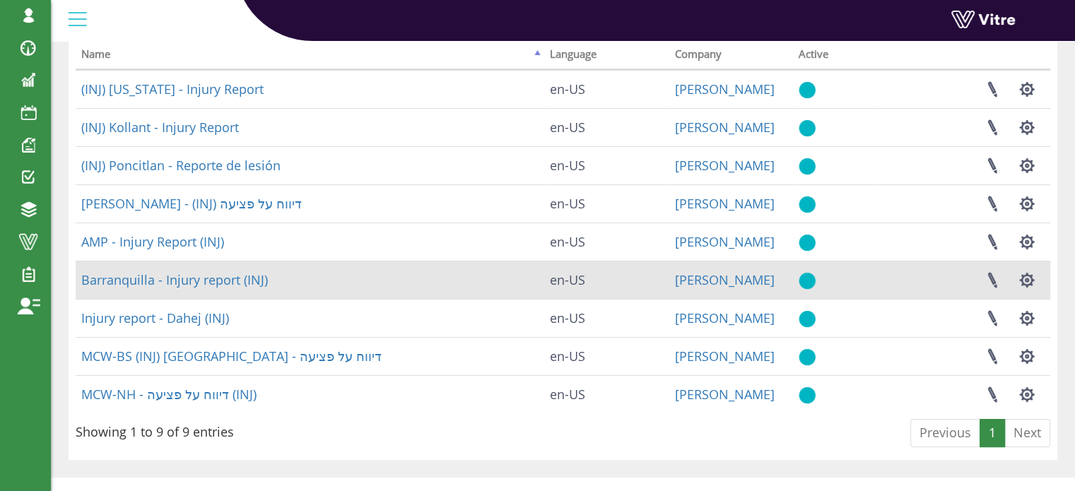
scroll to position [54, 0]
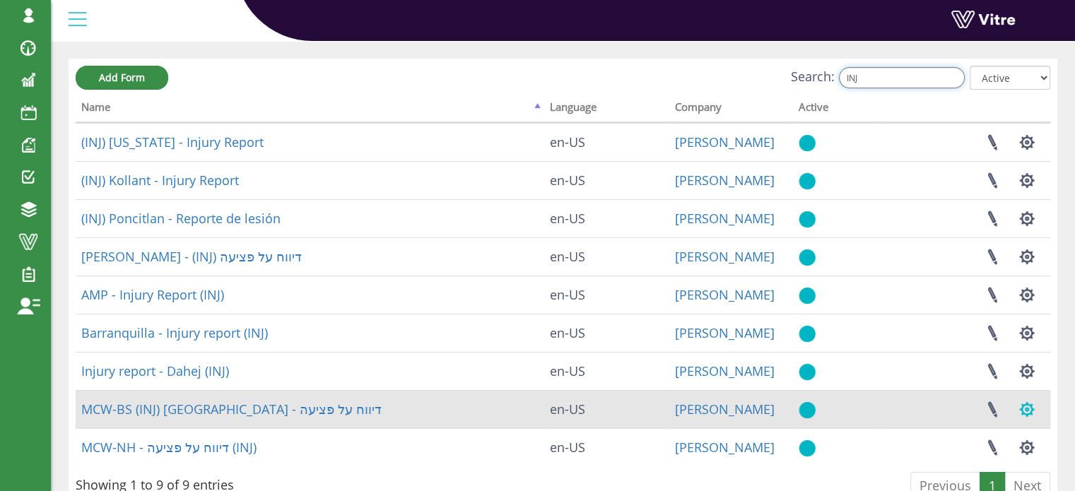
type input "INJ"
click at [1028, 406] on button "button" at bounding box center [1026, 409] width 35 height 37
click at [972, 460] on link "Set Users" at bounding box center [979, 461] width 129 height 18
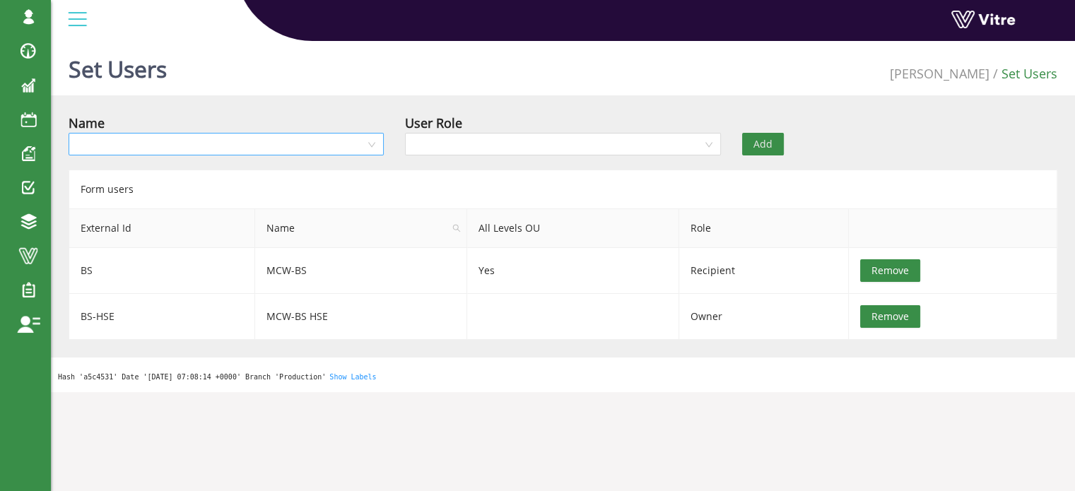
click at [340, 143] on input "search" at bounding box center [221, 144] width 288 height 21
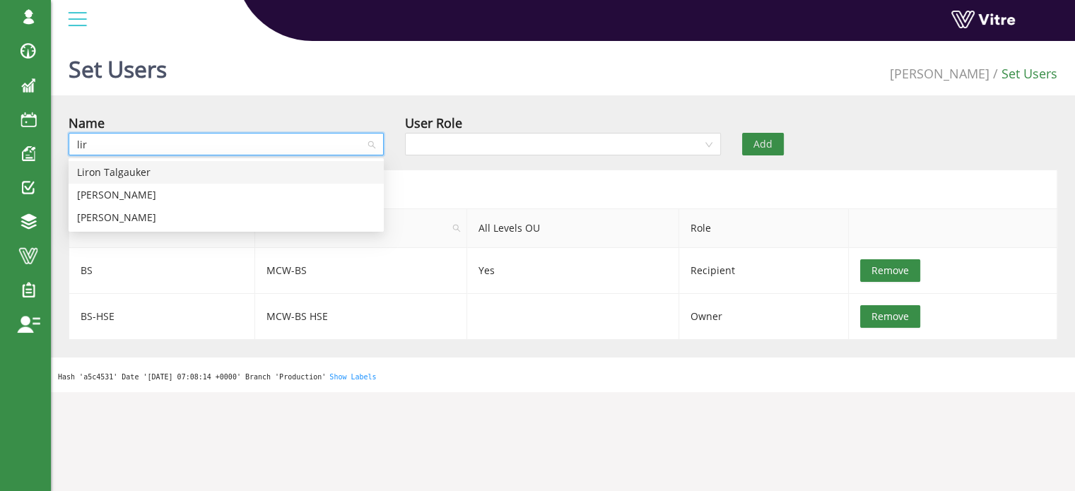
type input "lira"
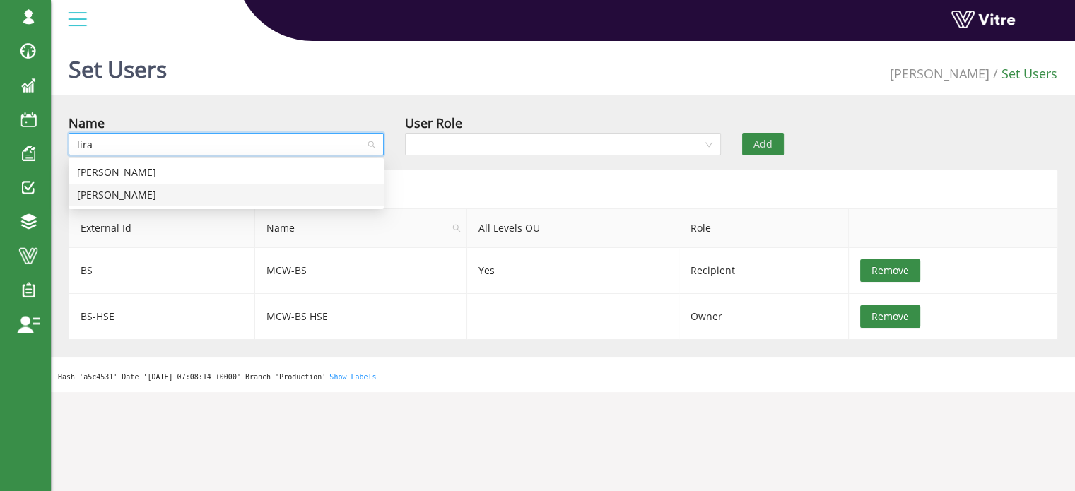
click at [159, 194] on div "Liran Cohen" at bounding box center [226, 195] width 298 height 16
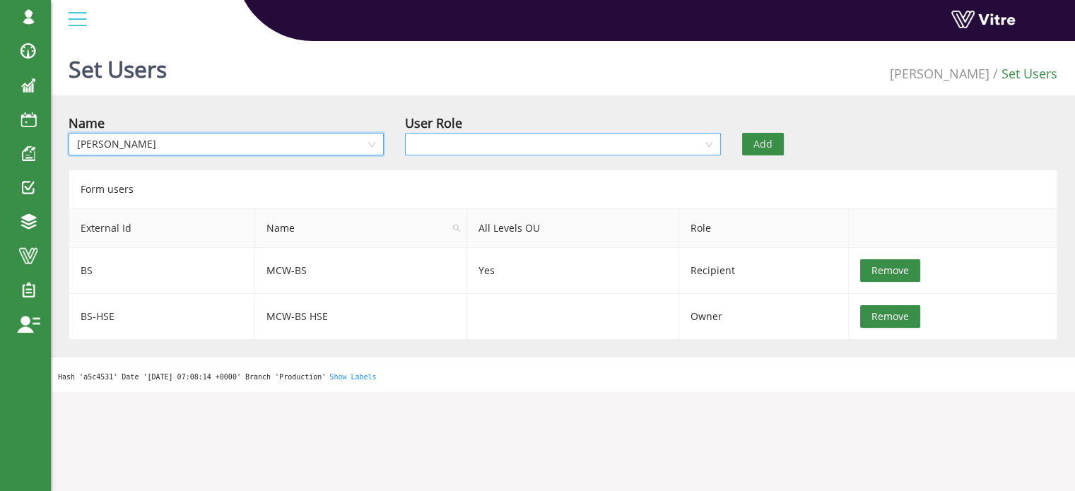
click at [452, 138] on input "search" at bounding box center [557, 144] width 288 height 21
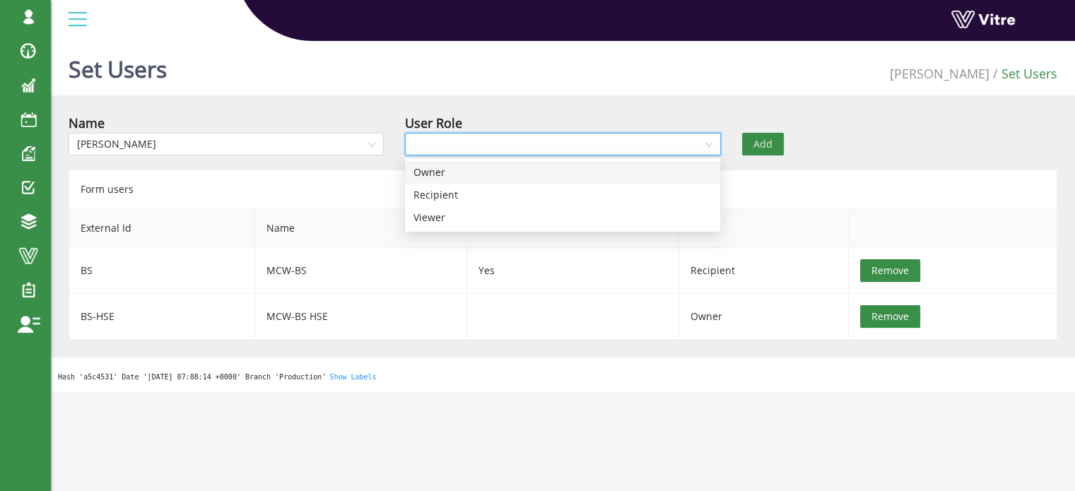
click at [443, 175] on div "Owner" at bounding box center [562, 173] width 298 height 16
click at [766, 143] on span "Add" at bounding box center [762, 144] width 19 height 16
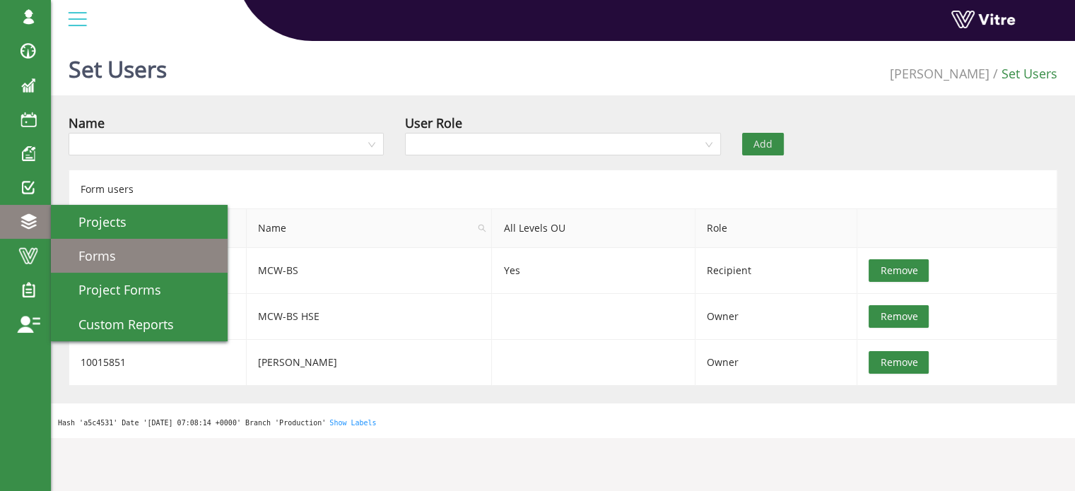
click at [96, 256] on span "Forms" at bounding box center [88, 255] width 54 height 17
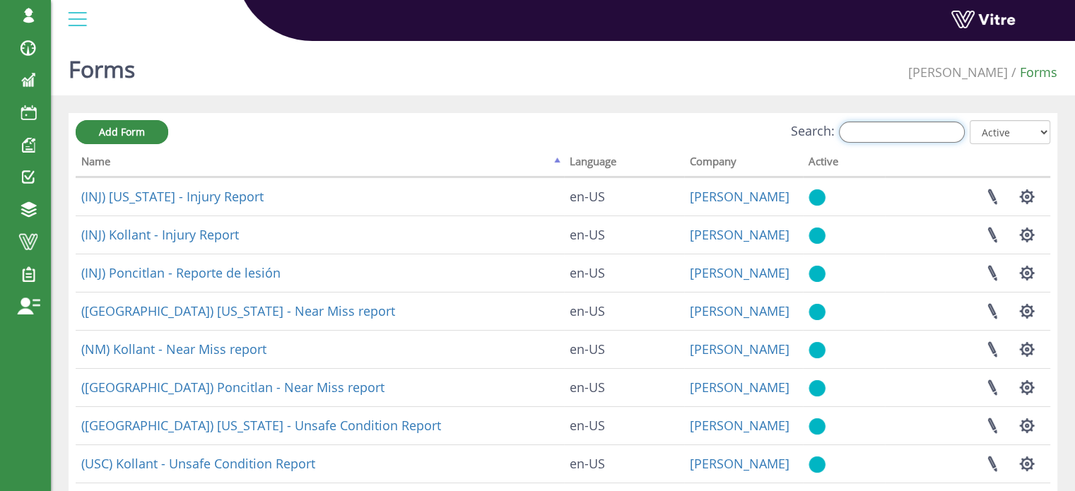
click at [890, 134] on input "Search:" at bounding box center [902, 132] width 126 height 21
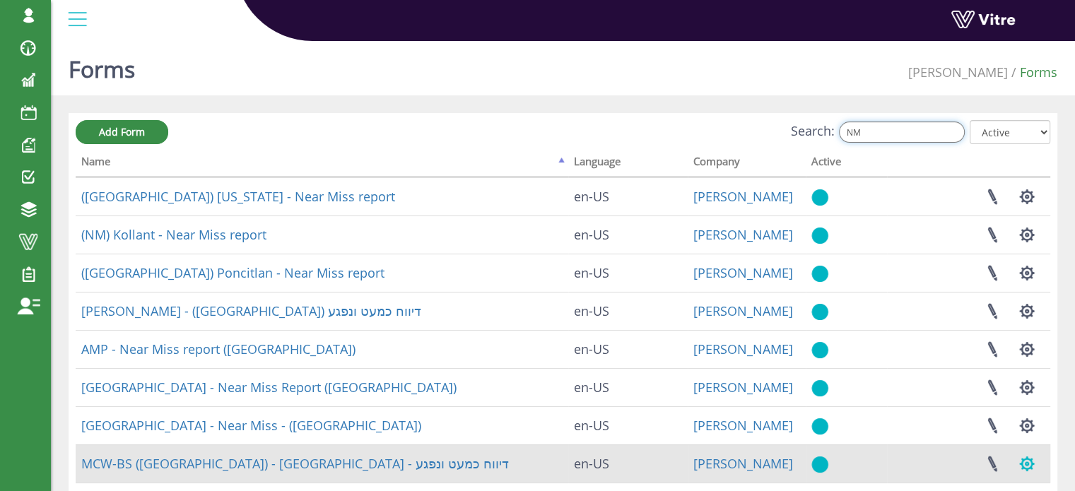
type input "NM"
click at [1030, 462] on button "button" at bounding box center [1026, 463] width 35 height 37
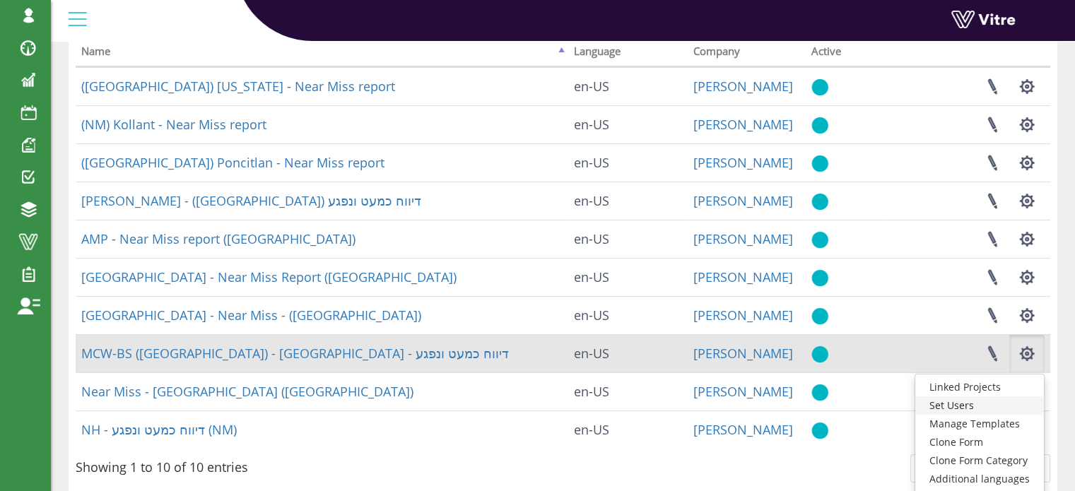
scroll to position [141, 0]
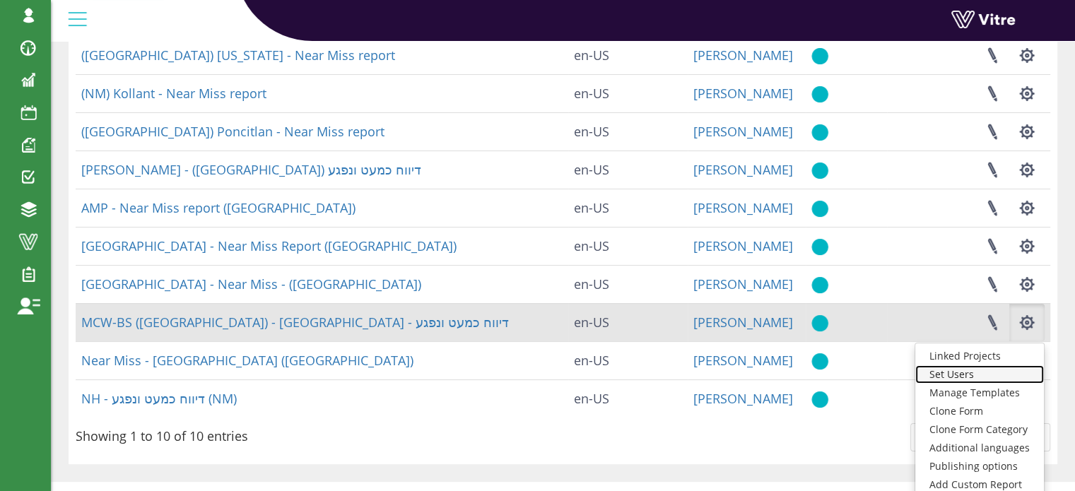
click at [984, 375] on link "Set Users" at bounding box center [979, 374] width 129 height 18
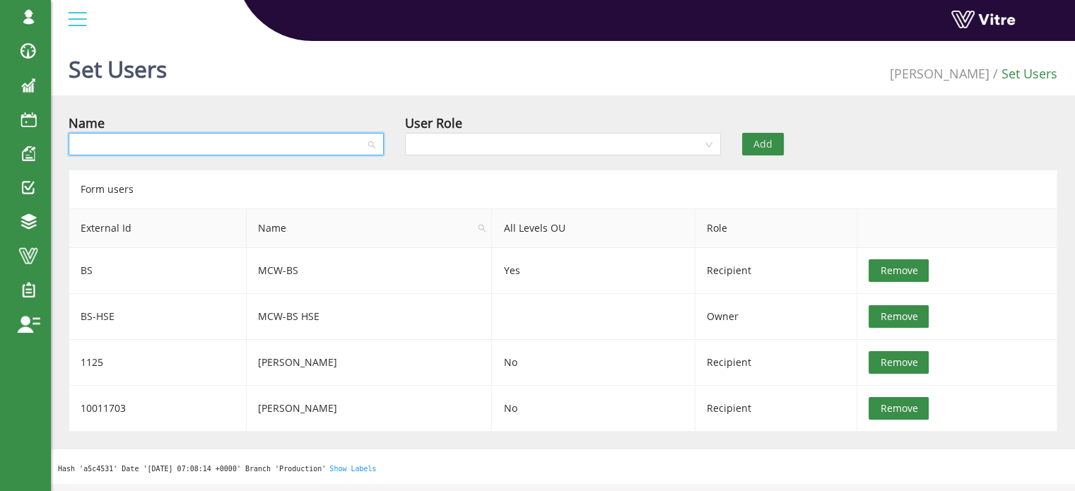
click at [260, 144] on input "search" at bounding box center [221, 144] width 288 height 21
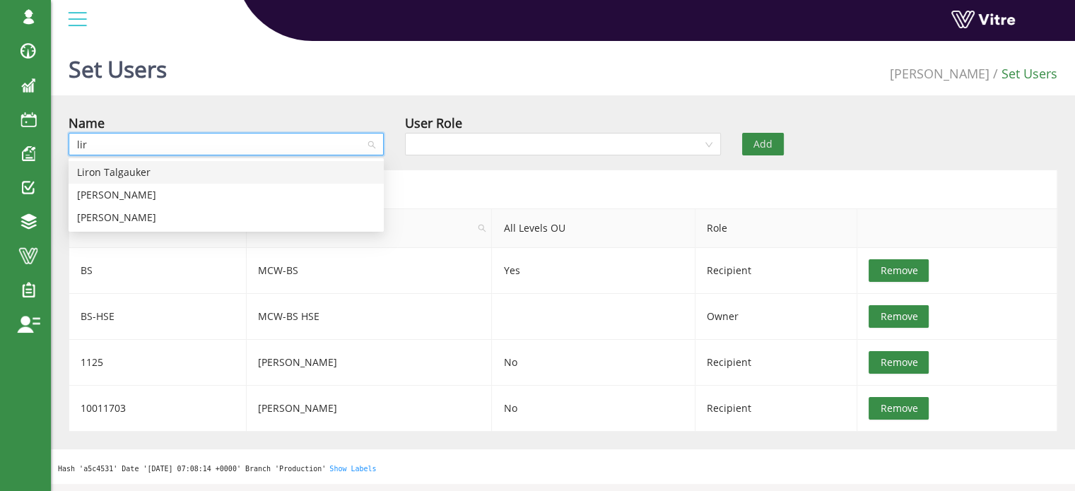
type input "lira"
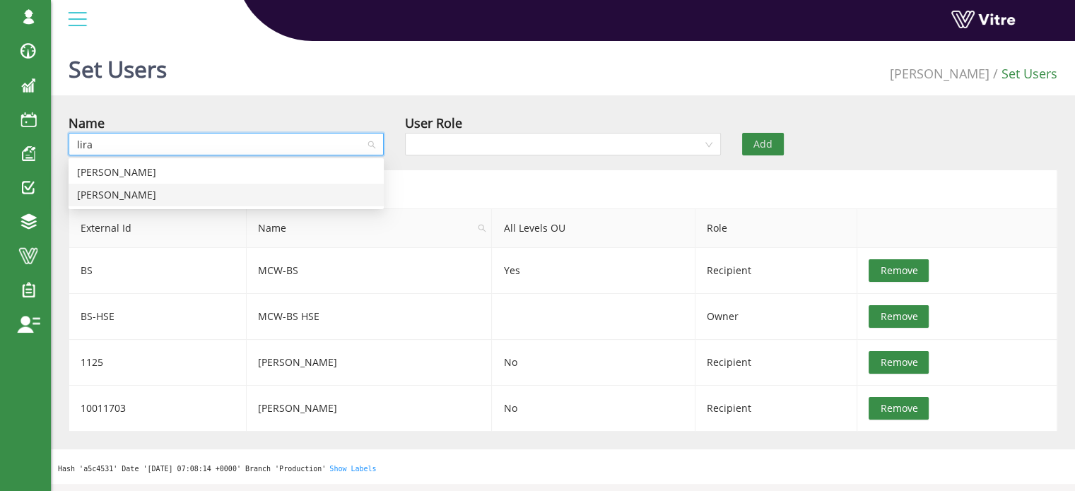
click at [170, 194] on div "Liran Cohen" at bounding box center [226, 195] width 298 height 16
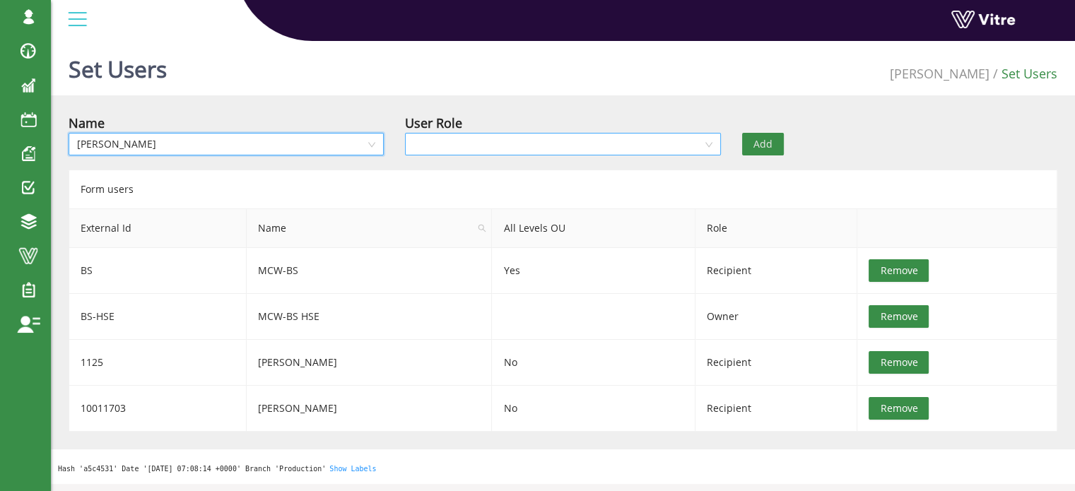
click at [425, 138] on input "search" at bounding box center [557, 144] width 288 height 21
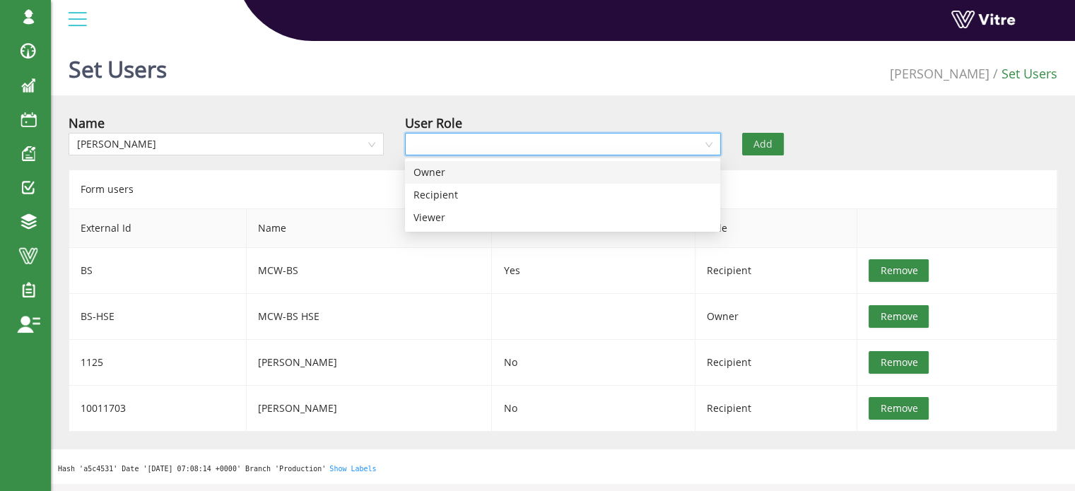
click at [446, 172] on div "Owner" at bounding box center [562, 173] width 298 height 16
click at [763, 145] on span "Add" at bounding box center [762, 144] width 19 height 16
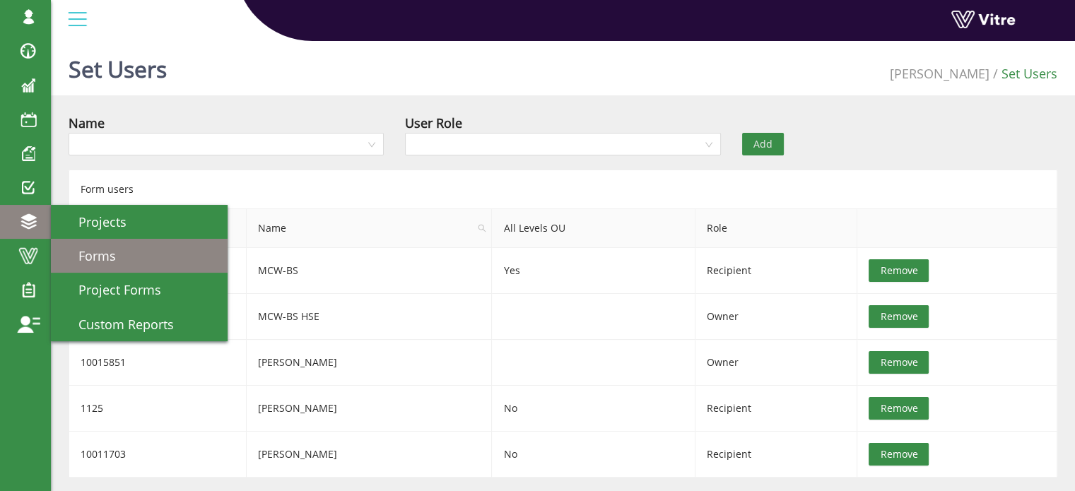
click at [91, 249] on span "Forms" at bounding box center [88, 255] width 54 height 17
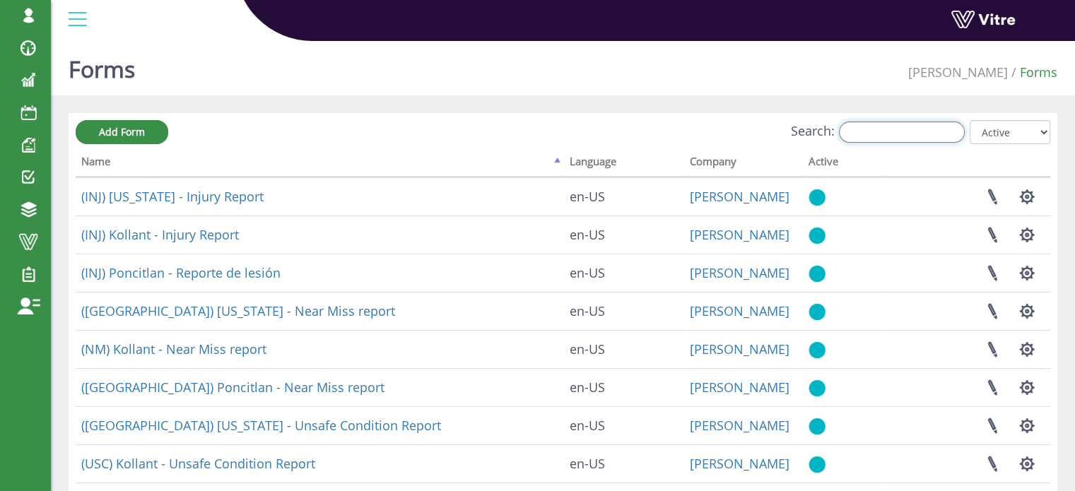
click at [870, 134] on input "Search:" at bounding box center [902, 132] width 126 height 21
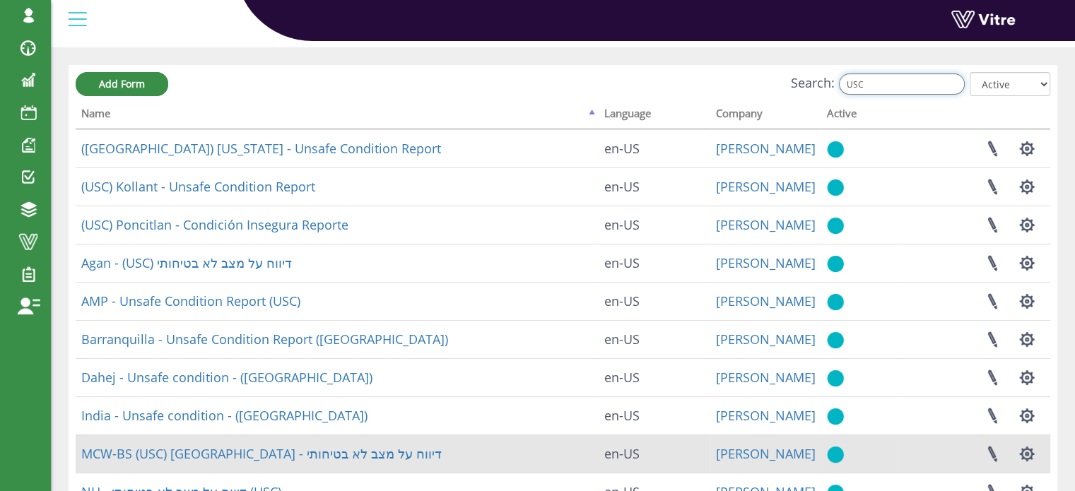
scroll to position [141, 0]
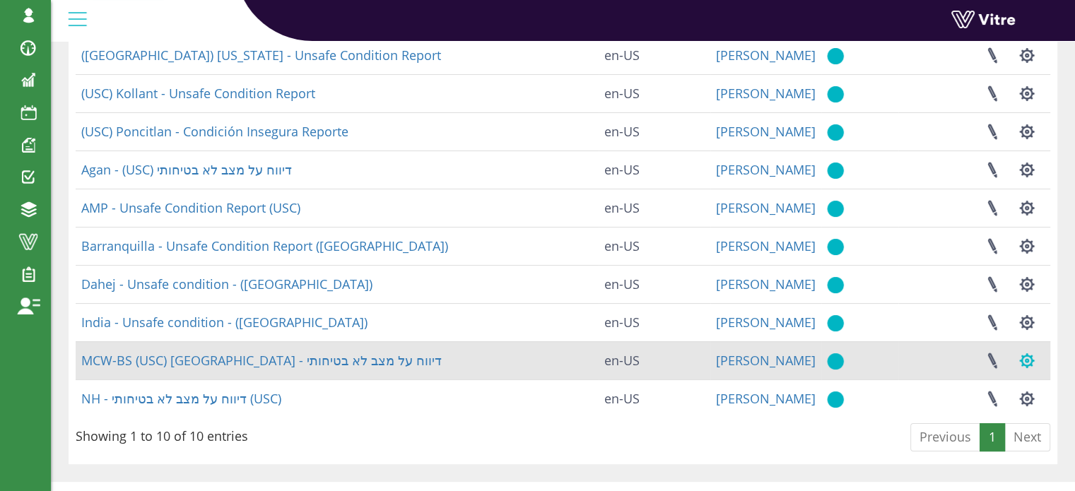
type input "USC"
click at [1029, 359] on button "button" at bounding box center [1026, 360] width 35 height 37
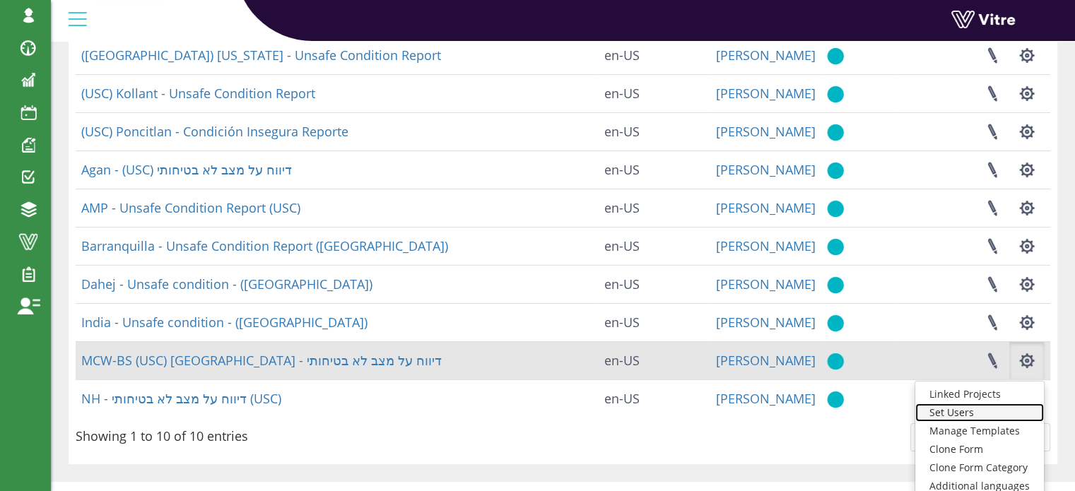
click at [972, 415] on link "Set Users" at bounding box center [979, 412] width 129 height 18
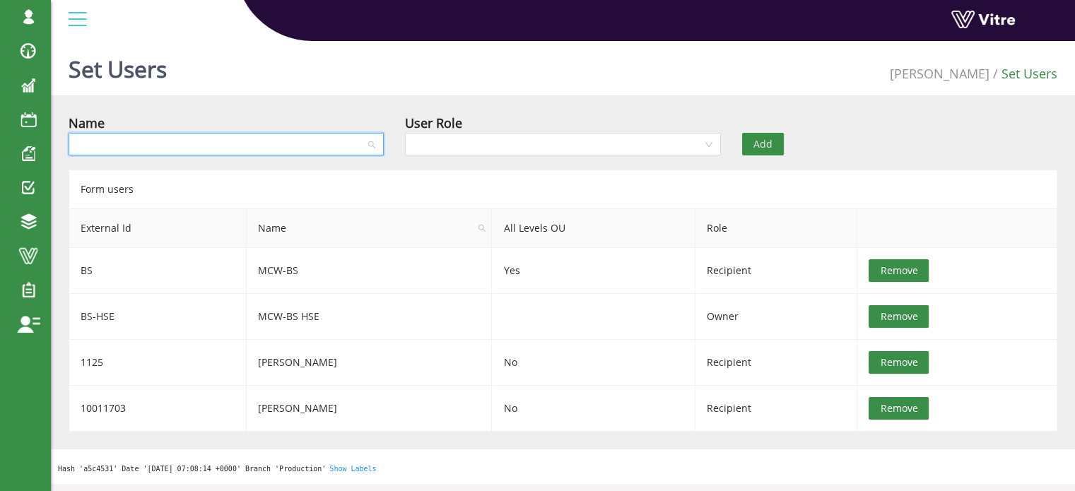
click at [225, 141] on input "search" at bounding box center [221, 144] width 288 height 21
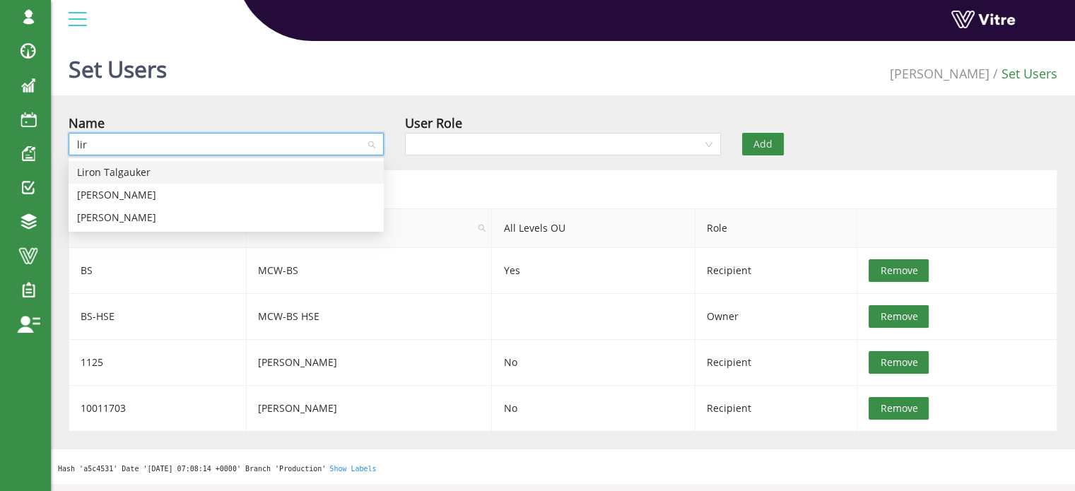
type input "lira"
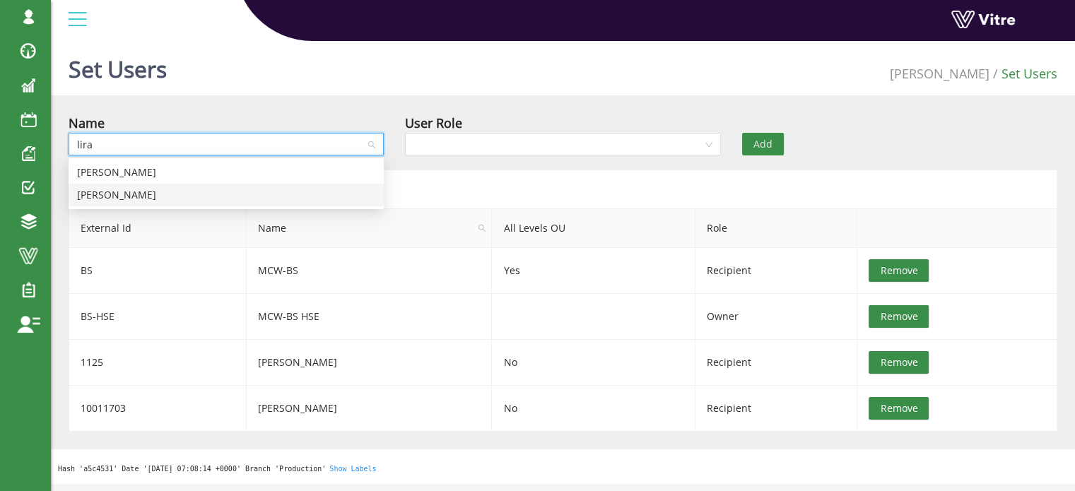
click at [137, 200] on div "[PERSON_NAME]" at bounding box center [226, 195] width 298 height 16
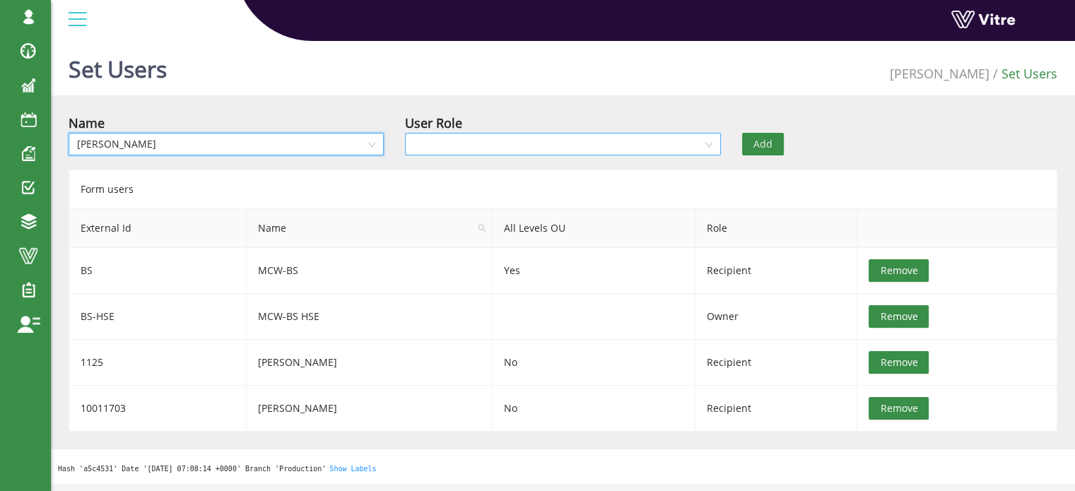
click at [438, 147] on input "search" at bounding box center [557, 144] width 288 height 21
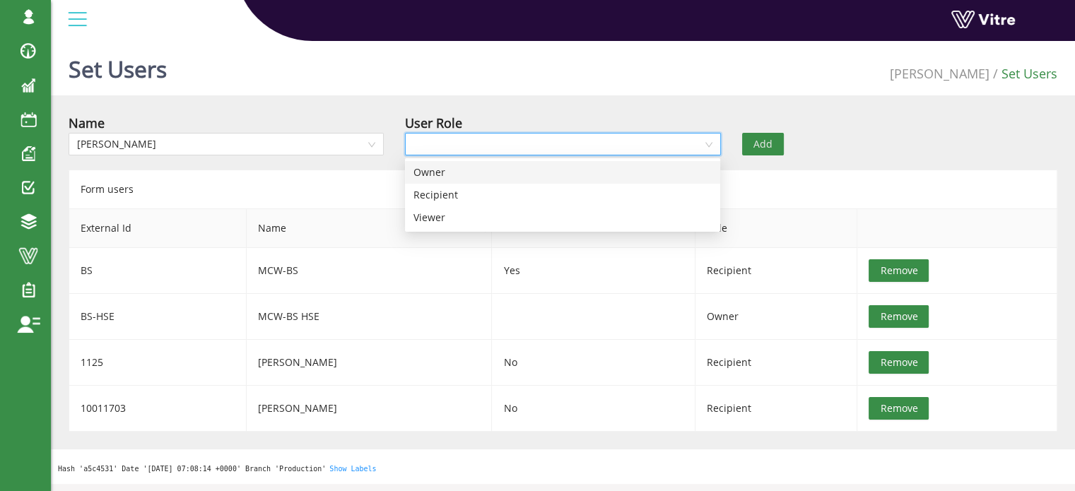
click at [444, 170] on div "Owner" at bounding box center [562, 173] width 298 height 16
click at [772, 146] on button "Add" at bounding box center [763, 144] width 42 height 23
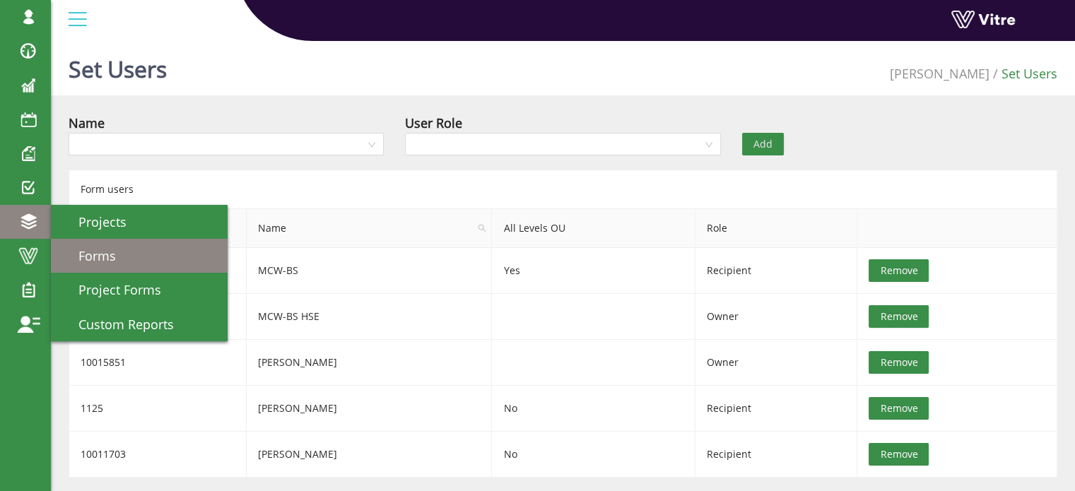
click at [84, 251] on span "Forms" at bounding box center [88, 255] width 54 height 17
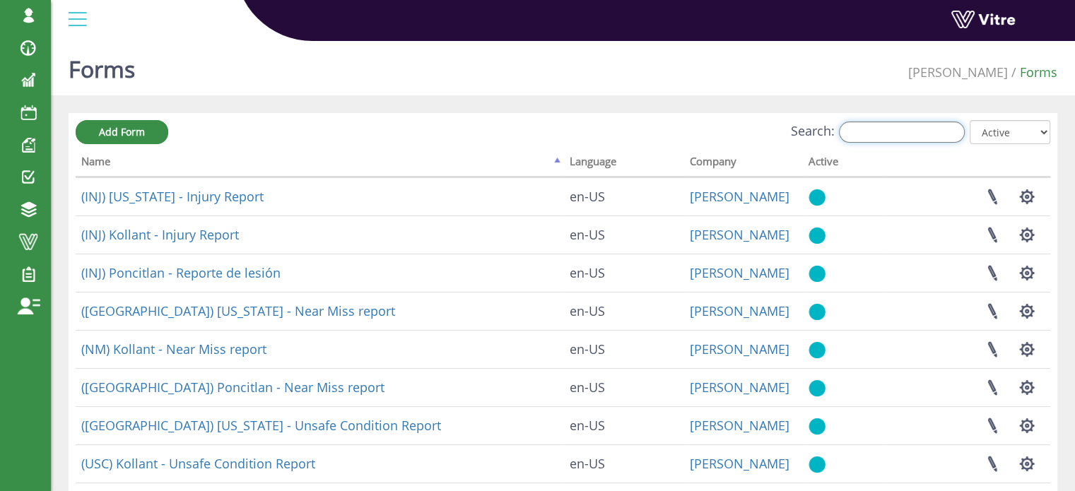
click at [894, 133] on input "Search:" at bounding box center [902, 132] width 126 height 21
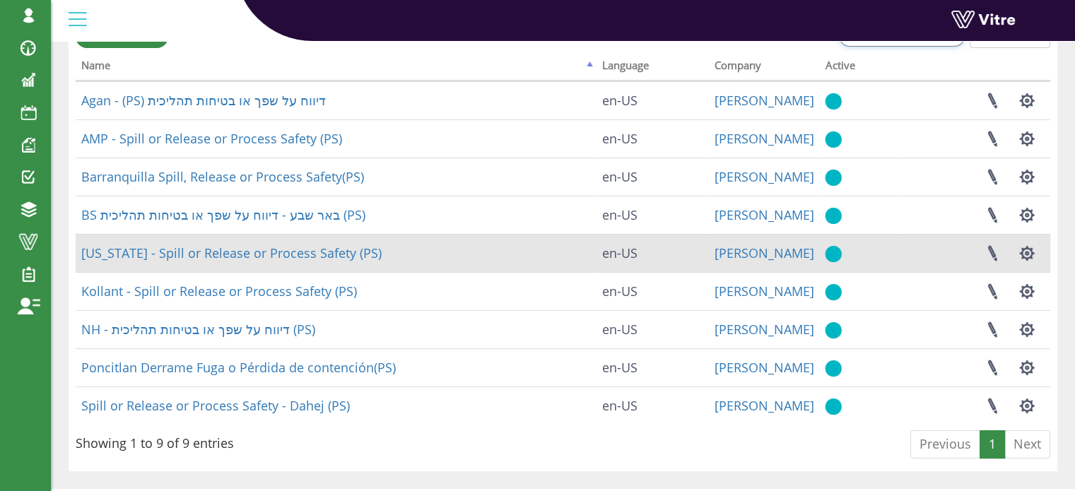
scroll to position [125, 0]
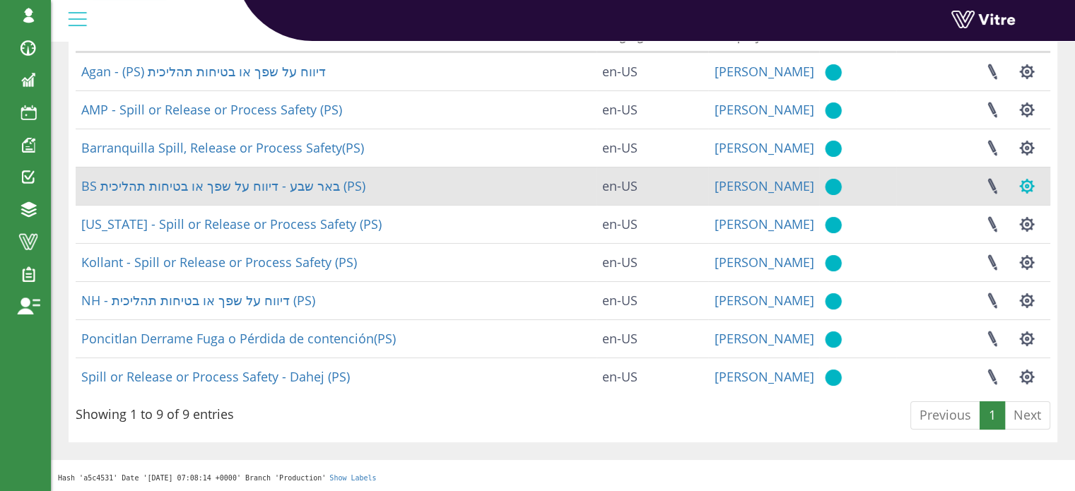
type input "PS"
click at [1025, 181] on button "button" at bounding box center [1026, 185] width 35 height 37
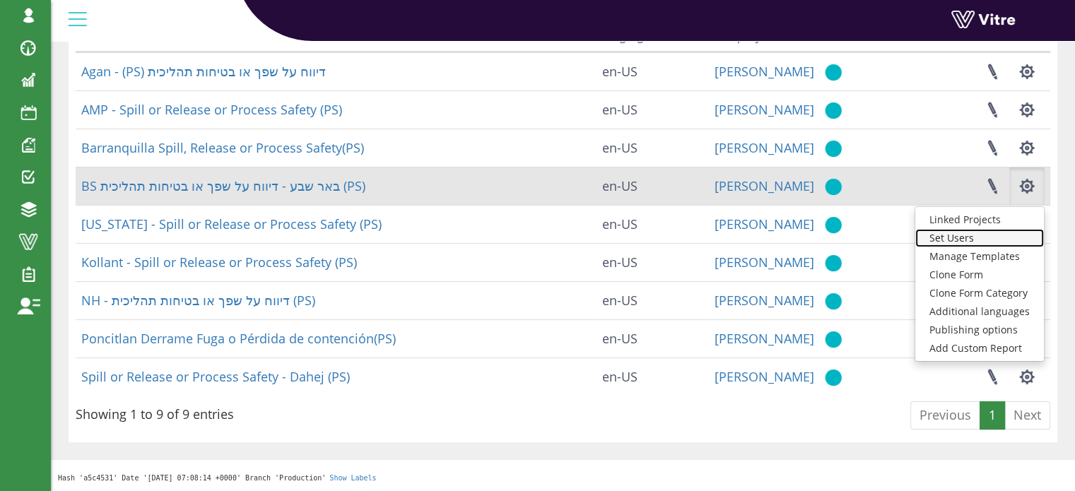
click at [966, 236] on link "Set Users" at bounding box center [979, 238] width 129 height 18
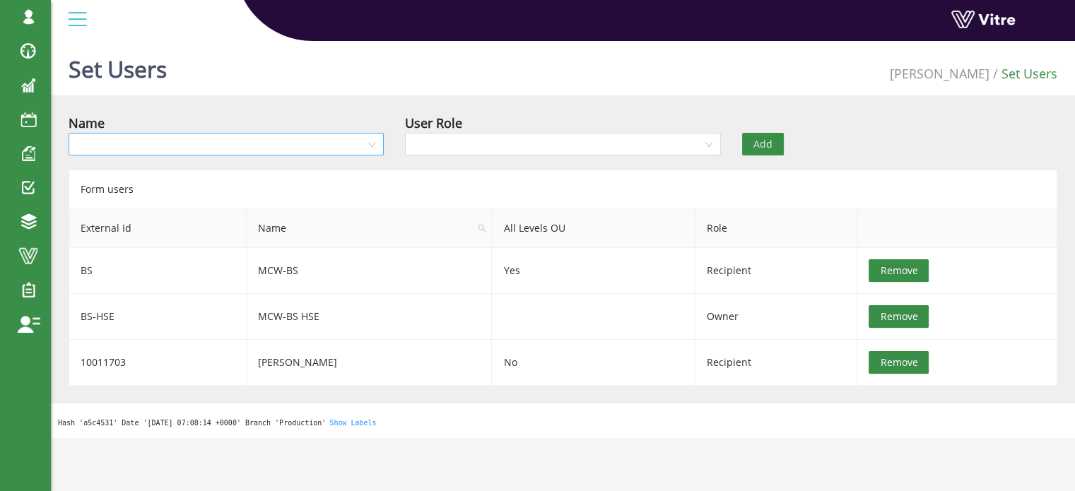
click at [259, 143] on input "search" at bounding box center [221, 144] width 288 height 21
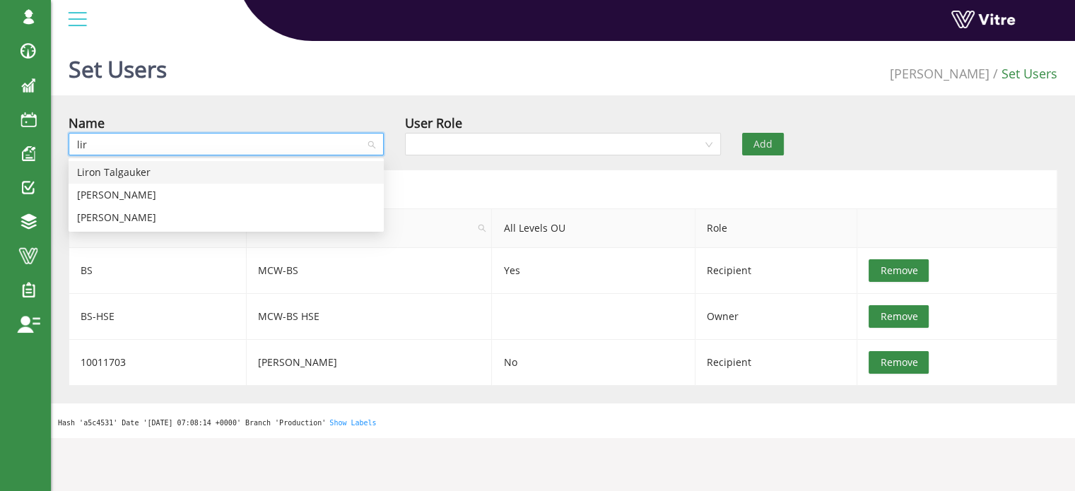
type input "lira"
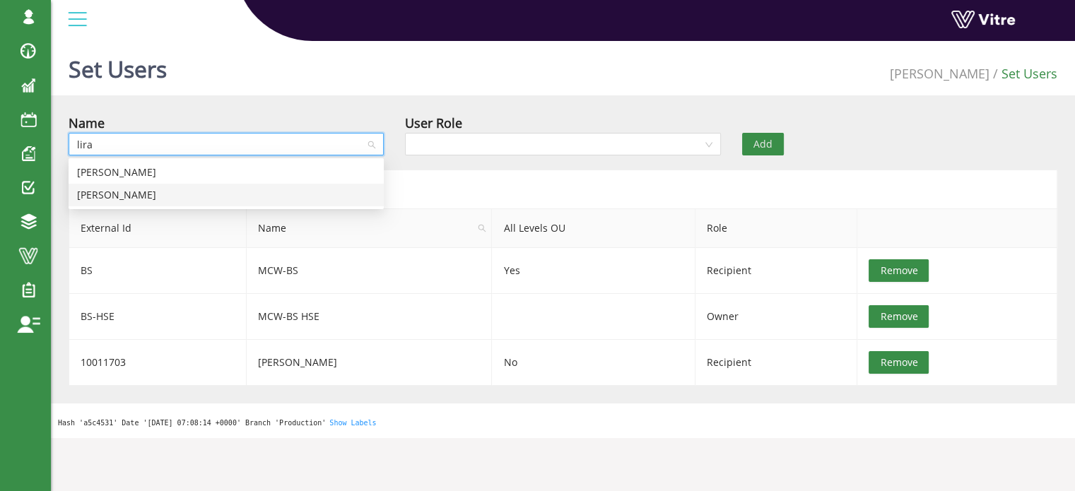
click at [102, 193] on div "[PERSON_NAME]" at bounding box center [226, 195] width 298 height 16
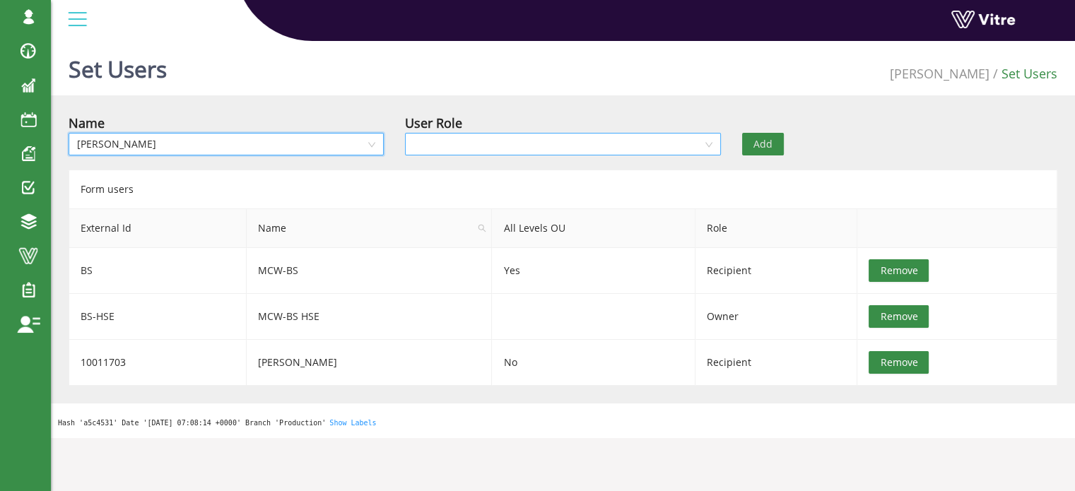
click at [434, 145] on input "search" at bounding box center [557, 144] width 288 height 21
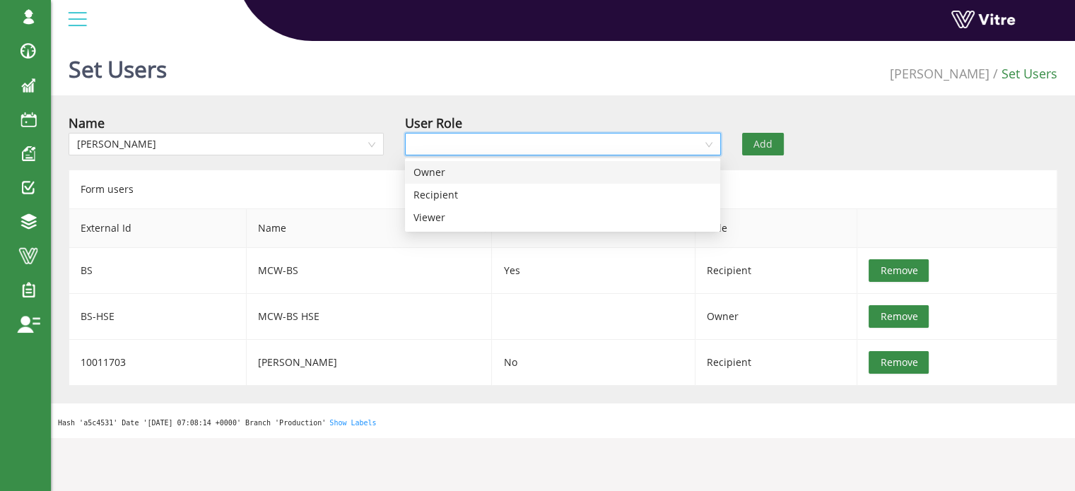
click at [438, 169] on div "Owner" at bounding box center [562, 173] width 298 height 16
click at [764, 143] on span "Add" at bounding box center [762, 144] width 19 height 16
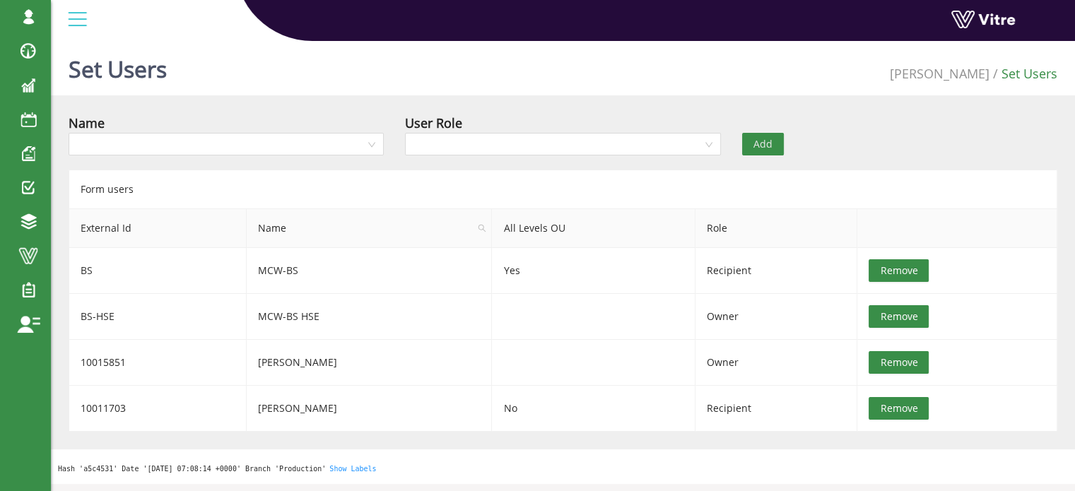
click at [842, 110] on div "Set Users Adama Set Users Name User Role Add Form users External Id Name All Le…" at bounding box center [563, 259] width 1024 height 449
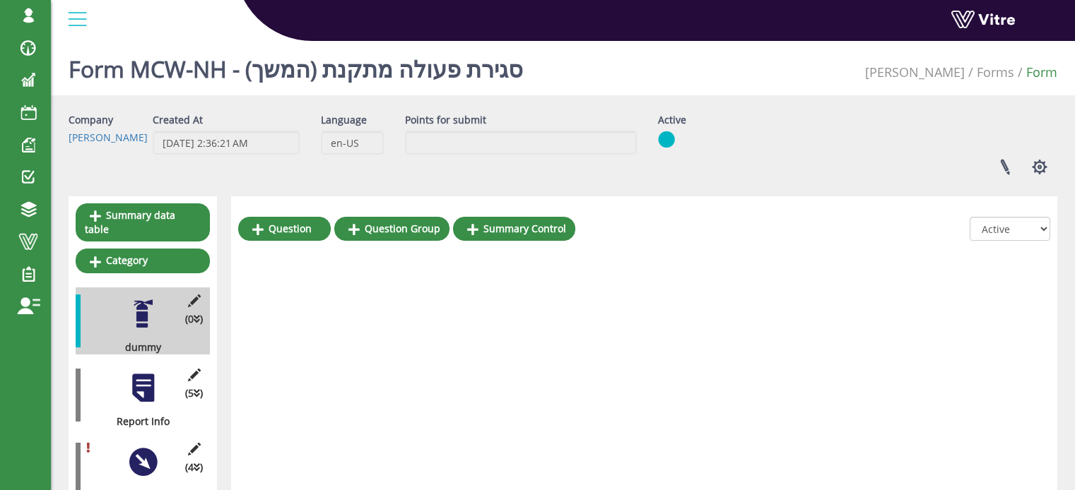
scroll to position [150, 0]
